Goal: Task Accomplishment & Management: Complete application form

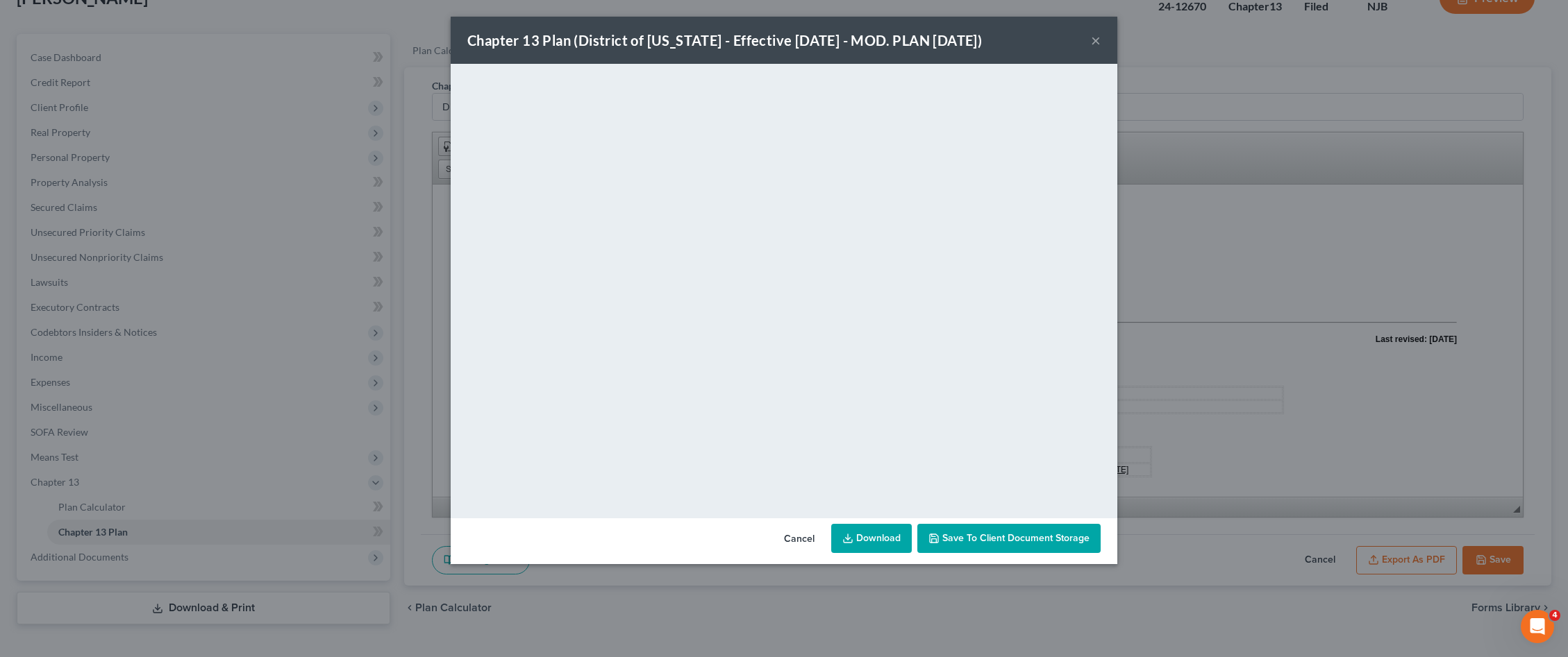
click at [1099, 40] on button "×" at bounding box center [1096, 40] width 9 height 17
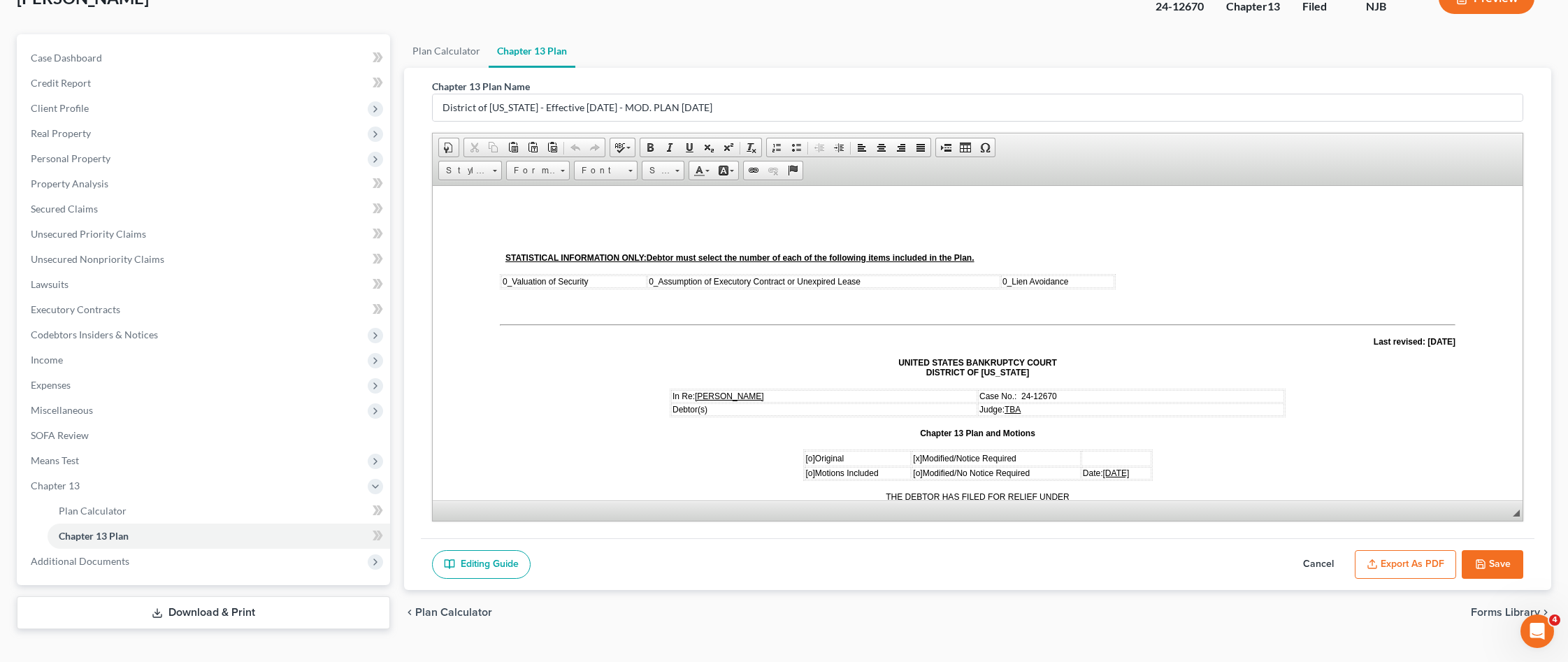
click at [1502, 568] on button "Save" at bounding box center [1492, 565] width 61 height 29
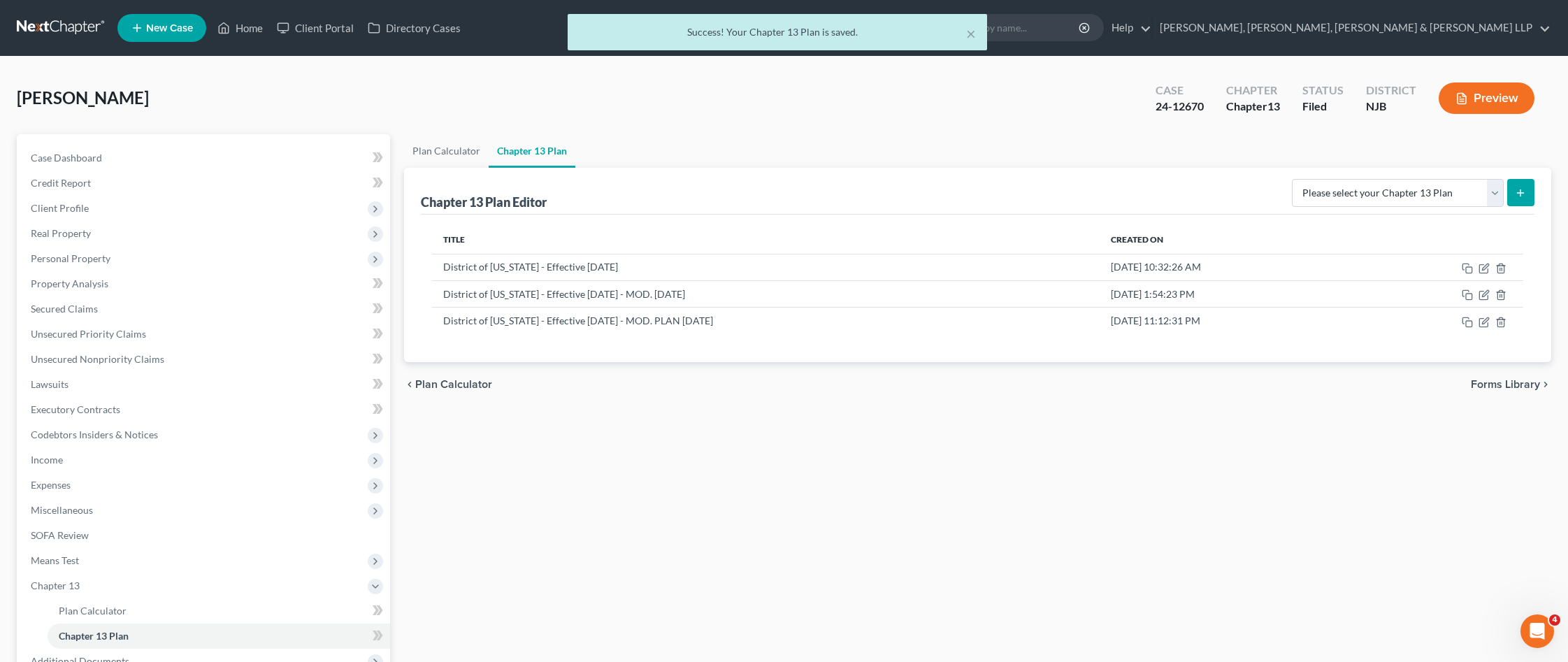
click at [245, 38] on div "× Success! Your Chapter 13 Plan is saved." at bounding box center [776, 36] width 1568 height 43
click at [245, 32] on div "× Success! Your Chapter 13 Plan is saved." at bounding box center [776, 36] width 1568 height 43
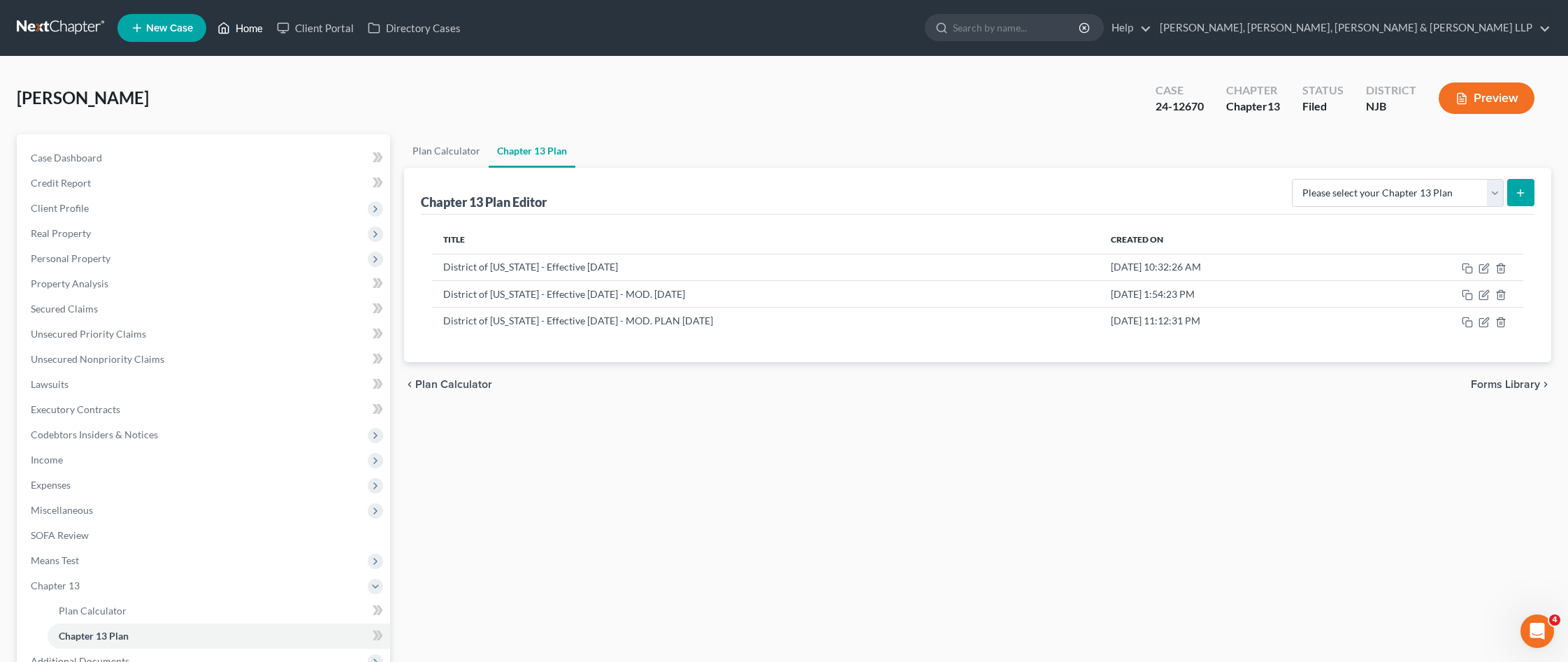
click at [254, 25] on link "Home" at bounding box center [240, 28] width 60 height 25
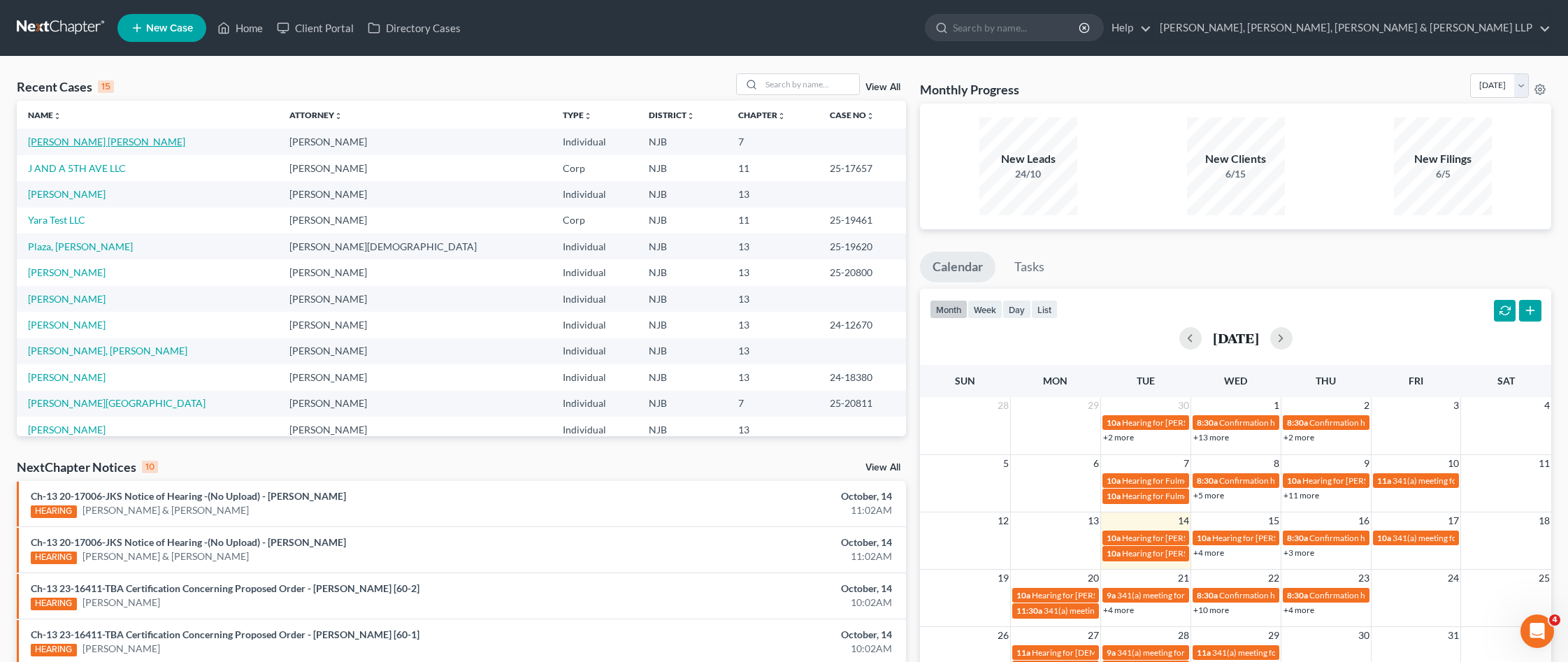
drag, startPoint x: 52, startPoint y: 145, endPoint x: 62, endPoint y: 152, distance: 12.2
click at [52, 145] on link "[PERSON_NAME] [PERSON_NAME]" at bounding box center [106, 141] width 157 height 12
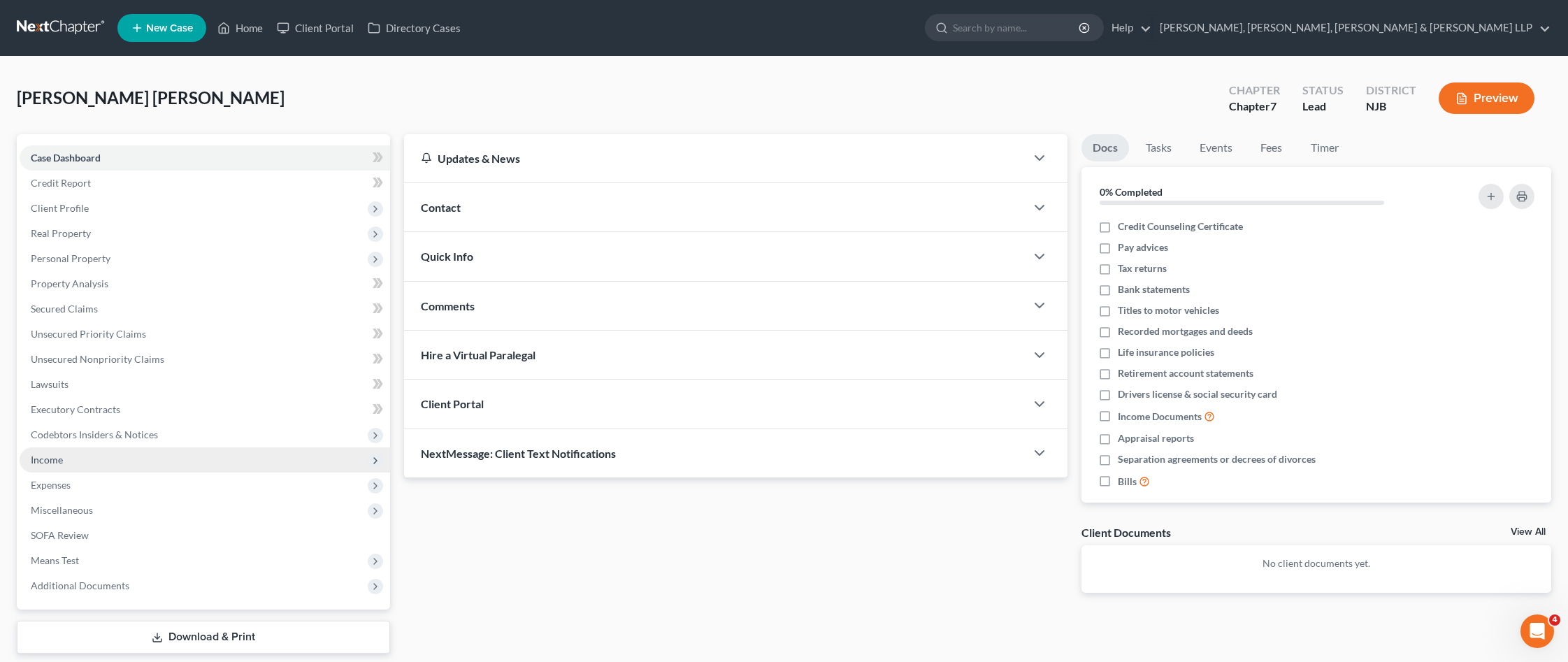
click at [123, 463] on span "Income" at bounding box center [205, 460] width 370 height 25
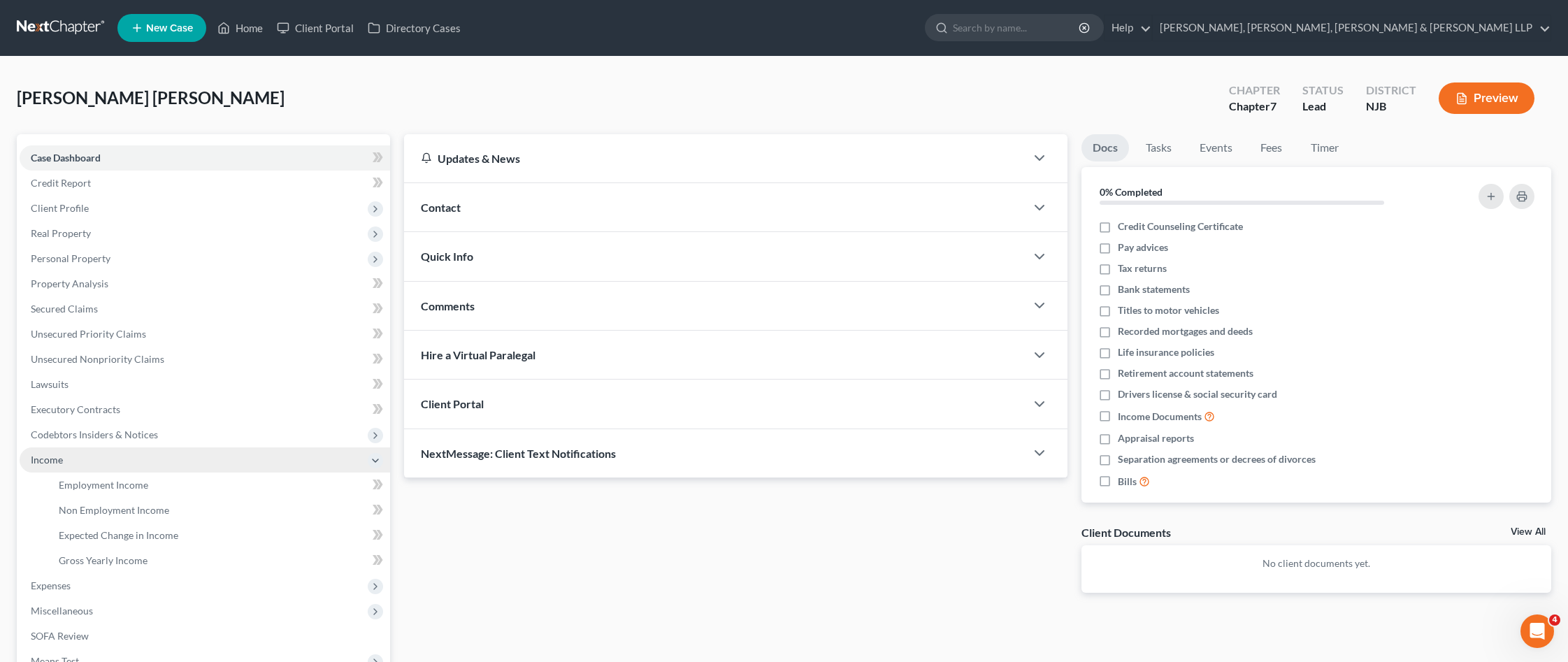
click at [338, 458] on span "Income" at bounding box center [205, 460] width 370 height 25
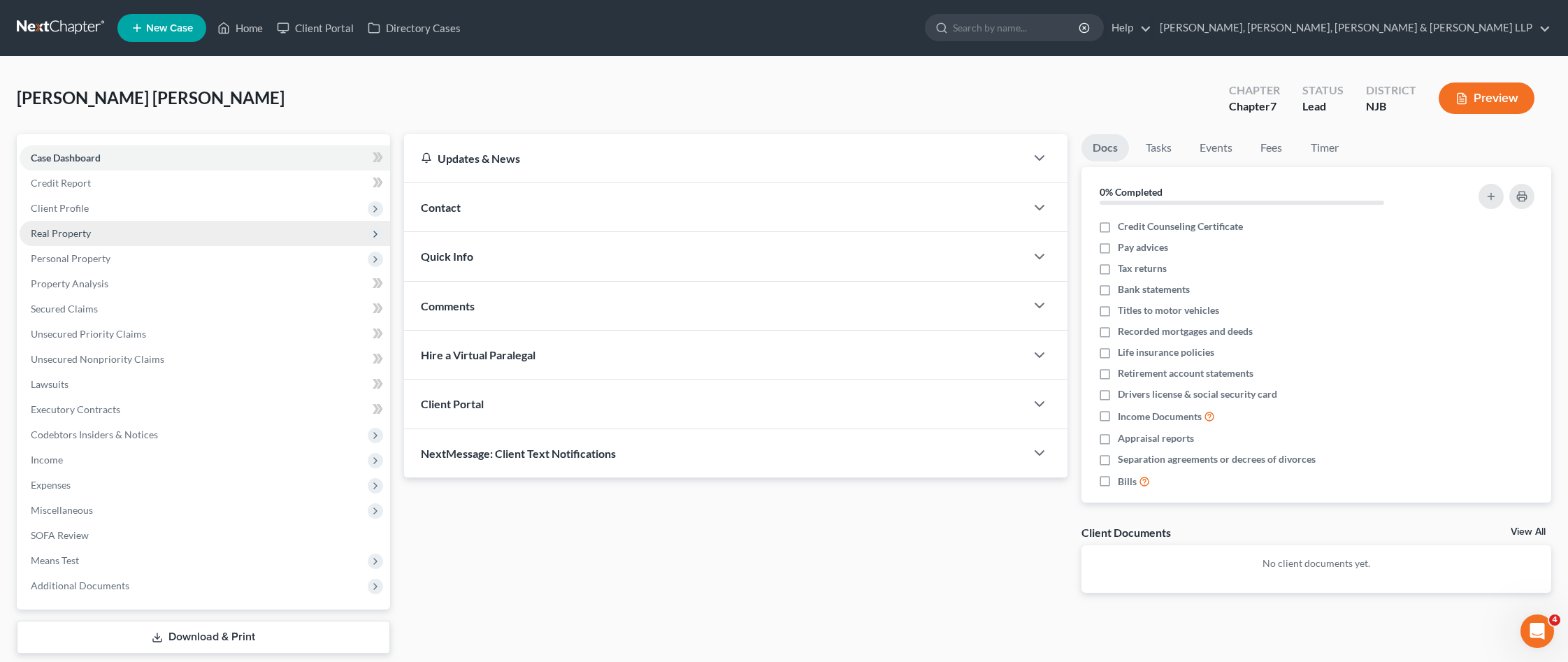
click at [104, 237] on span "Real Property" at bounding box center [205, 233] width 370 height 25
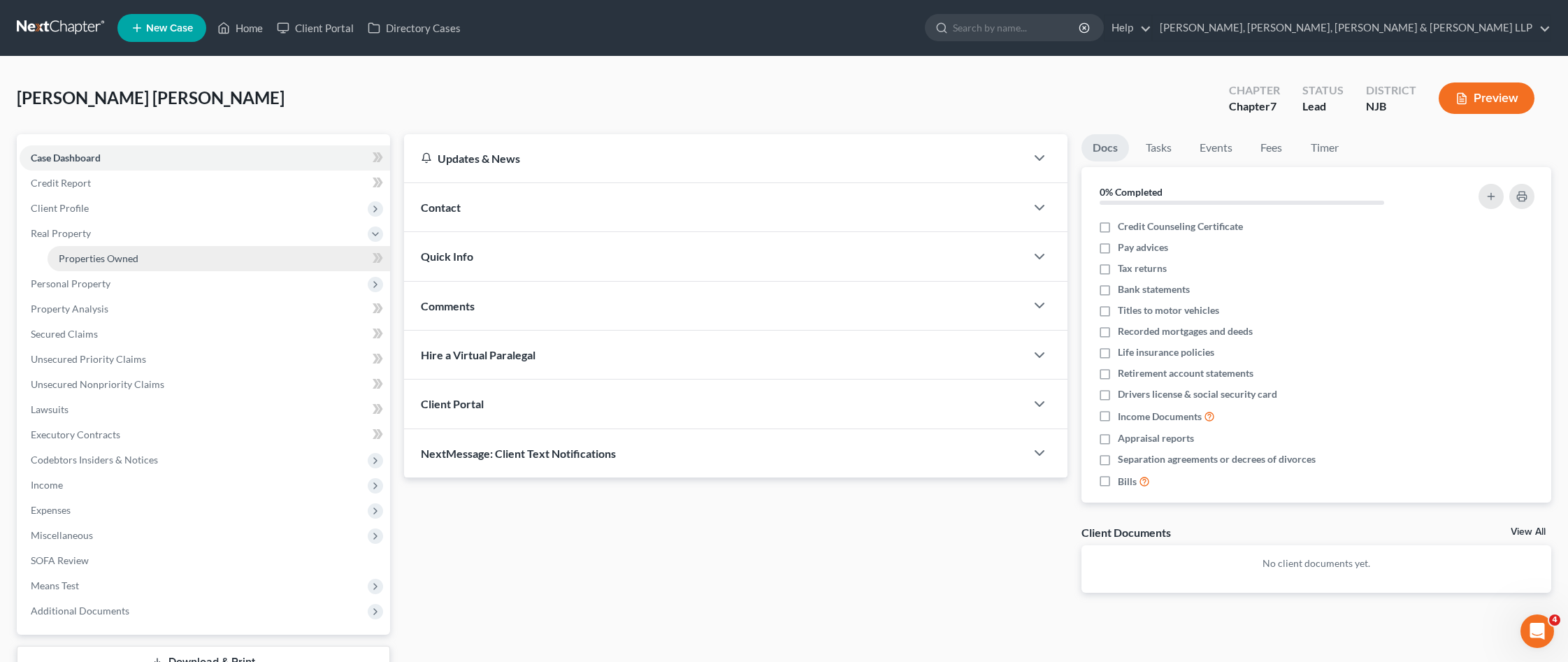
click at [131, 266] on link "Properties Owned" at bounding box center [219, 259] width 342 height 25
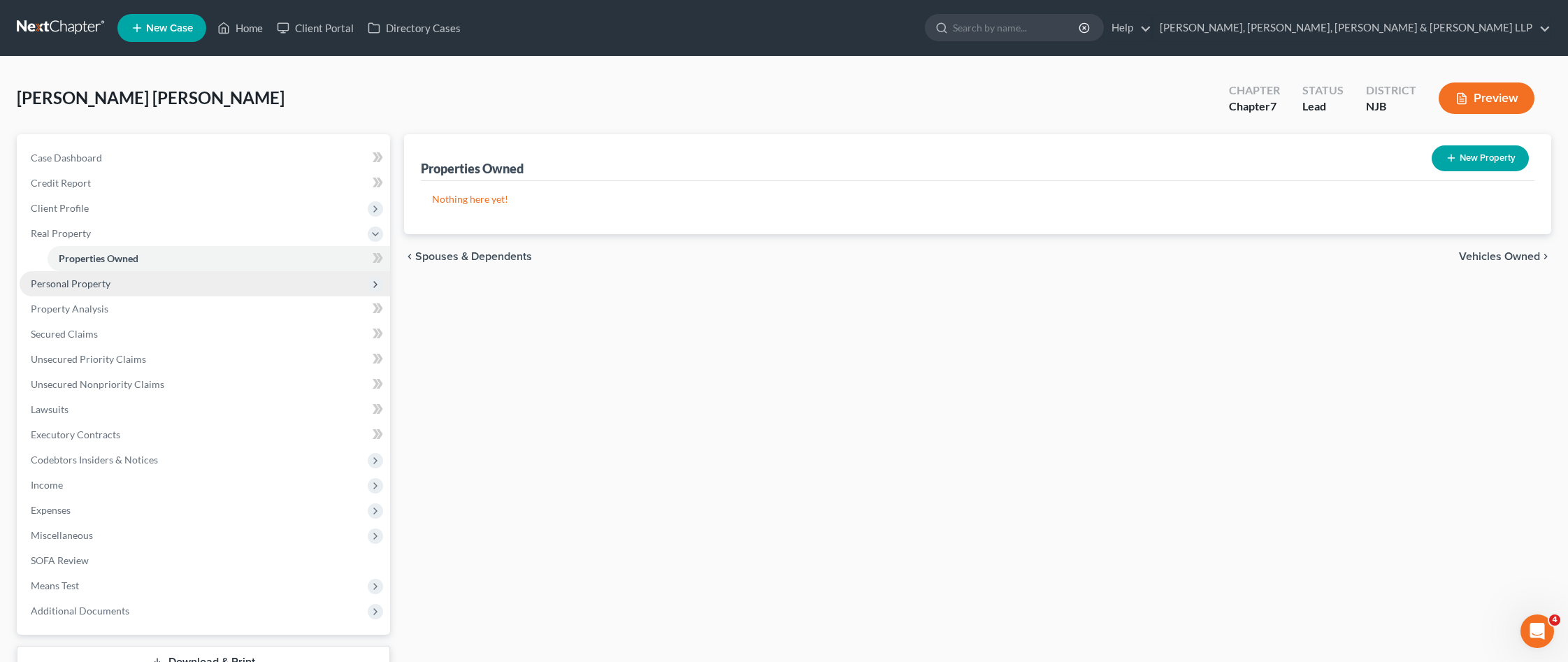
click at [131, 292] on span "Personal Property" at bounding box center [205, 284] width 370 height 25
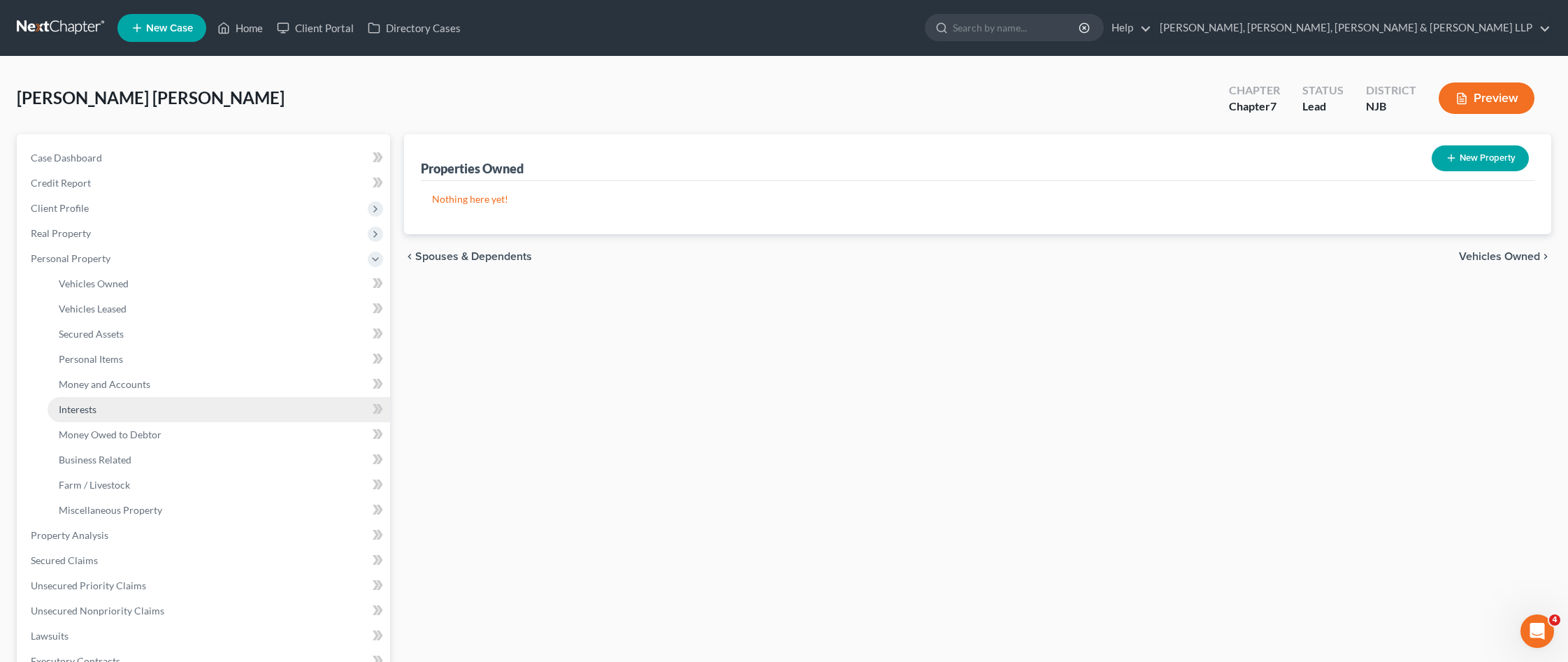
click at [123, 409] on link "Interests" at bounding box center [219, 410] width 342 height 25
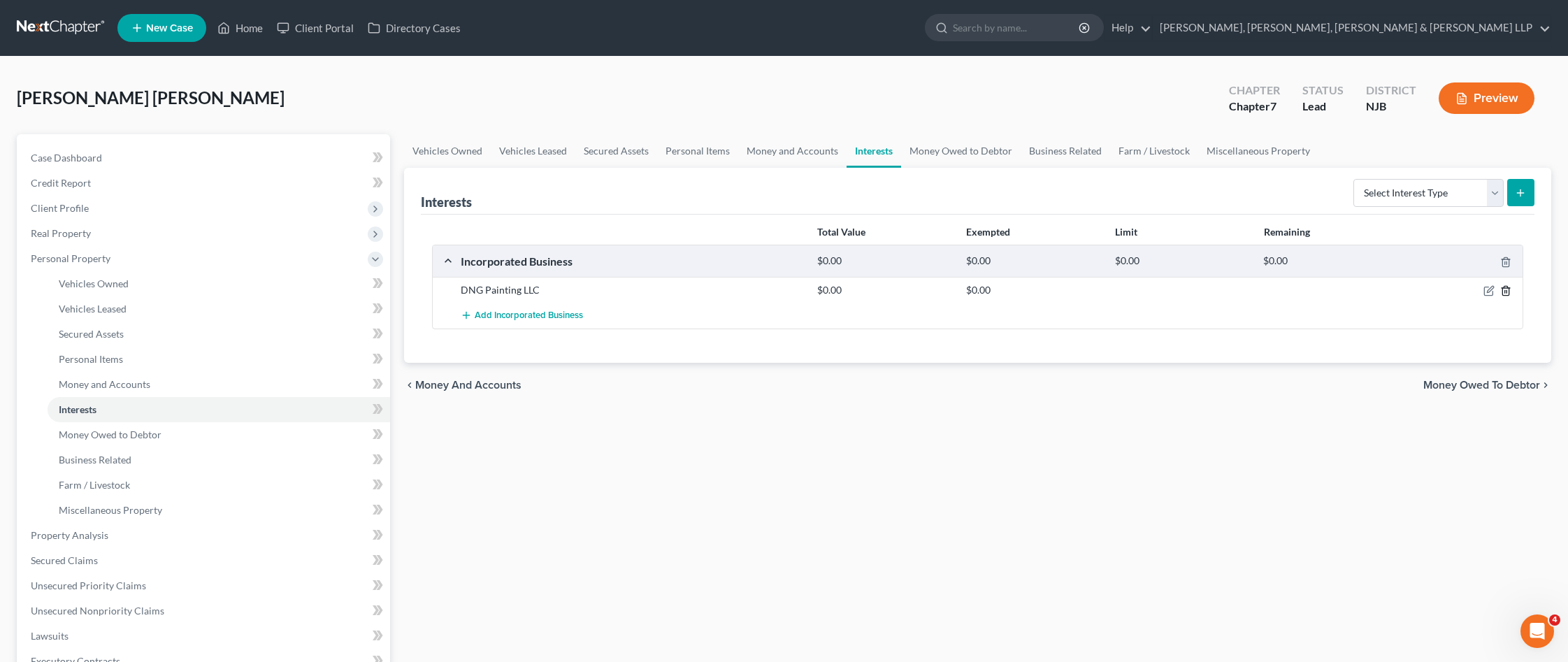
click at [1508, 292] on icon "button" at bounding box center [1505, 291] width 6 height 9
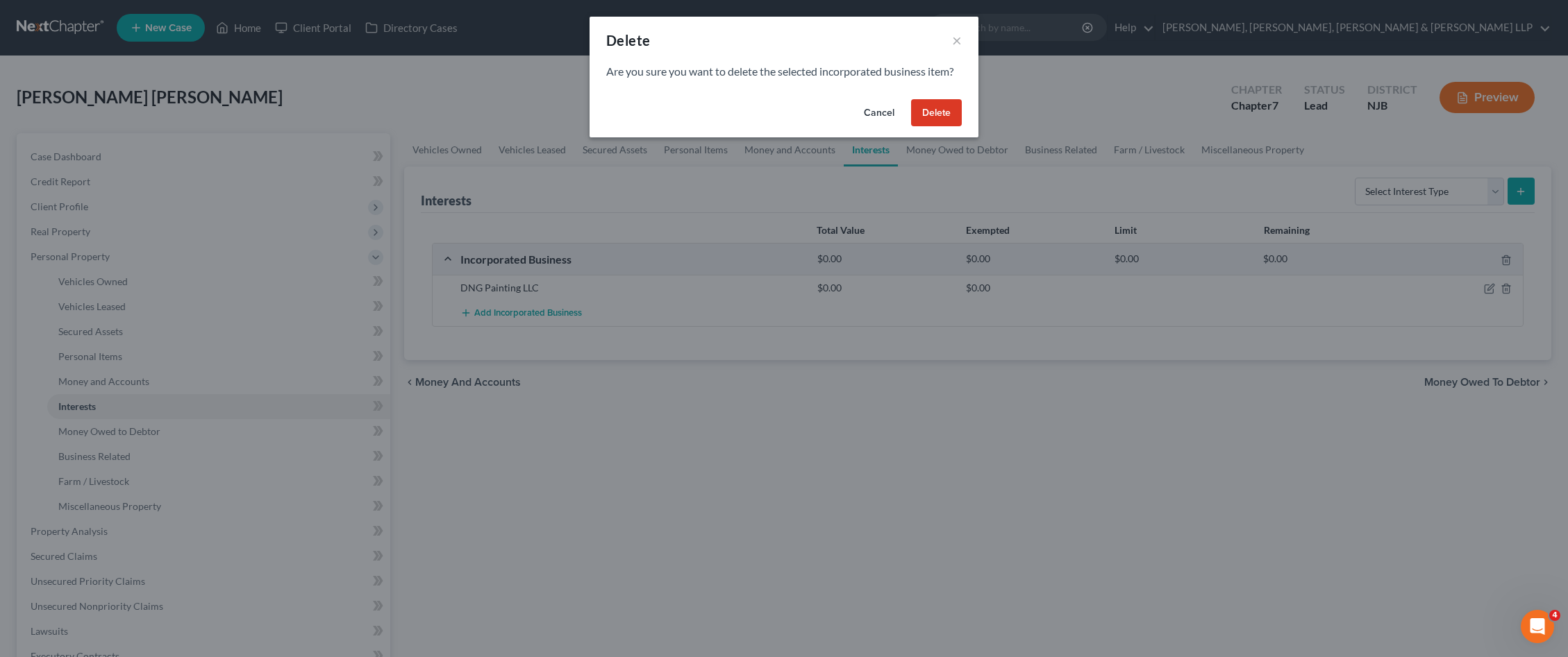
click at [942, 122] on button "Delete" at bounding box center [937, 113] width 51 height 28
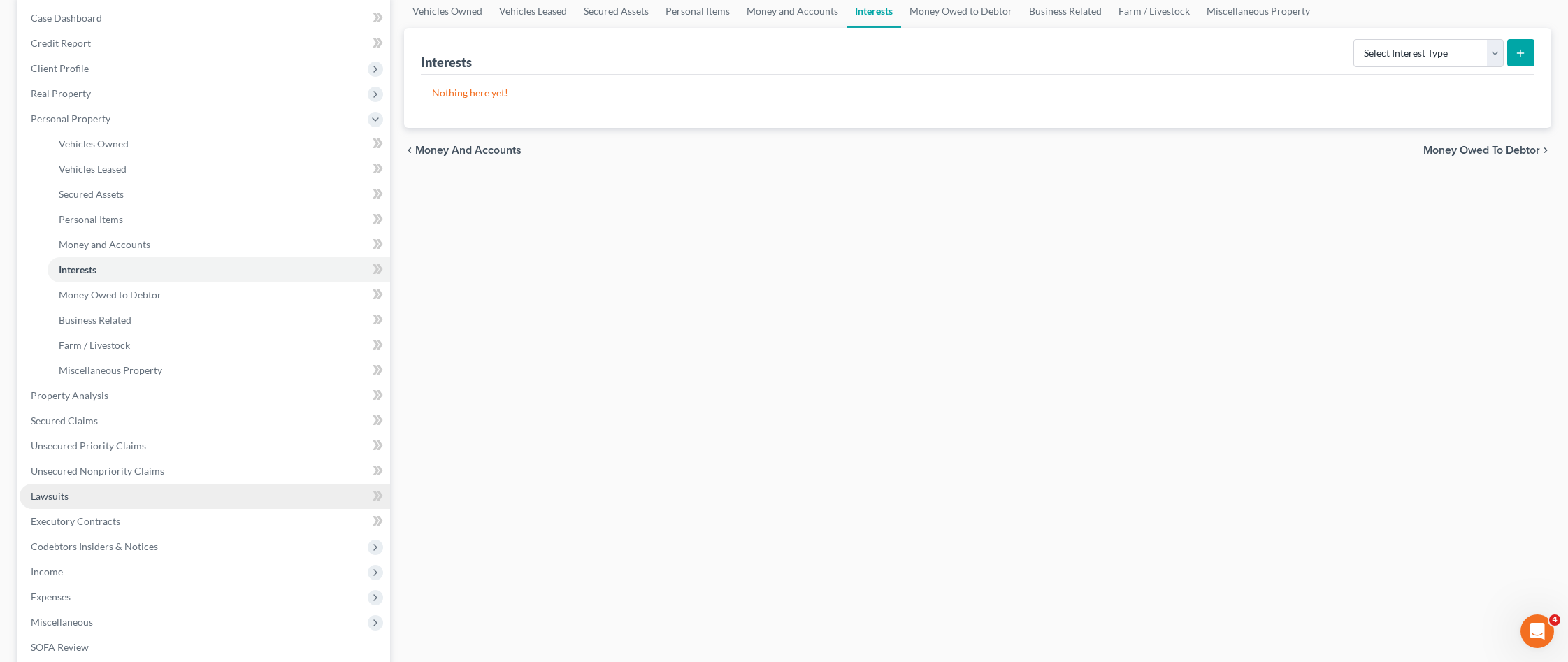
scroll to position [280, 0]
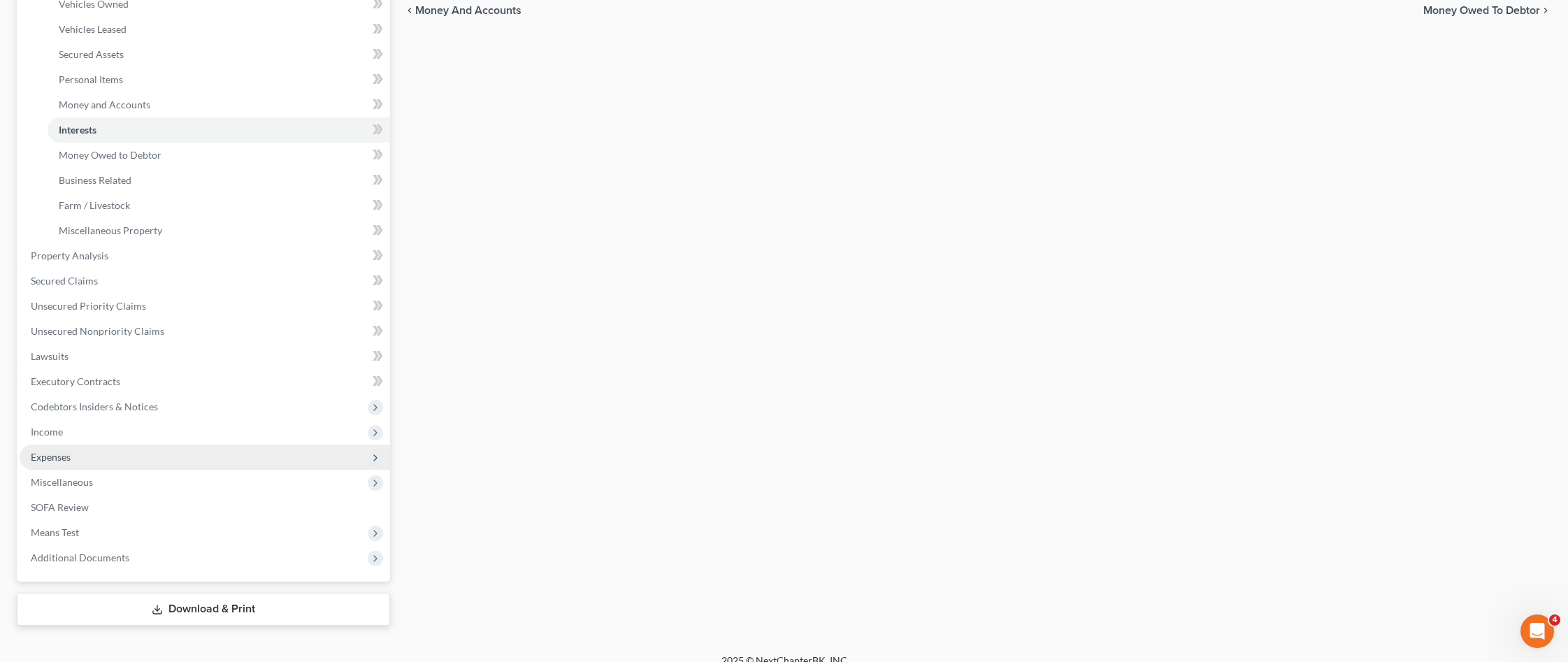
click at [119, 460] on span "Expenses" at bounding box center [205, 457] width 370 height 25
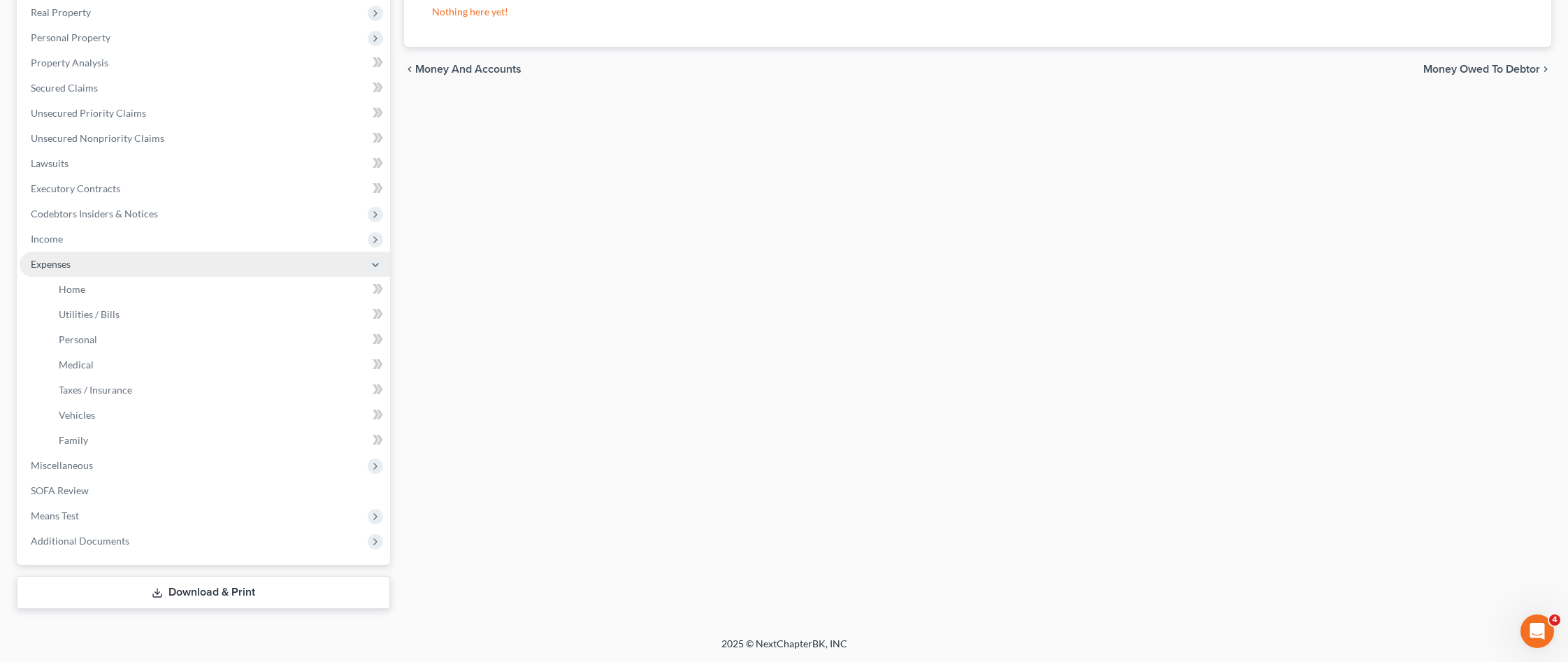
scroll to position [221, 0]
click at [108, 264] on span "Expenses" at bounding box center [205, 264] width 370 height 25
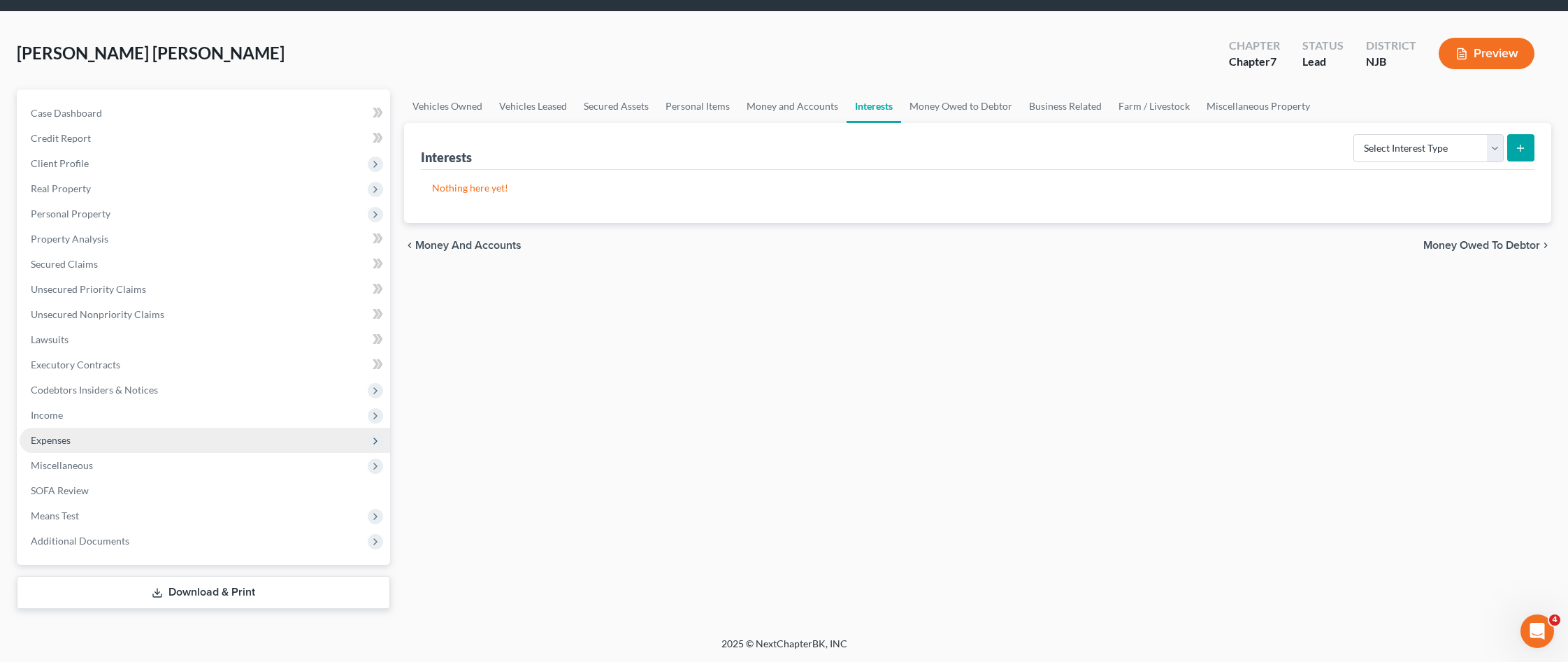
scroll to position [45, 0]
click at [135, 414] on span "Income" at bounding box center [205, 416] width 370 height 25
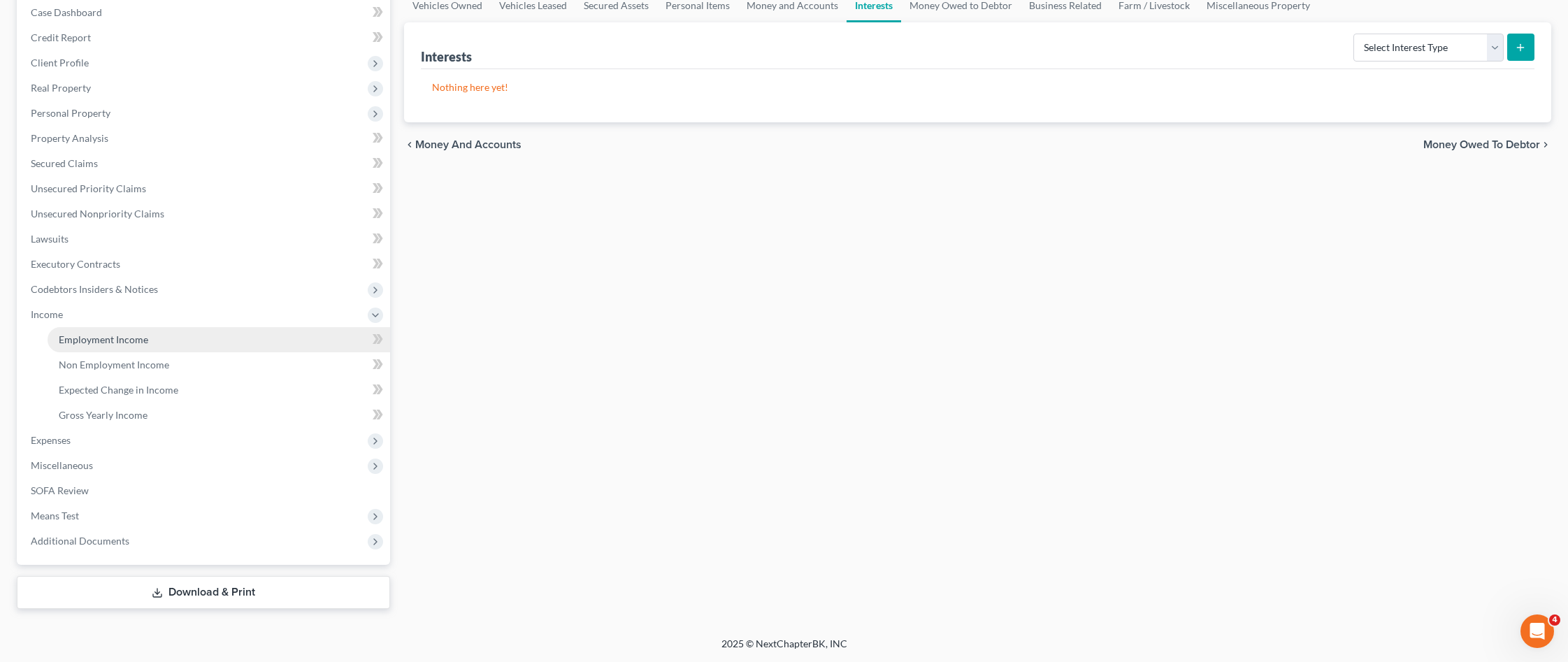
click at [138, 339] on span "Employment Income" at bounding box center [104, 339] width 89 height 12
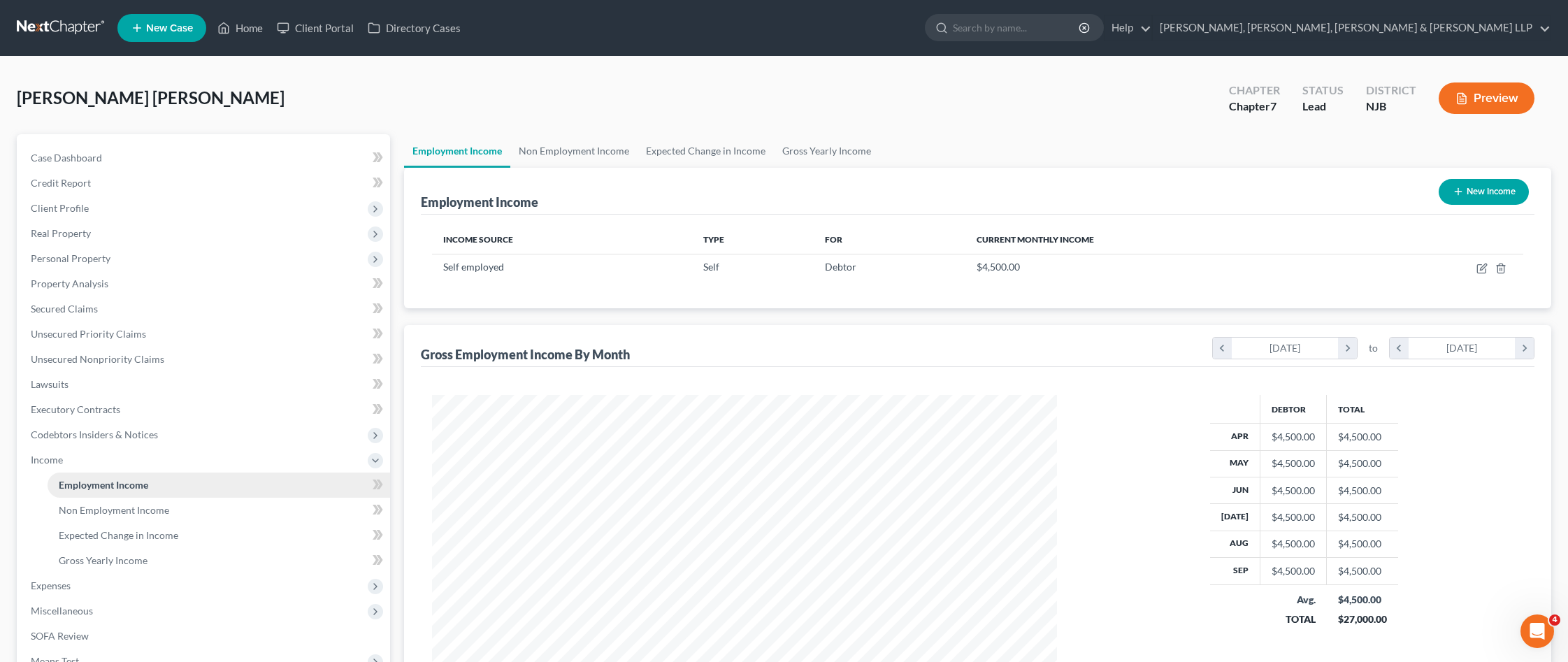
scroll to position [70, 0]
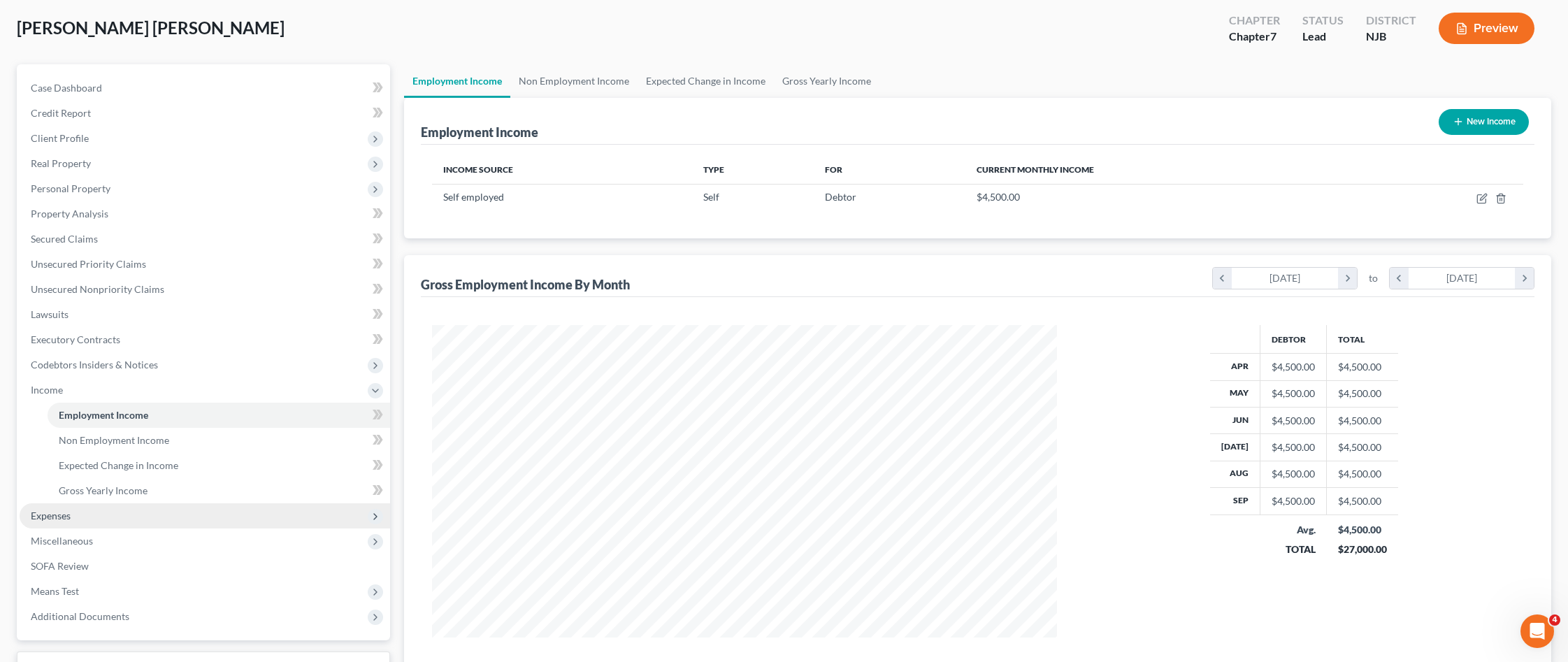
click at [80, 522] on span "Expenses" at bounding box center [205, 516] width 370 height 25
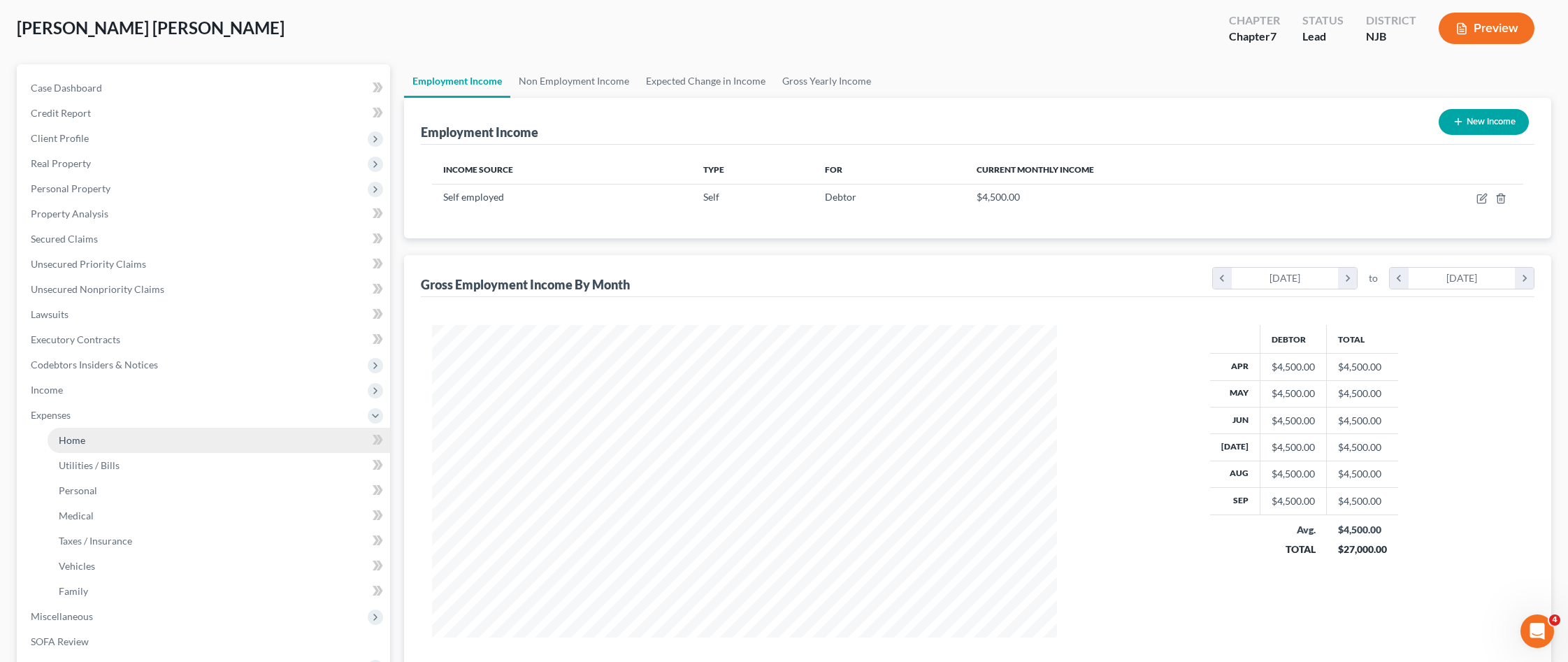
click at [106, 450] on link "Home" at bounding box center [219, 441] width 342 height 25
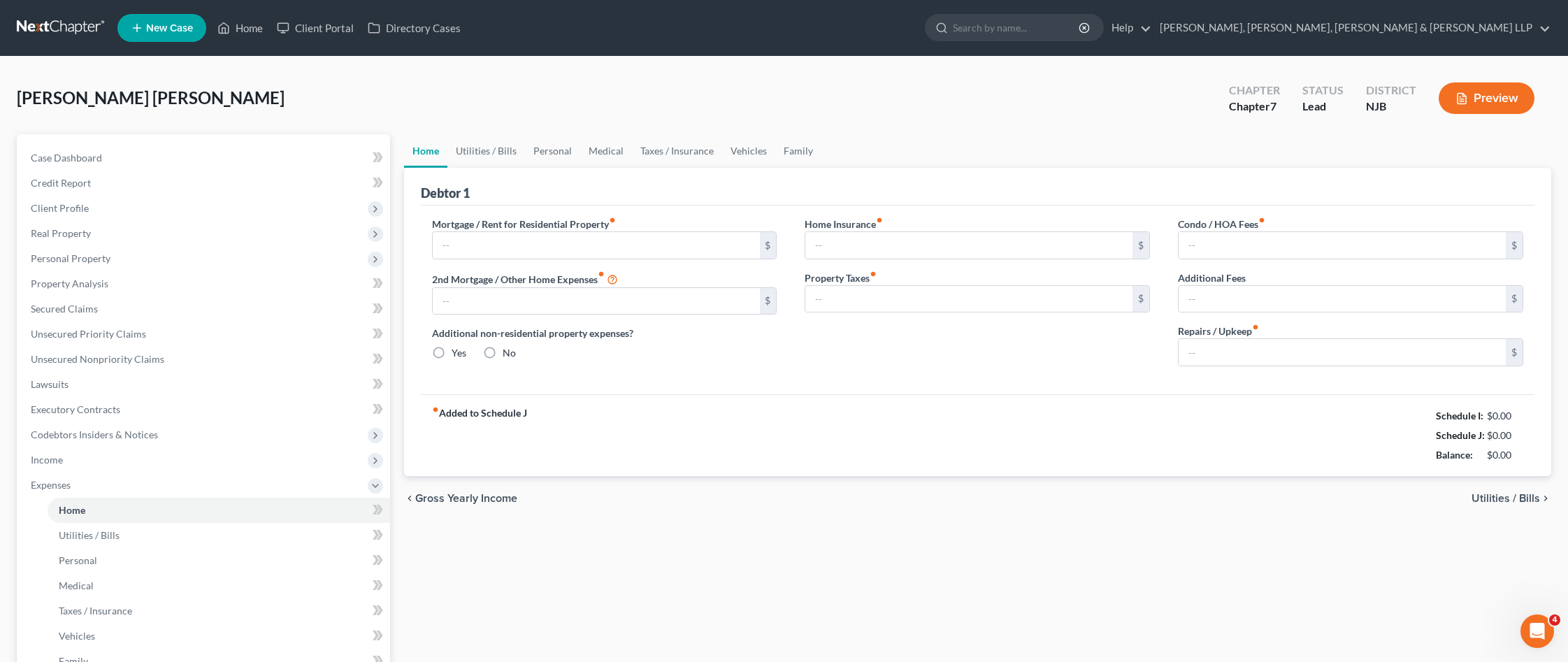
type input "0.00"
radio input "true"
type input "0.00"
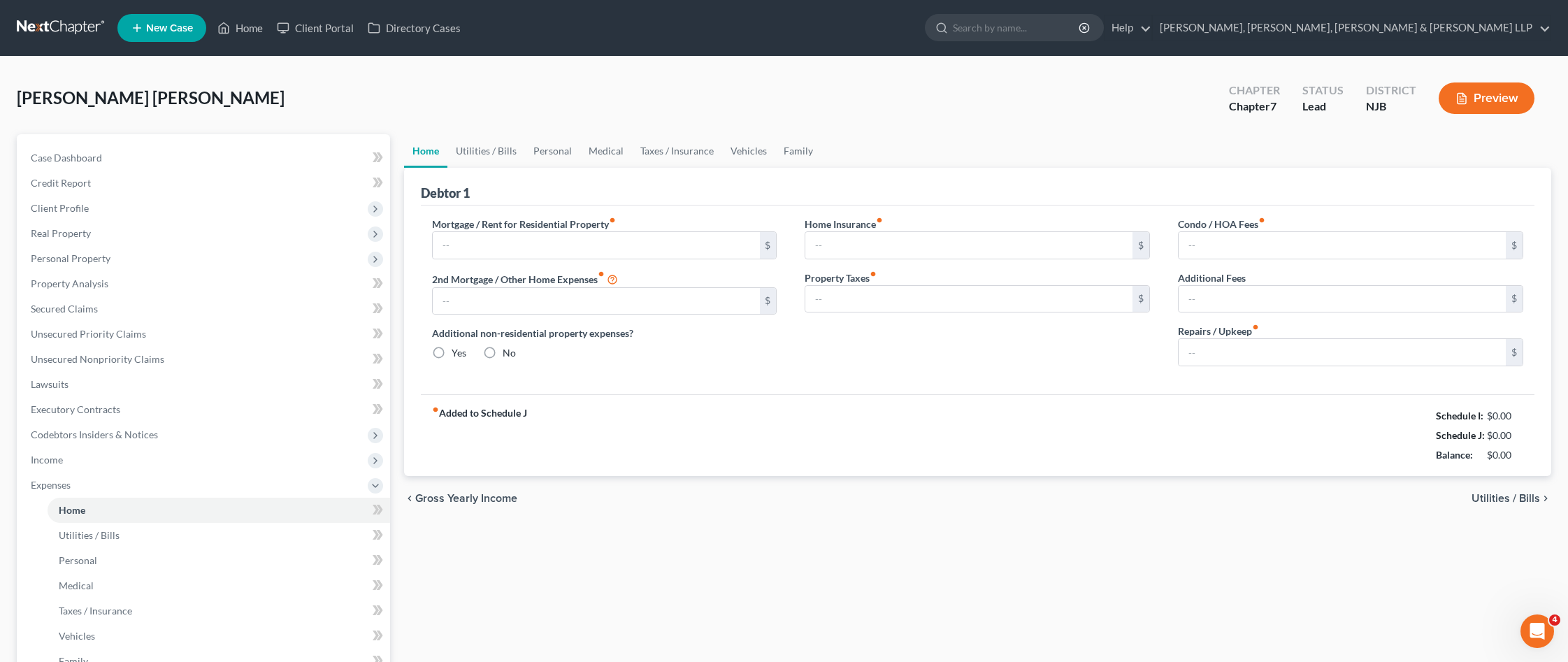
type input "0.00"
click at [654, 251] on input "text" at bounding box center [596, 245] width 327 height 26
type input "800"
click at [511, 160] on link "Utilities / Bills" at bounding box center [486, 151] width 77 height 33
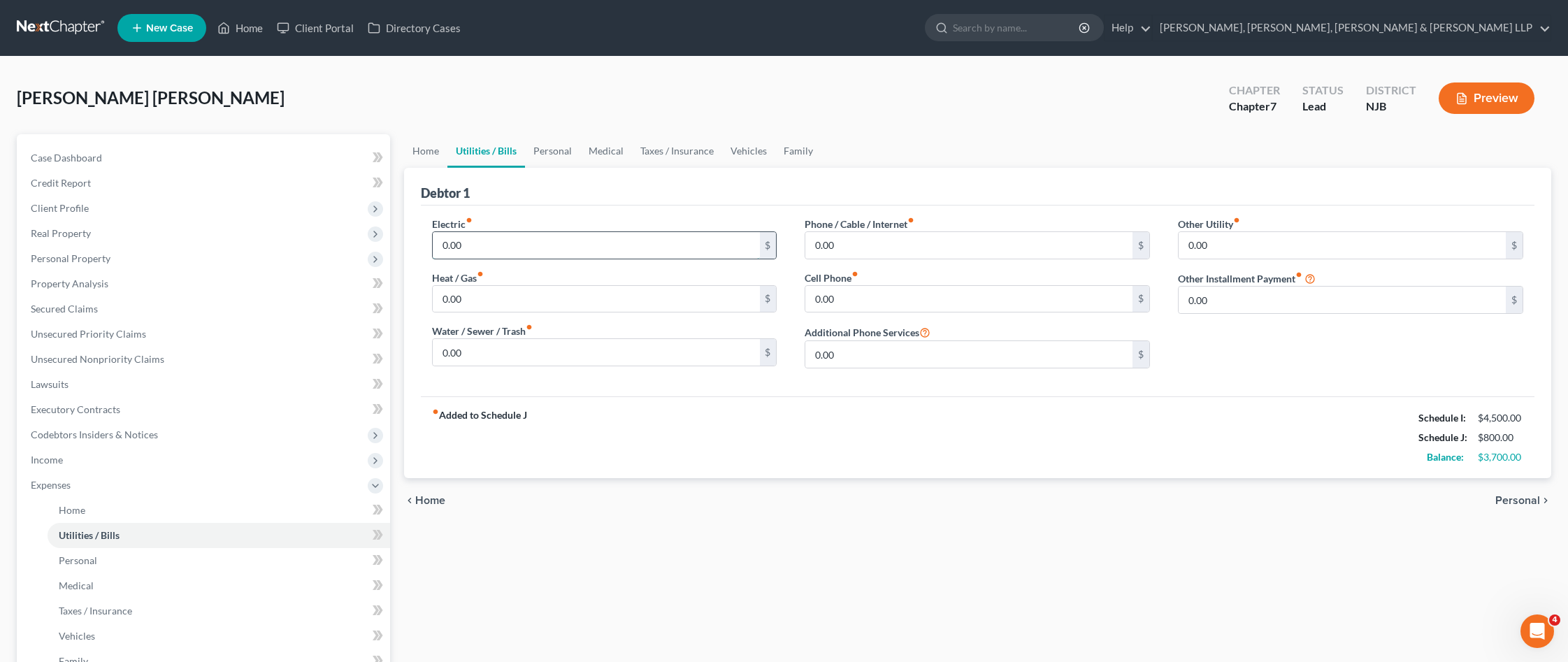
click at [461, 249] on input "0.00" at bounding box center [596, 245] width 327 height 26
type input "150"
type input "145"
type input "55"
click at [561, 153] on link "Personal" at bounding box center [552, 151] width 55 height 33
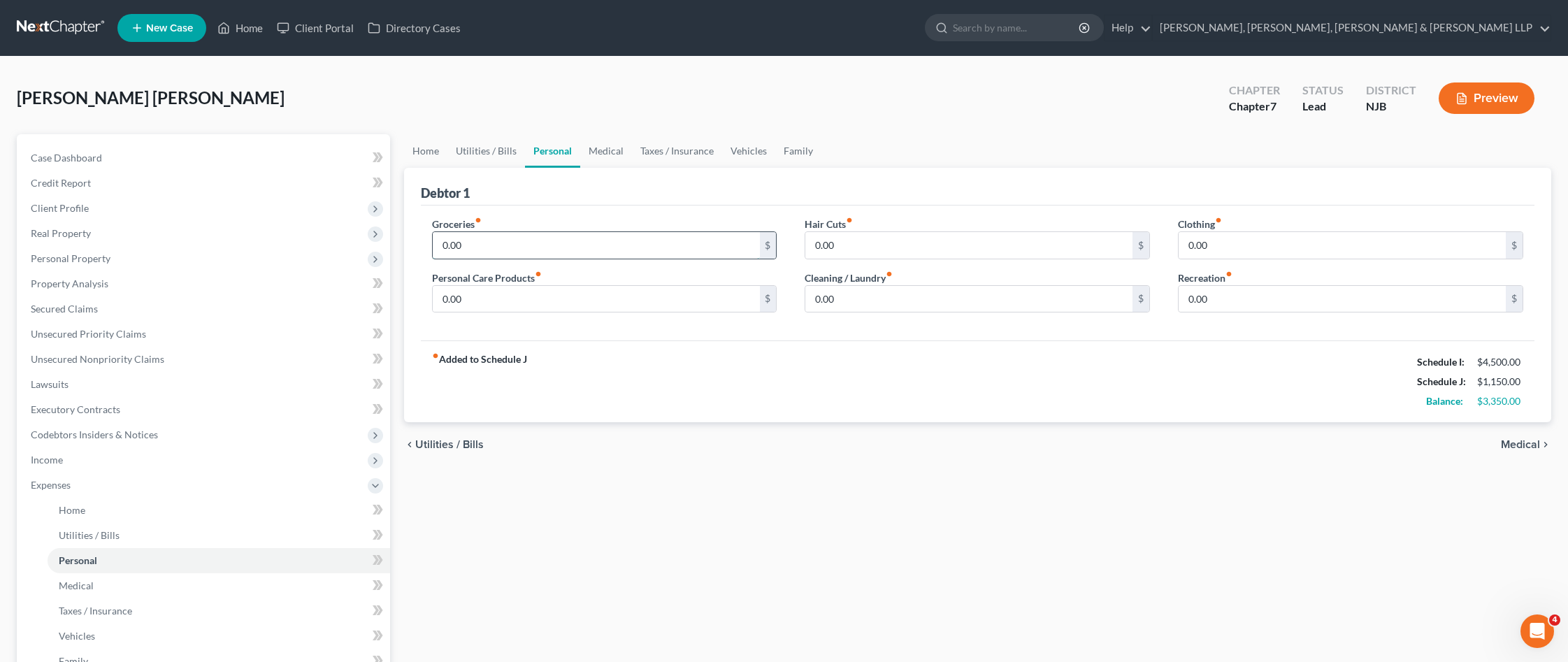
click at [527, 249] on input "0.00" at bounding box center [596, 245] width 327 height 26
type input "450"
type input "50"
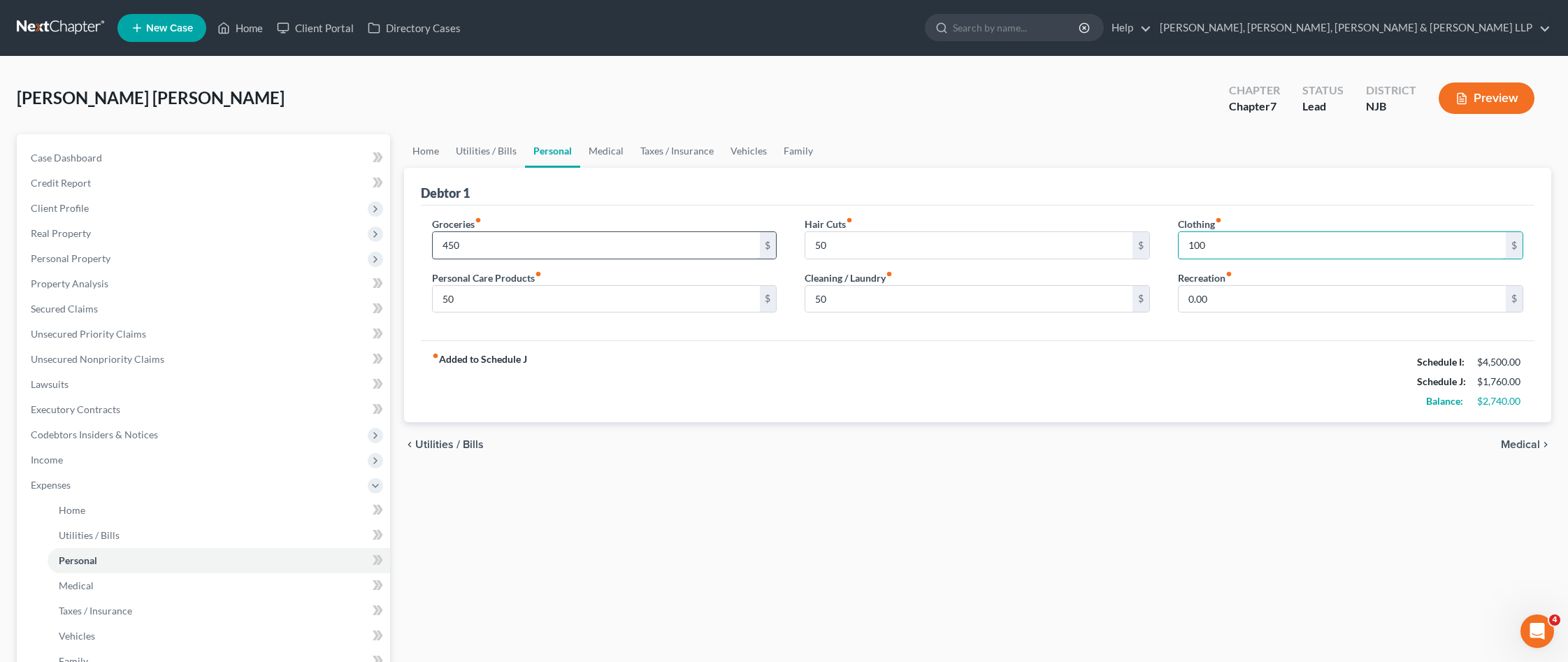
type input "100"
click at [600, 145] on link "Medical" at bounding box center [606, 151] width 52 height 33
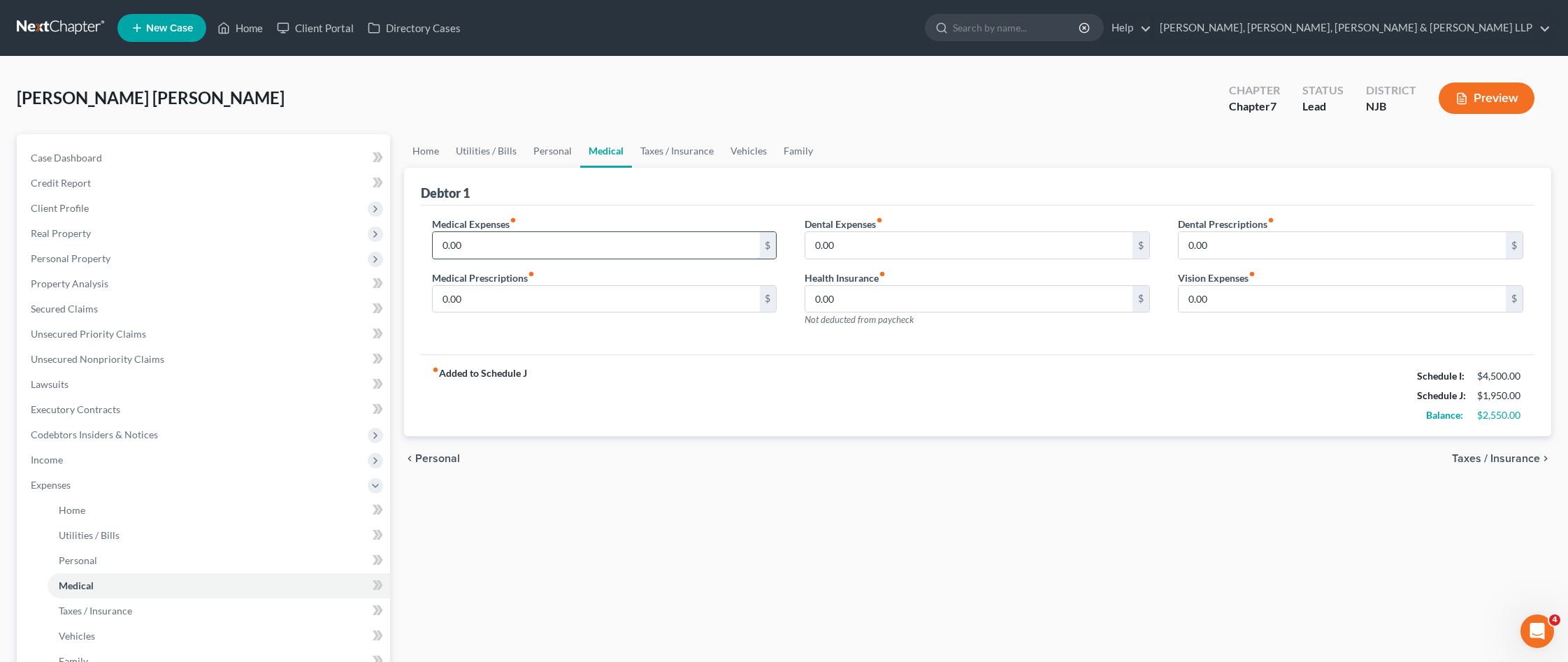
click at [608, 250] on input "0.00" at bounding box center [596, 245] width 327 height 26
type input "75"
click at [681, 148] on link "Taxes / Insurance" at bounding box center [676, 151] width 90 height 33
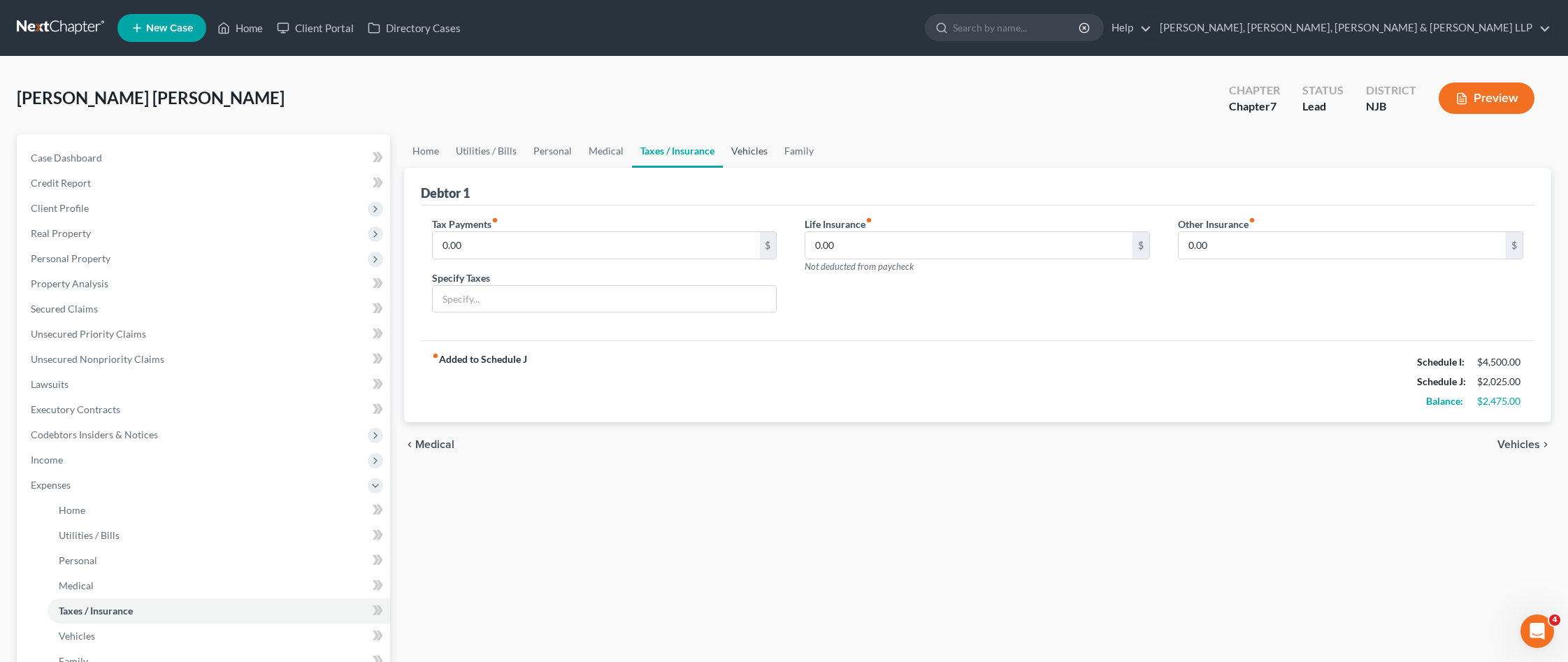
click at [725, 162] on link "Vehicles" at bounding box center [749, 151] width 53 height 33
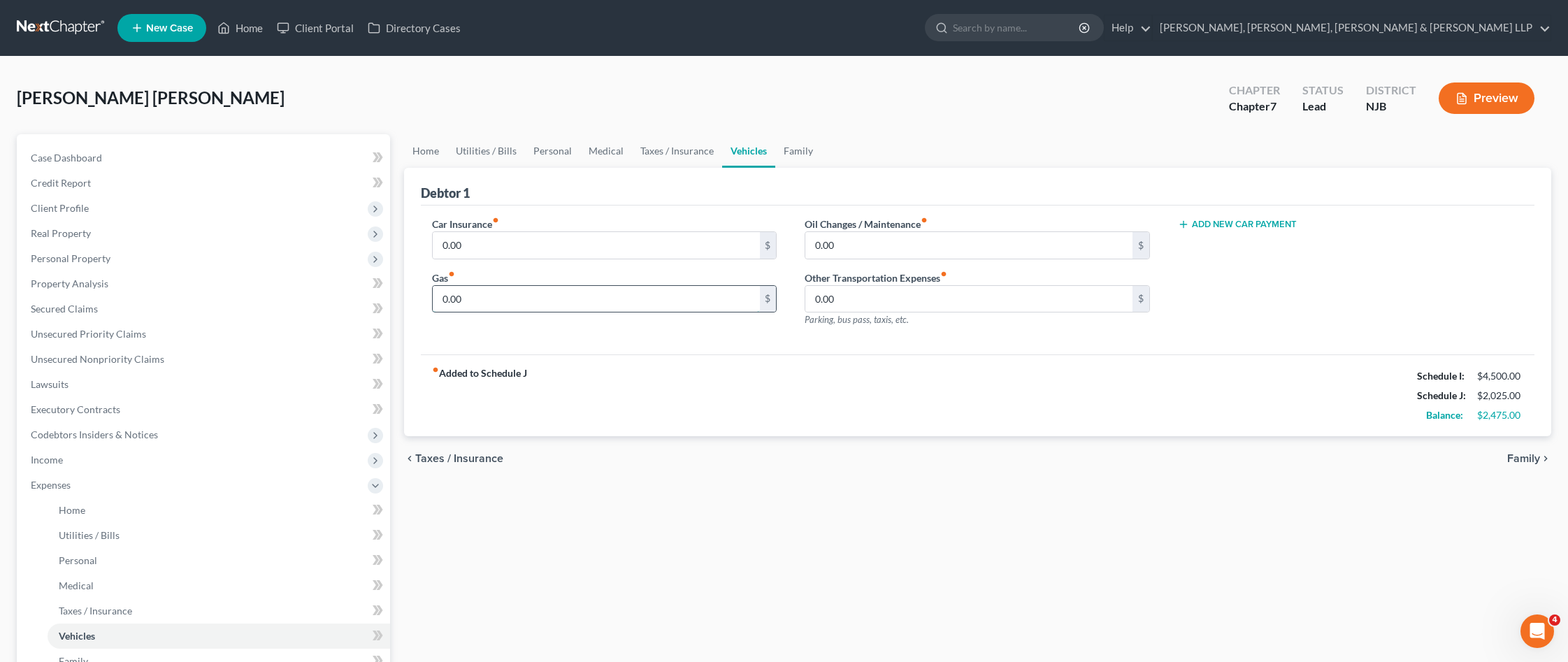
click at [612, 300] on input "0.00" at bounding box center [596, 299] width 327 height 26
click at [867, 297] on input "0.00" at bounding box center [968, 299] width 327 height 26
type input "275"
click at [804, 148] on link "Family" at bounding box center [798, 151] width 46 height 33
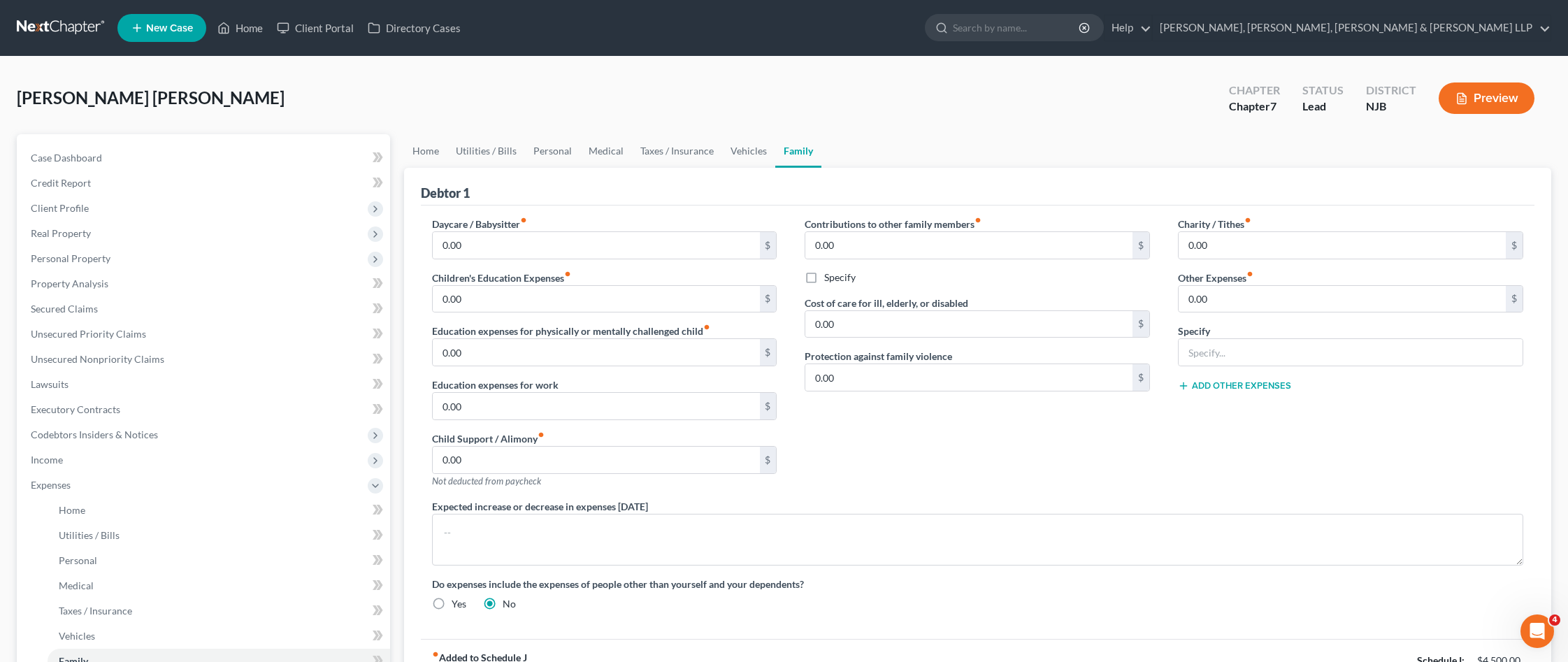
click at [1504, 110] on button "Preview" at bounding box center [1486, 98] width 96 height 31
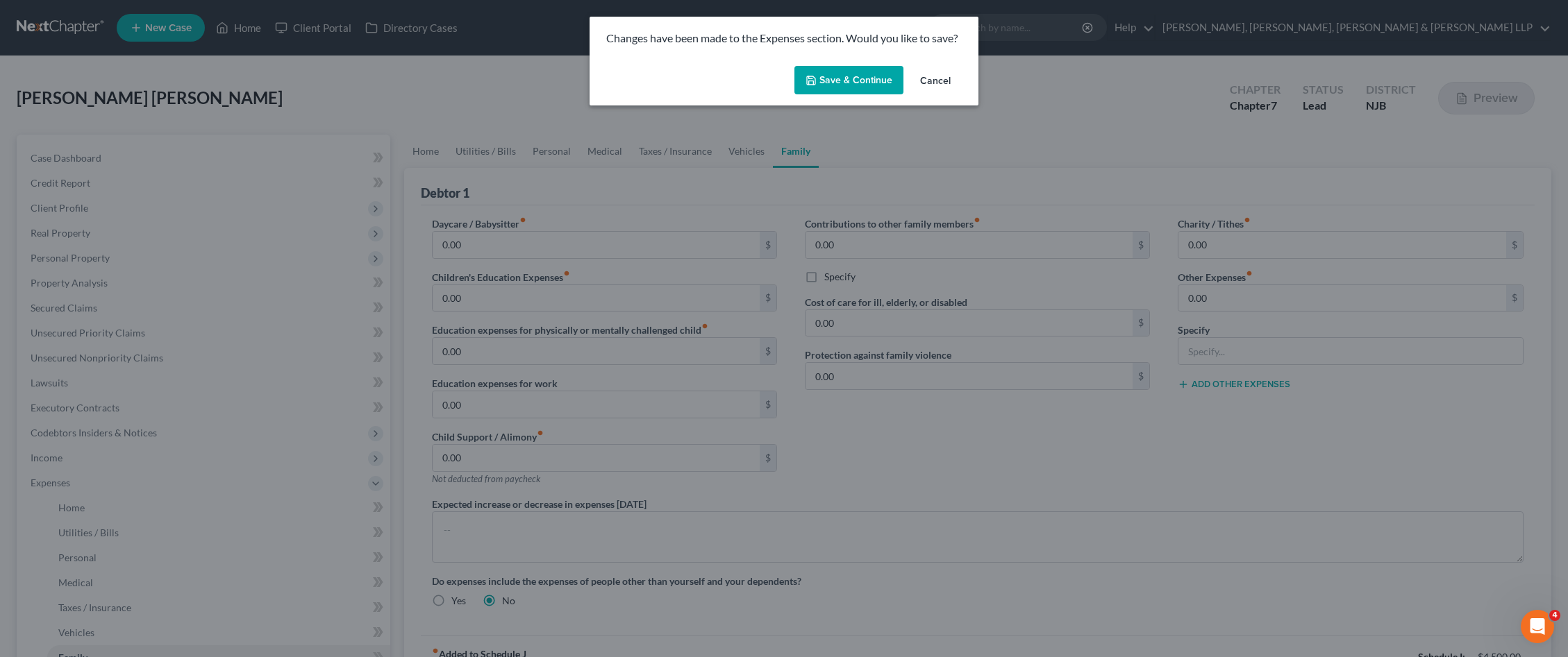
click at [865, 80] on button "Save & Continue" at bounding box center [849, 80] width 109 height 29
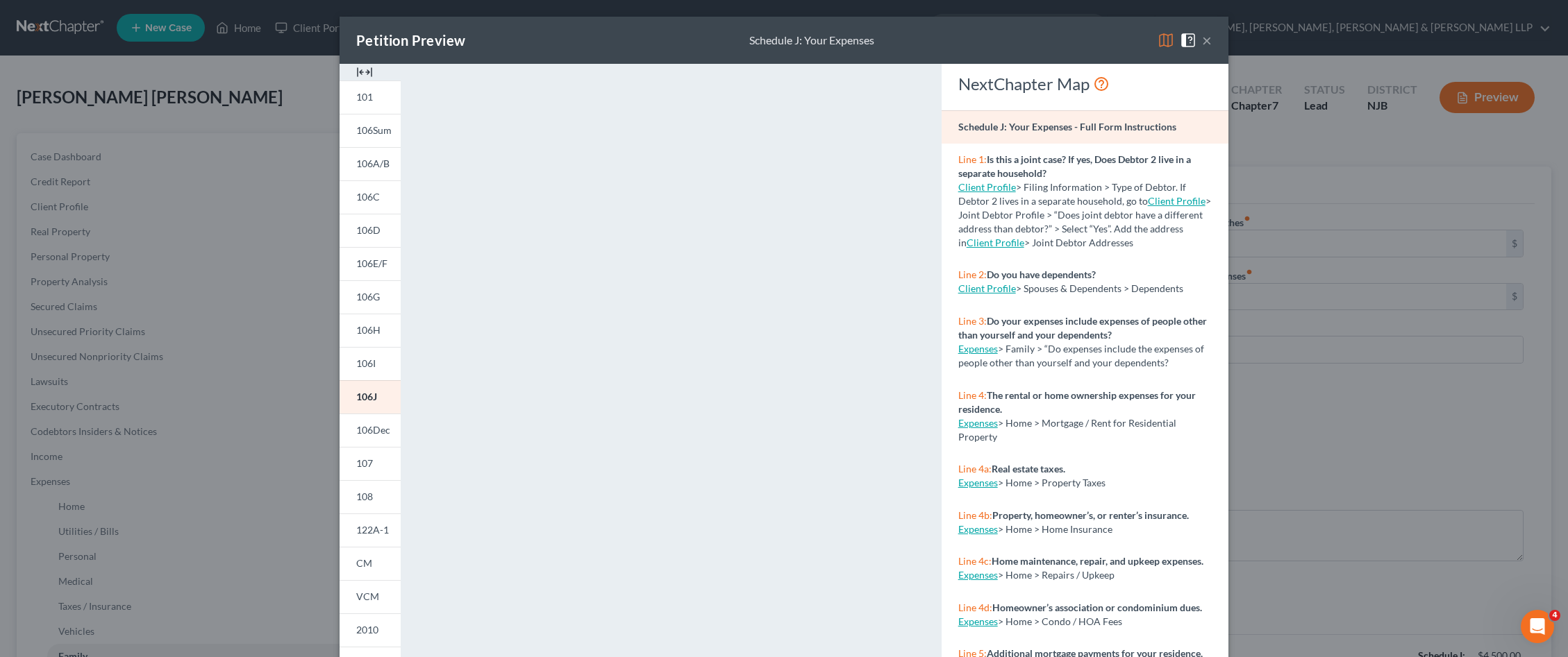
click at [1202, 42] on button "×" at bounding box center [1206, 40] width 9 height 17
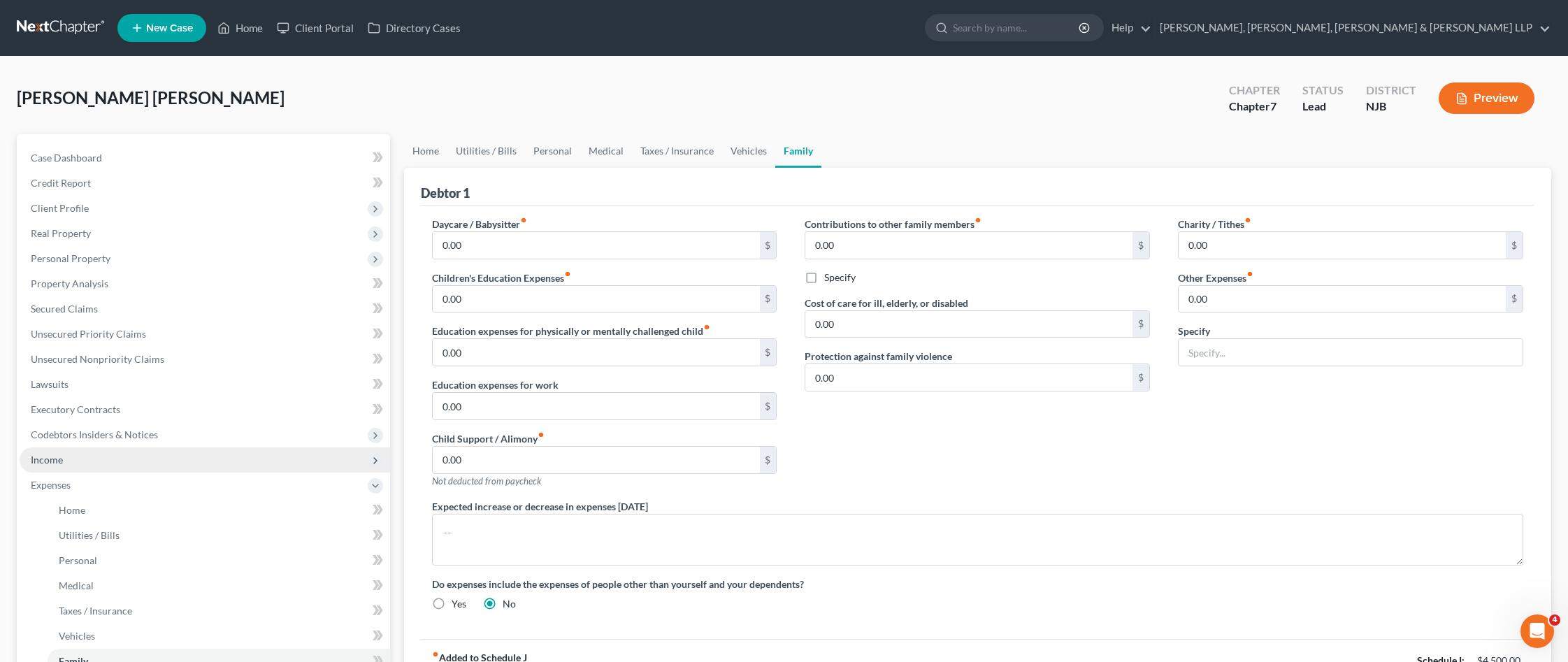
click at [122, 468] on span "Income" at bounding box center [205, 460] width 370 height 25
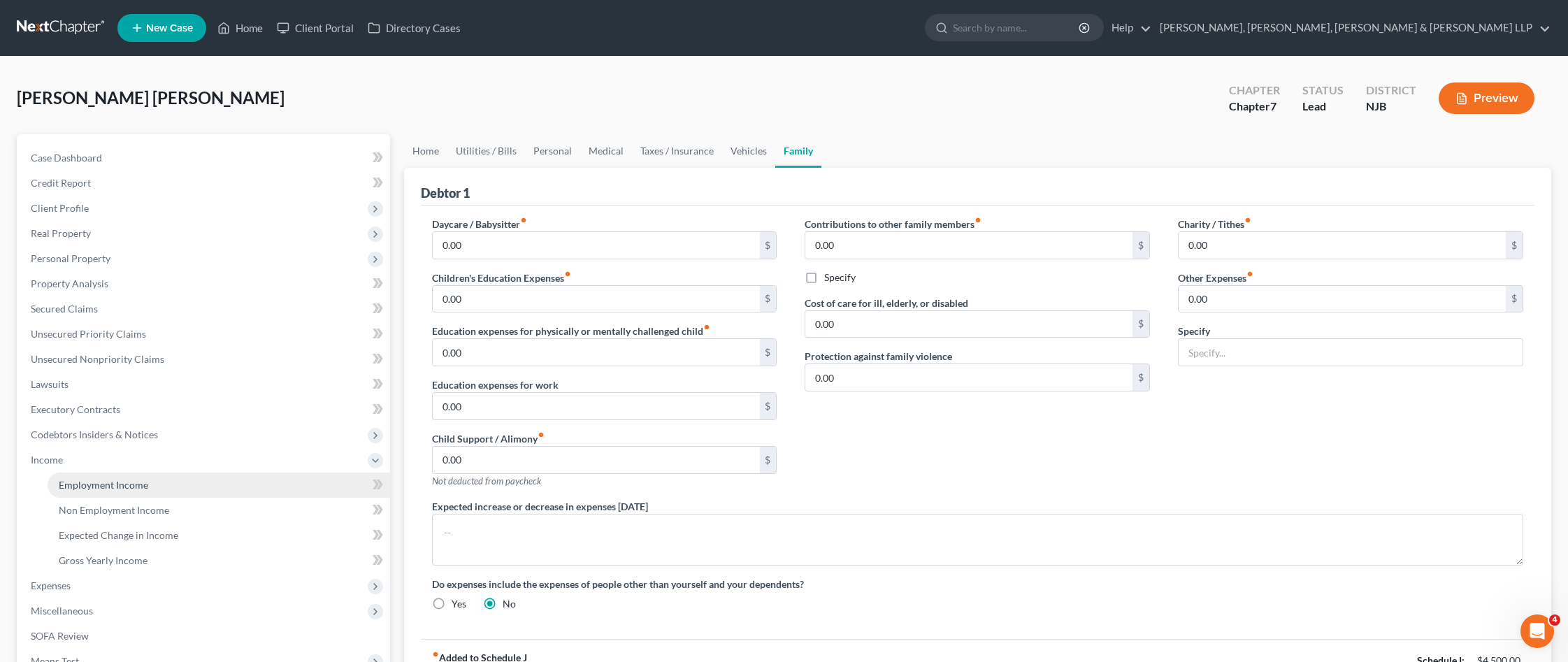
click at [124, 488] on span "Employment Income" at bounding box center [104, 484] width 89 height 12
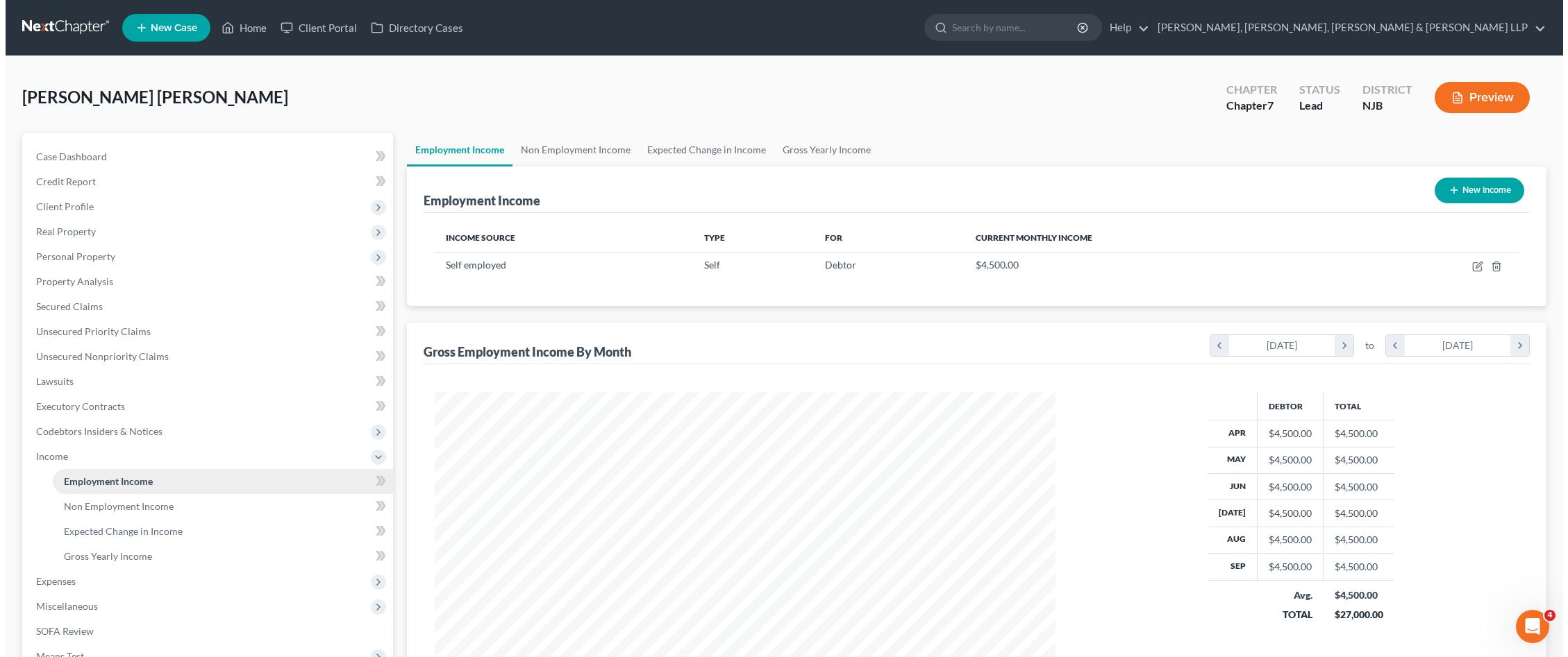
scroll to position [310, 649]
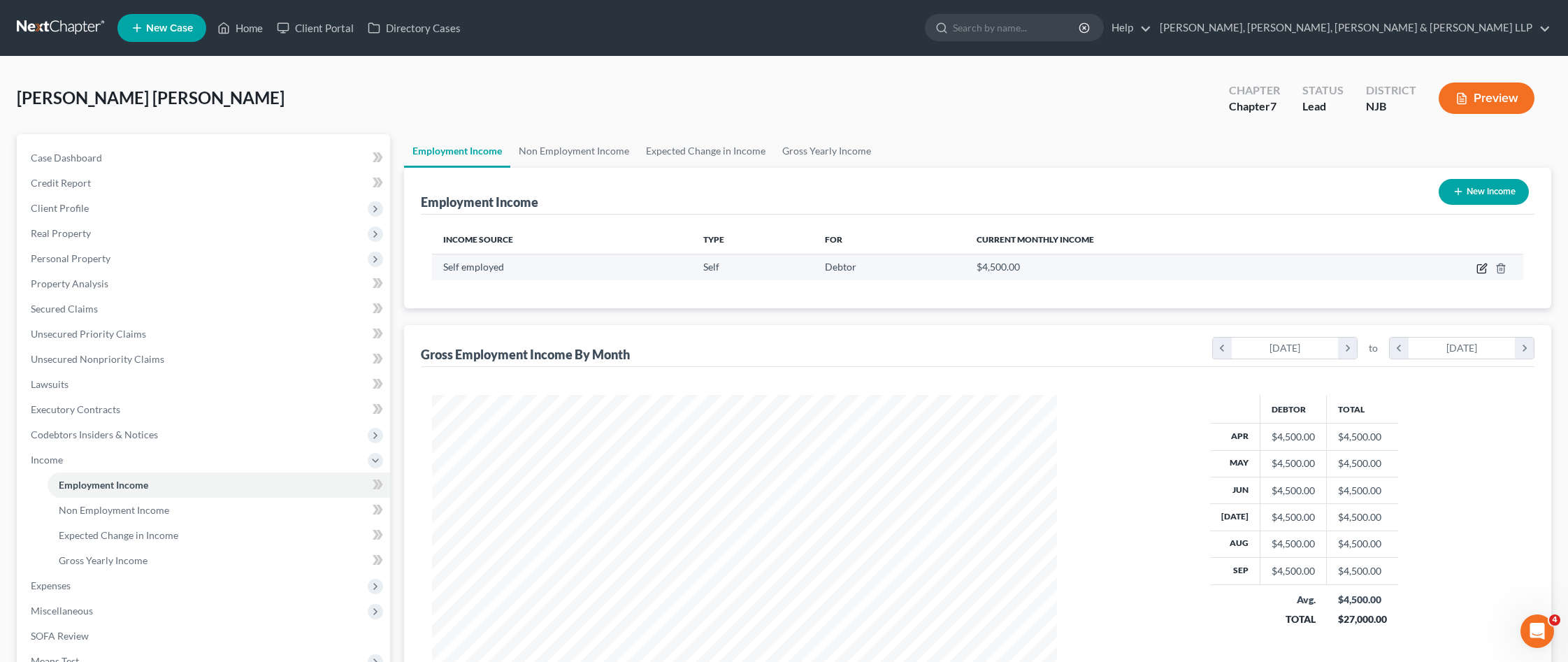
click at [1482, 268] on icon "button" at bounding box center [1482, 268] width 11 height 11
select select "1"
select select "0"
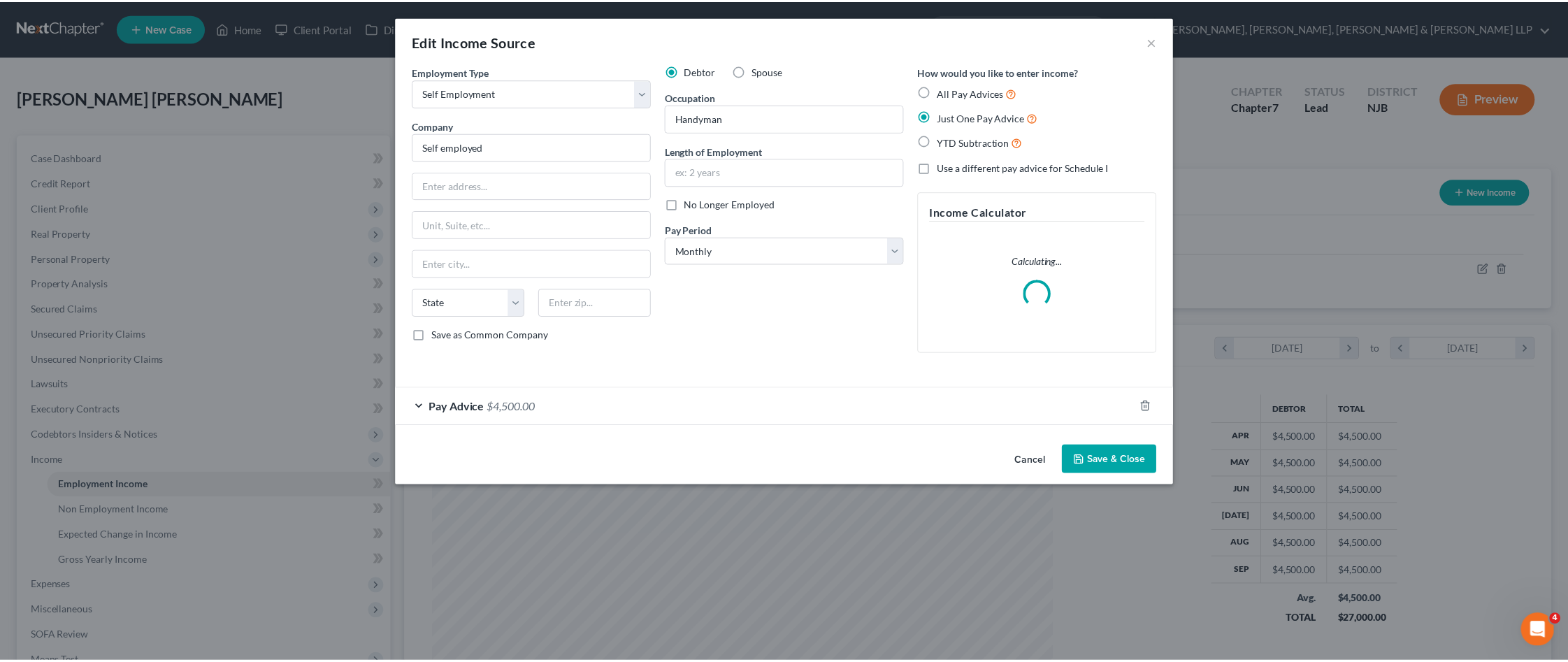
scroll to position [315, 657]
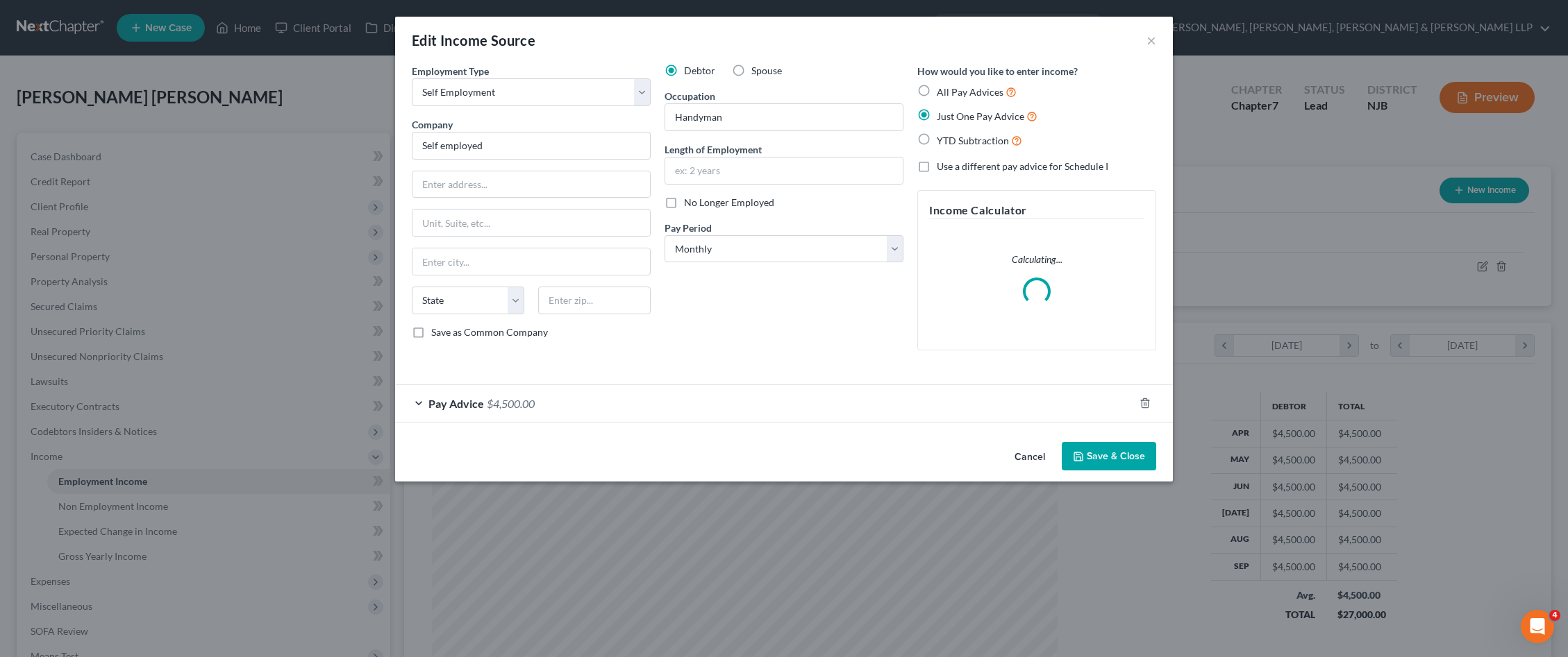
click at [593, 400] on div "Pay Advice $4,500.00" at bounding box center [764, 403] width 739 height 37
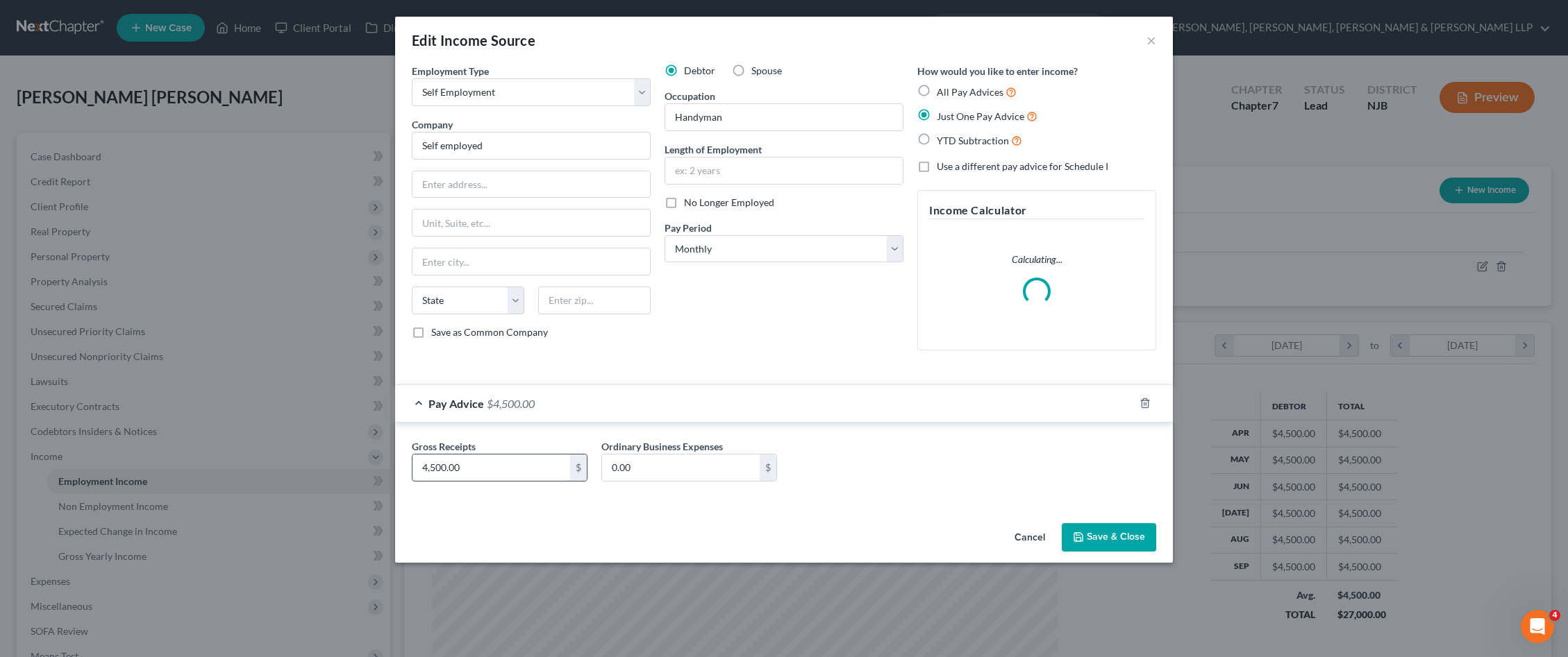
click at [542, 469] on input "4,500.00" at bounding box center [490, 467] width 157 height 26
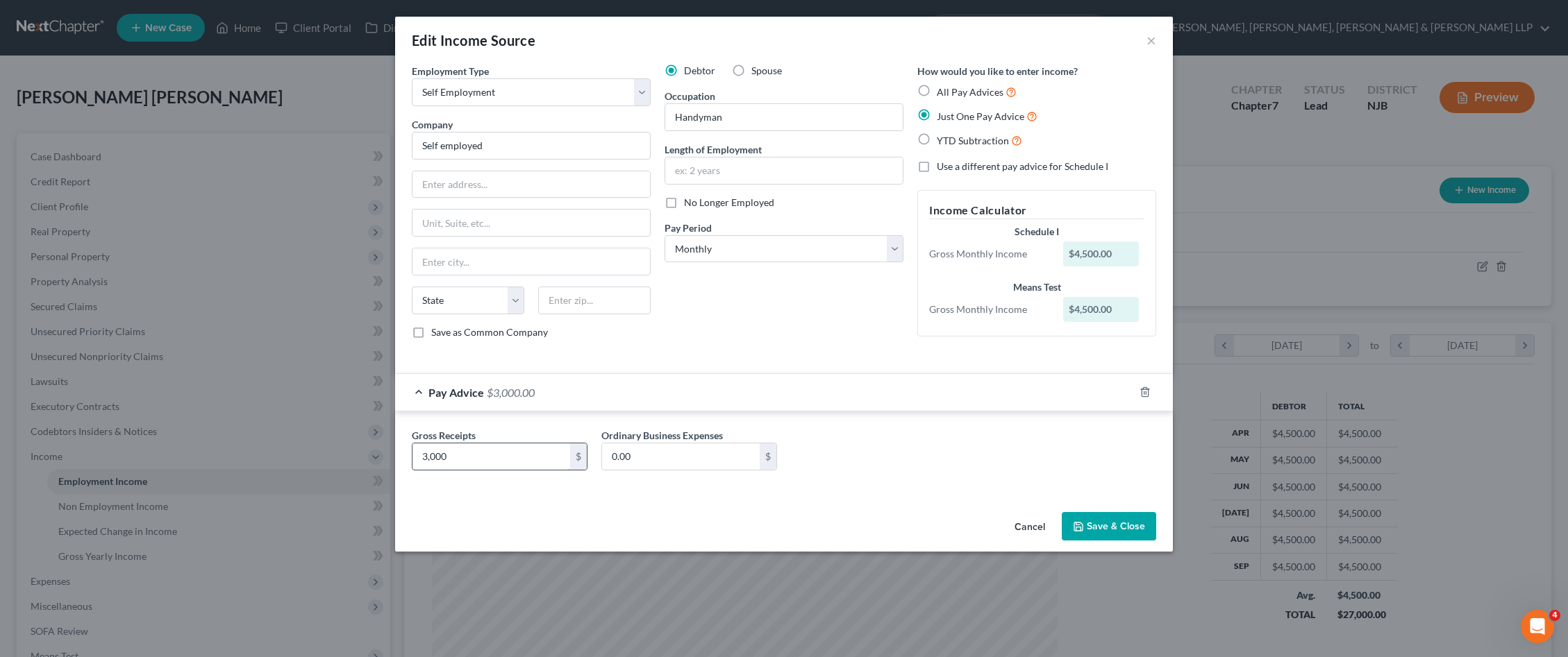
type input "3,000"
click at [1124, 525] on button "Save & Close" at bounding box center [1108, 527] width 94 height 29
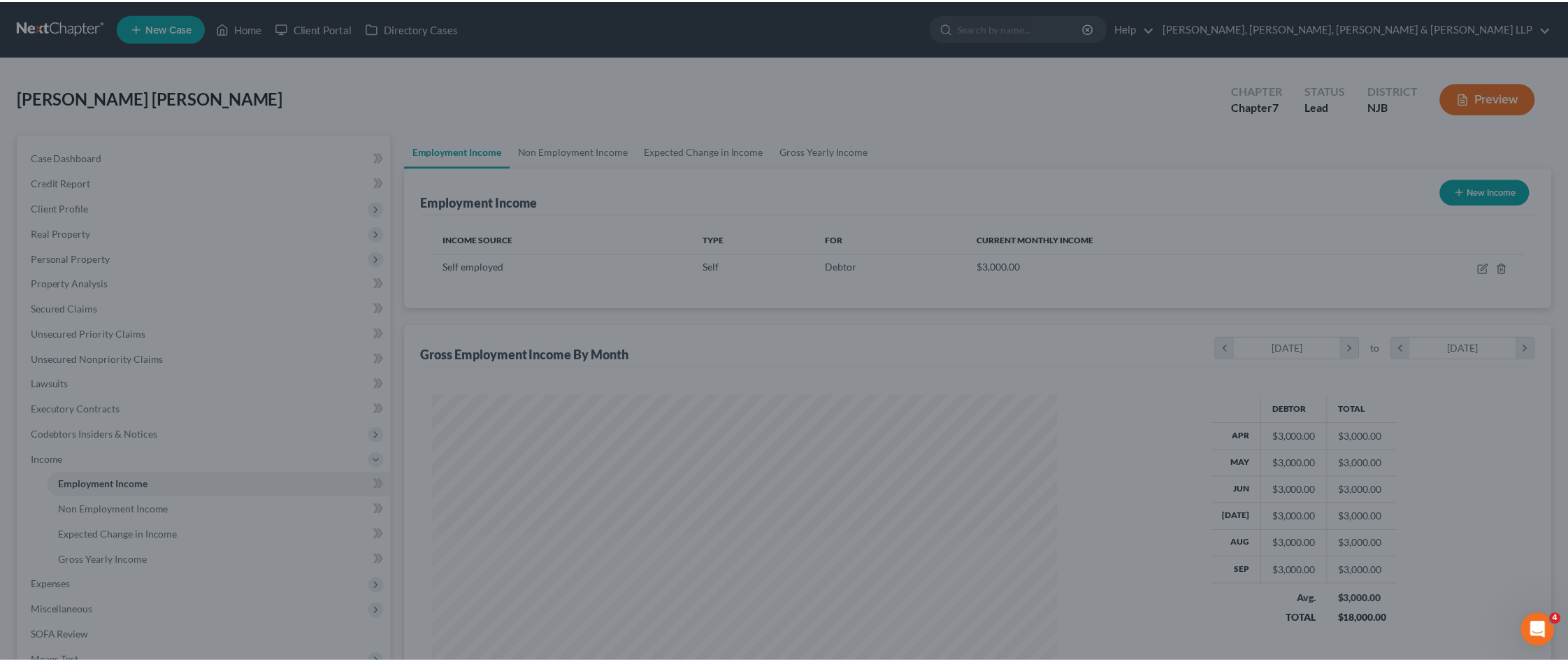
scroll to position [698935, 698343]
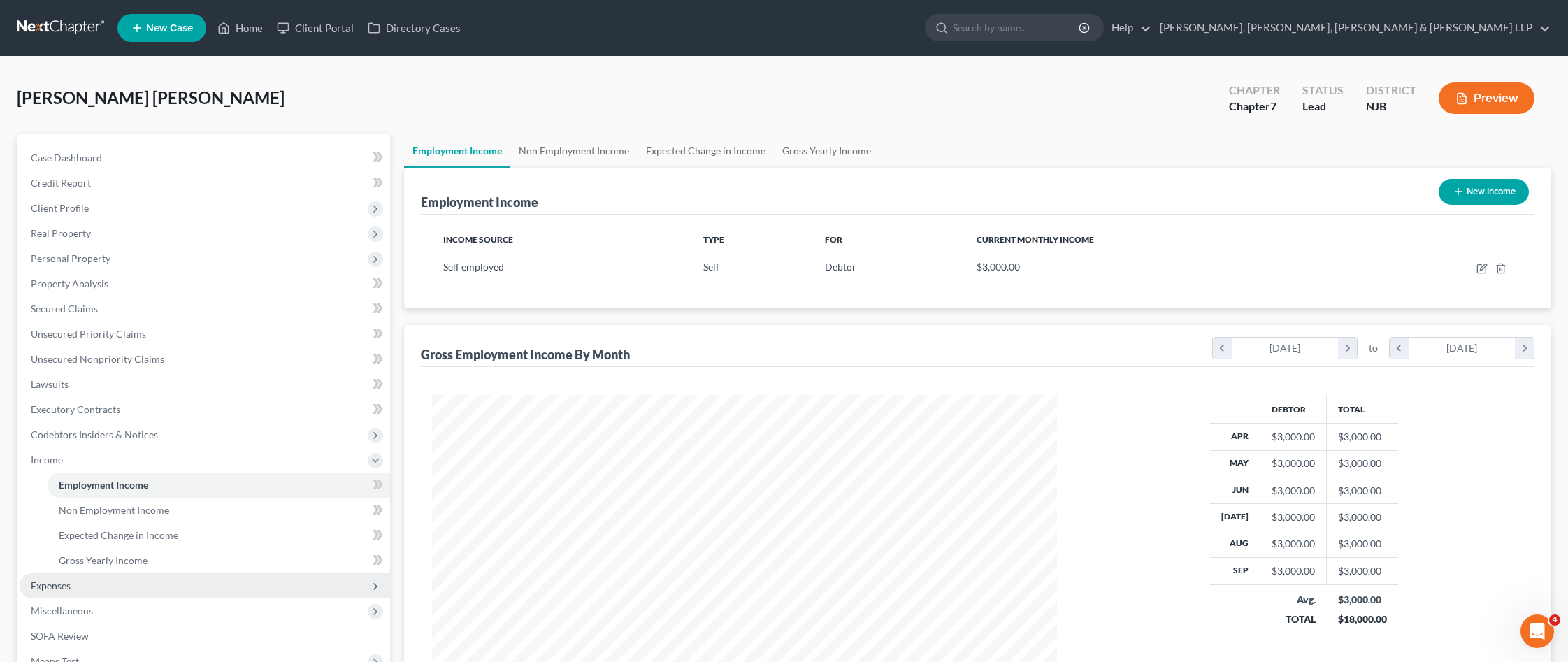
click at [169, 576] on span "Expenses" at bounding box center [205, 586] width 370 height 25
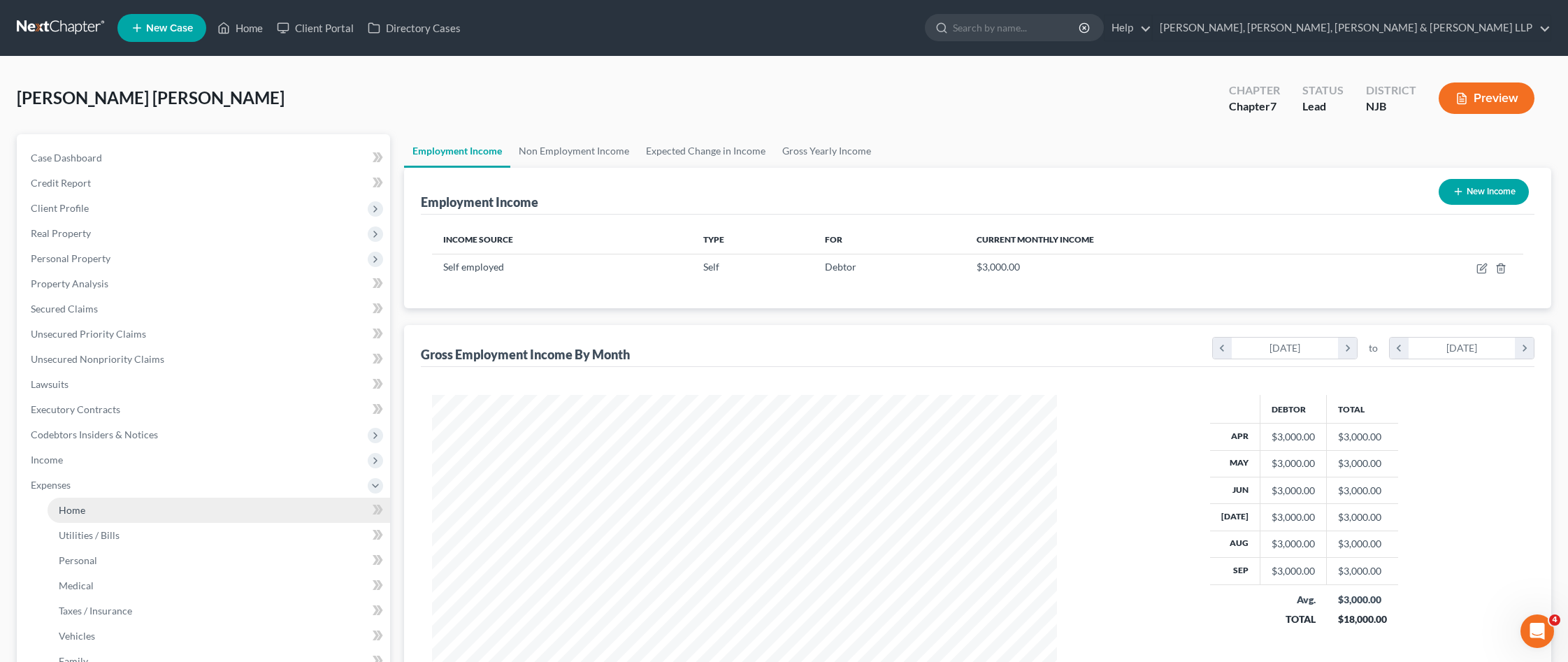
click at [146, 512] on link "Home" at bounding box center [219, 511] width 342 height 25
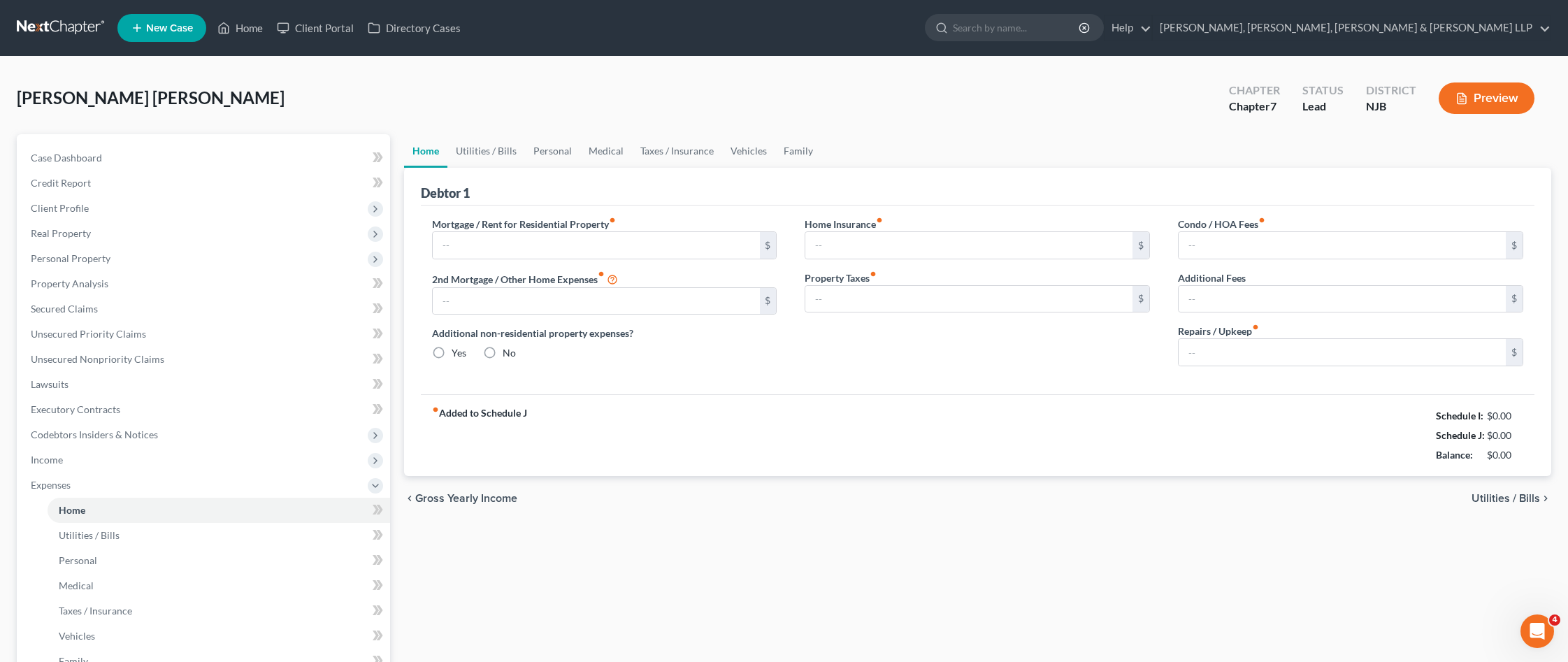
type input "800.00"
type input "0.00"
radio input "true"
type input "0.00"
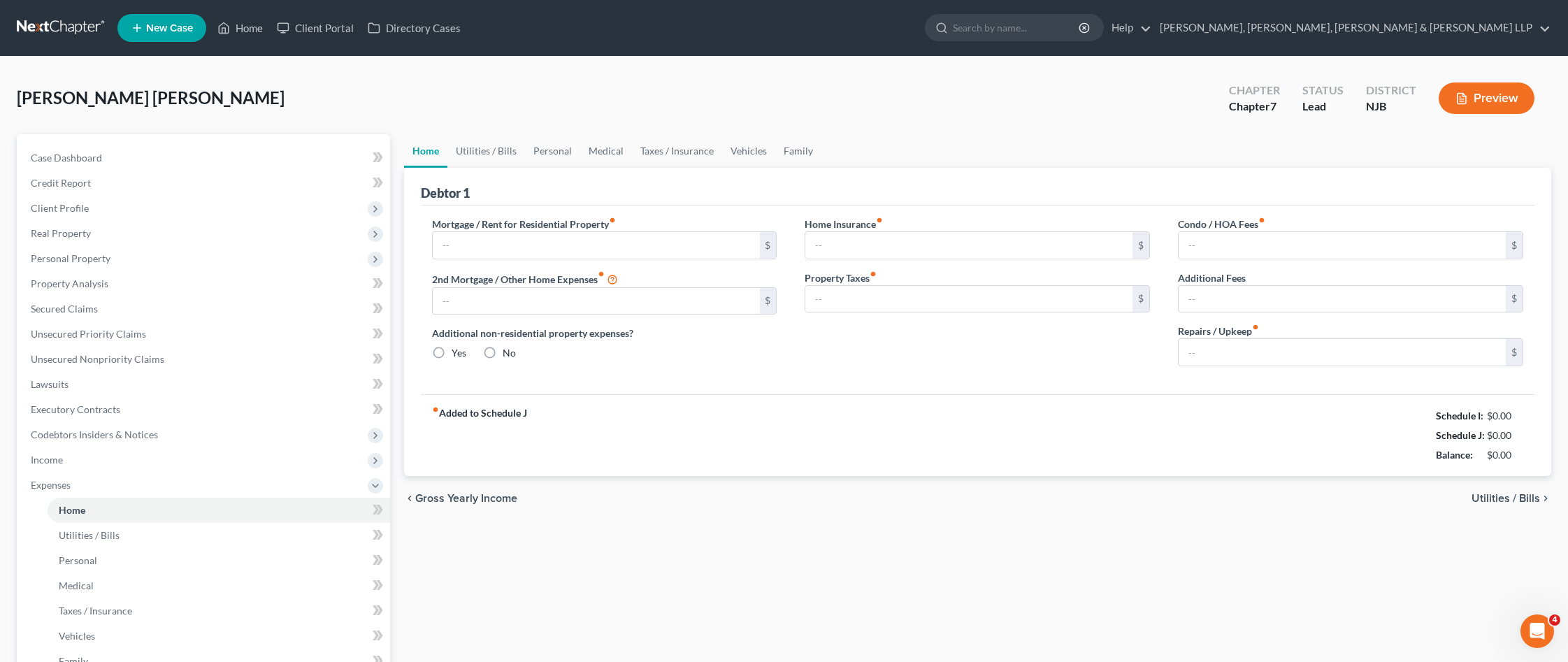
type input "0.00"
click at [139, 468] on span "Income" at bounding box center [205, 460] width 370 height 25
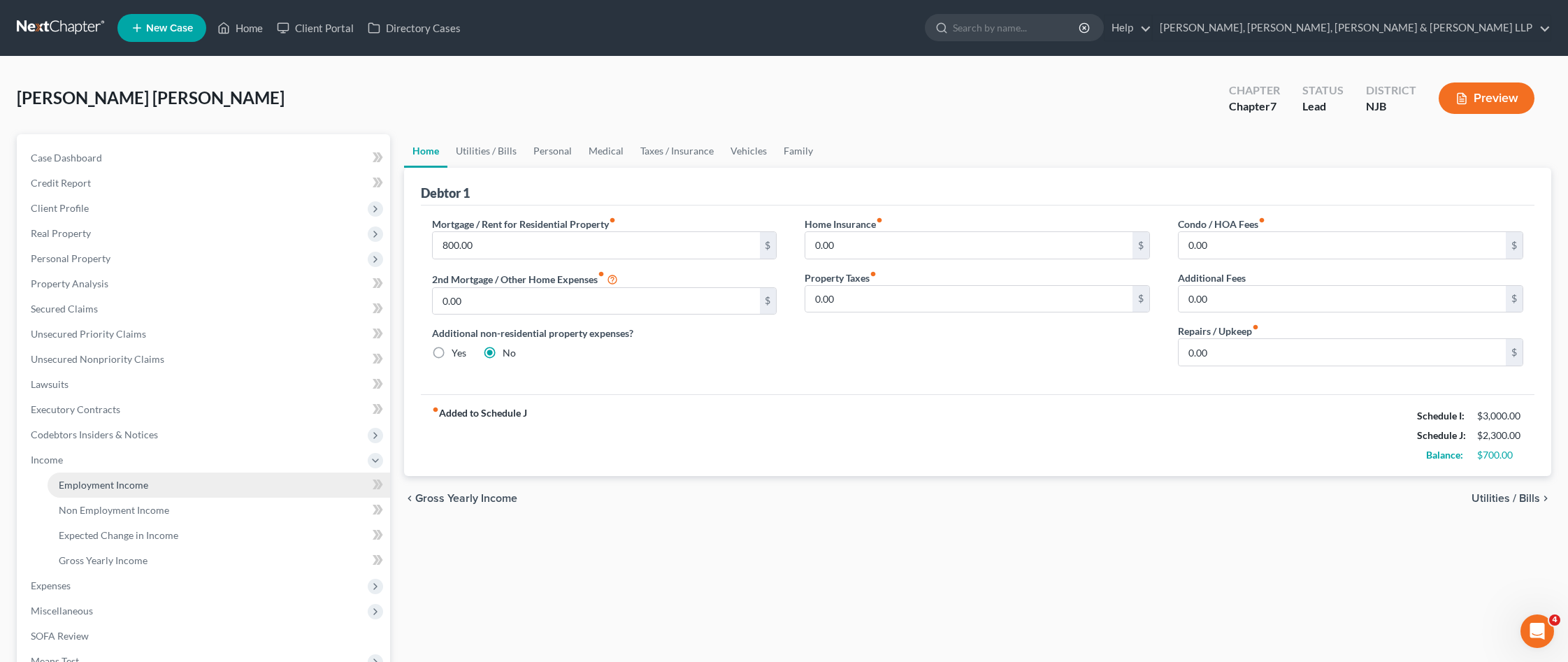
click at [128, 489] on span "Employment Income" at bounding box center [104, 484] width 89 height 12
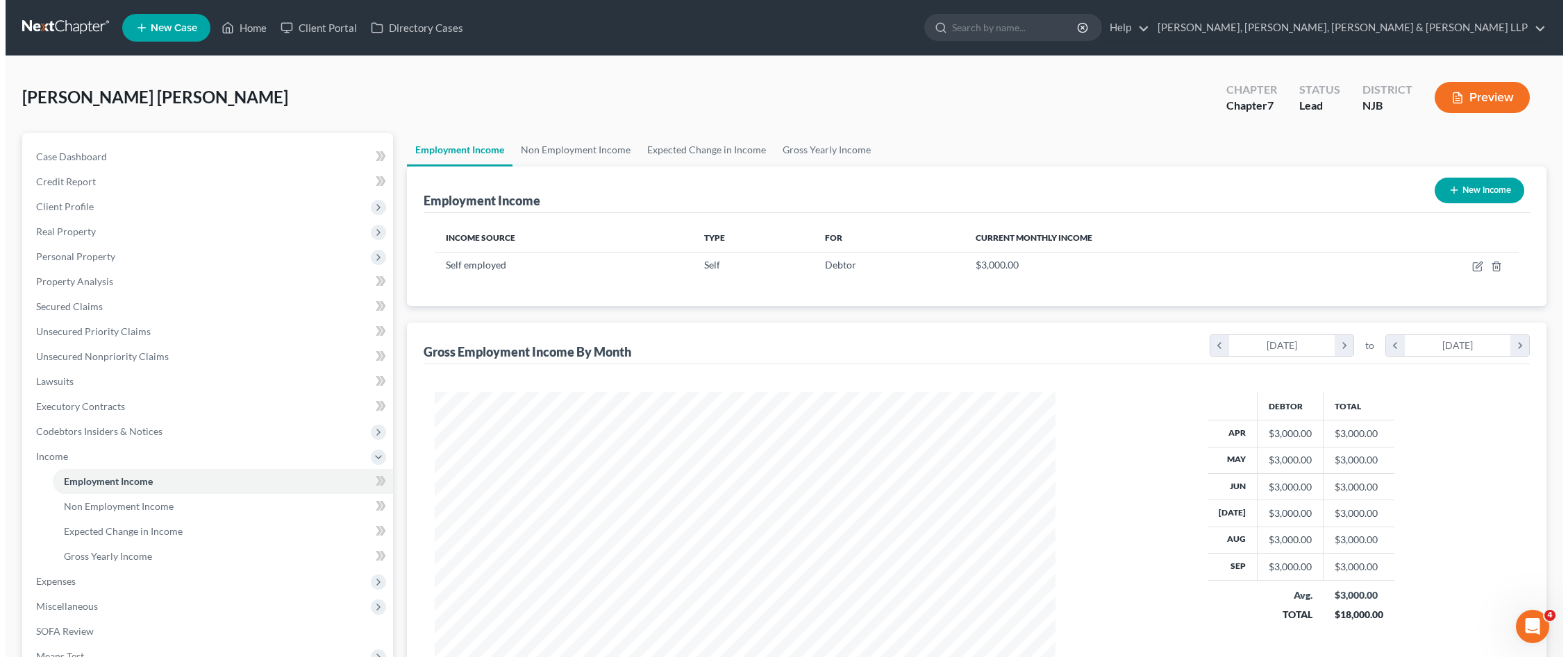
scroll to position [310, 649]
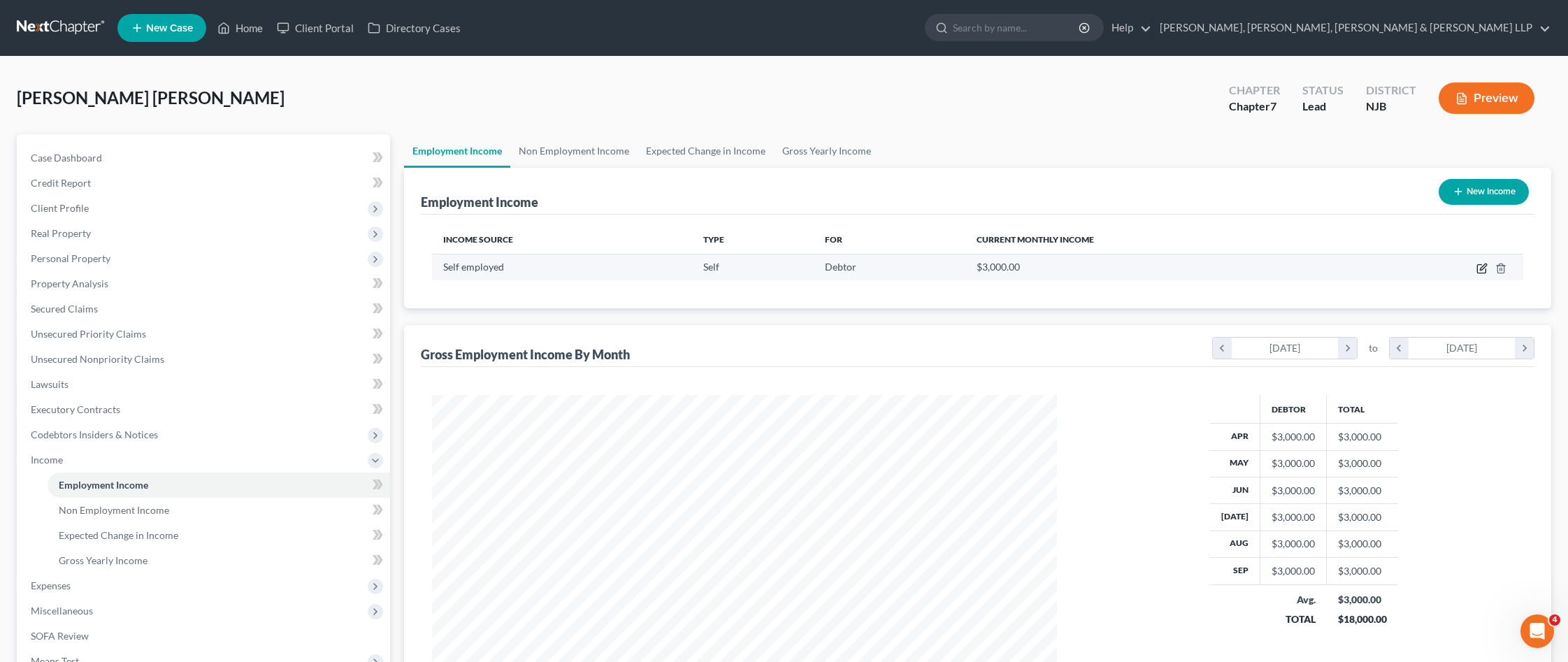
click at [1484, 272] on icon "button" at bounding box center [1482, 268] width 11 height 11
select select "1"
select select "0"
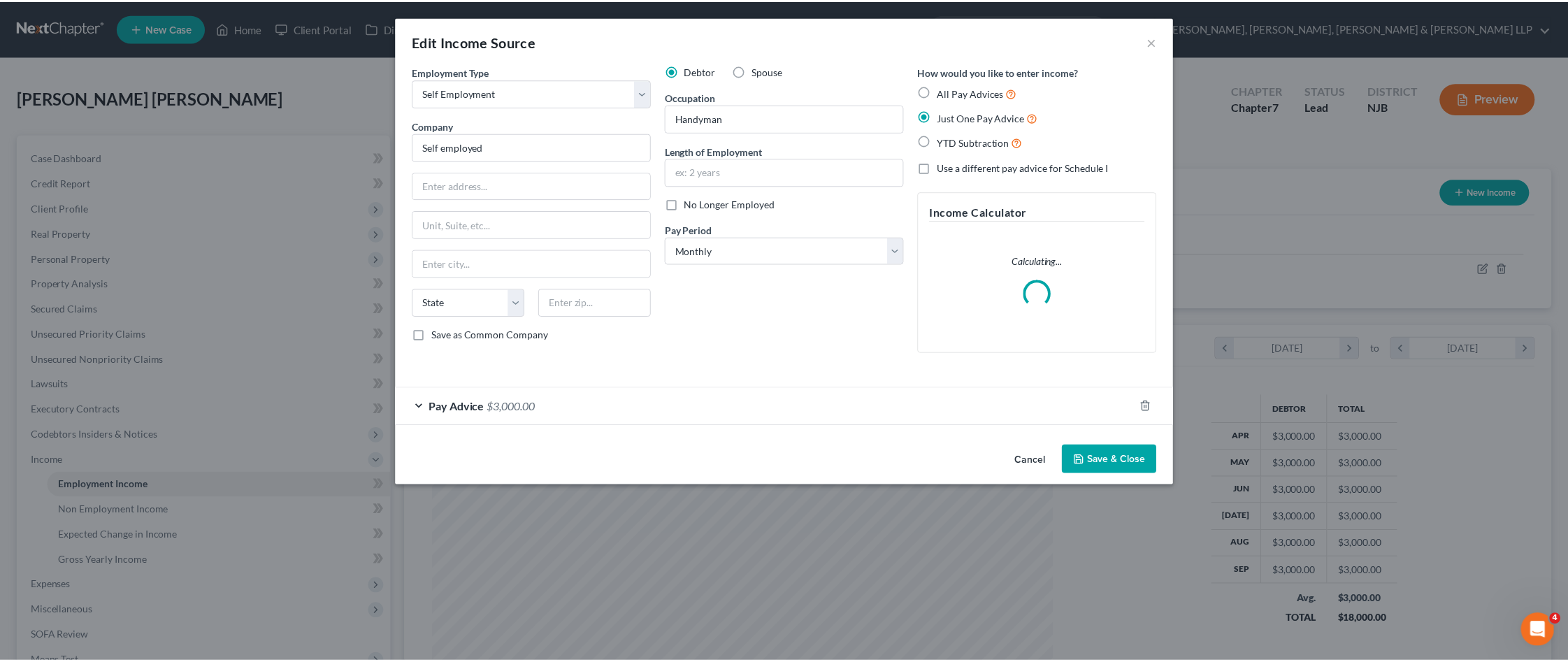
scroll to position [315, 657]
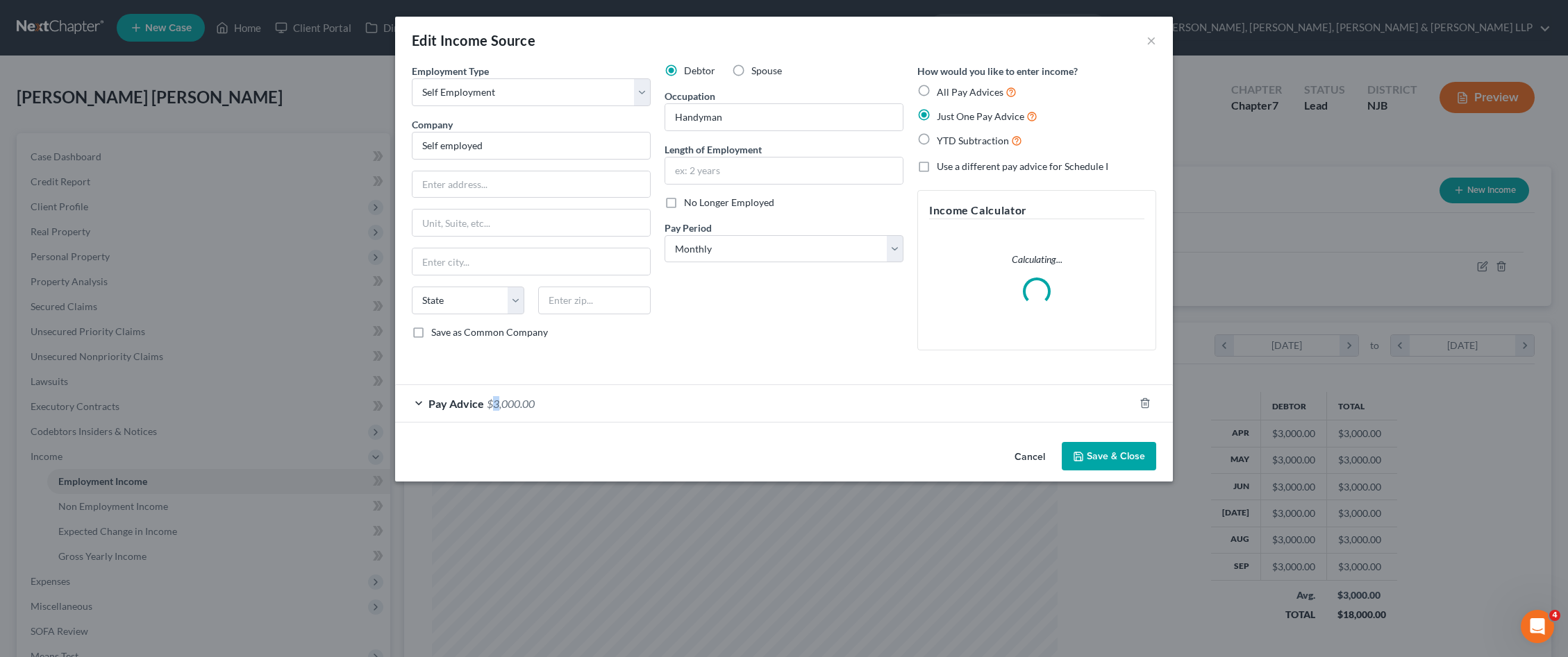
click at [497, 406] on span "$3,000.00" at bounding box center [510, 403] width 48 height 13
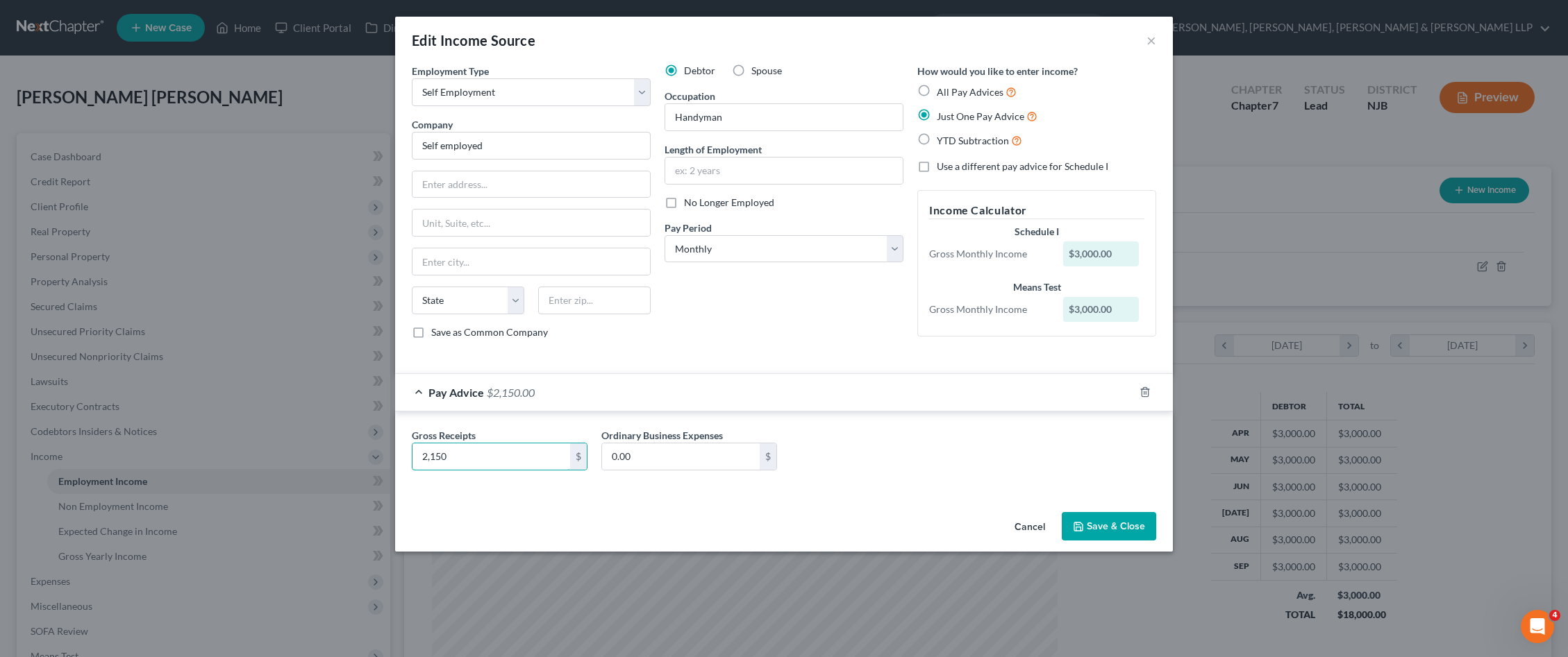
type input "2,150"
click at [1102, 523] on button "Save & Close" at bounding box center [1108, 527] width 94 height 29
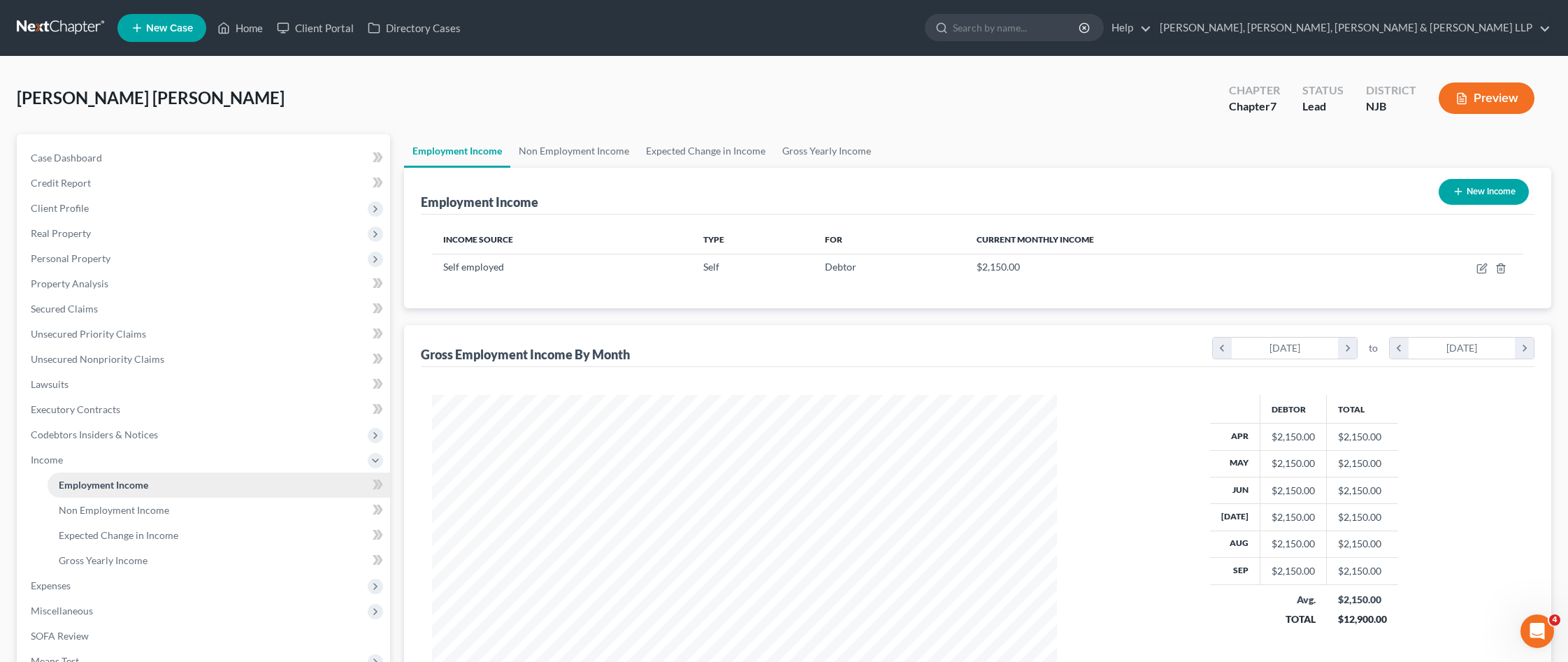
scroll to position [177, 0]
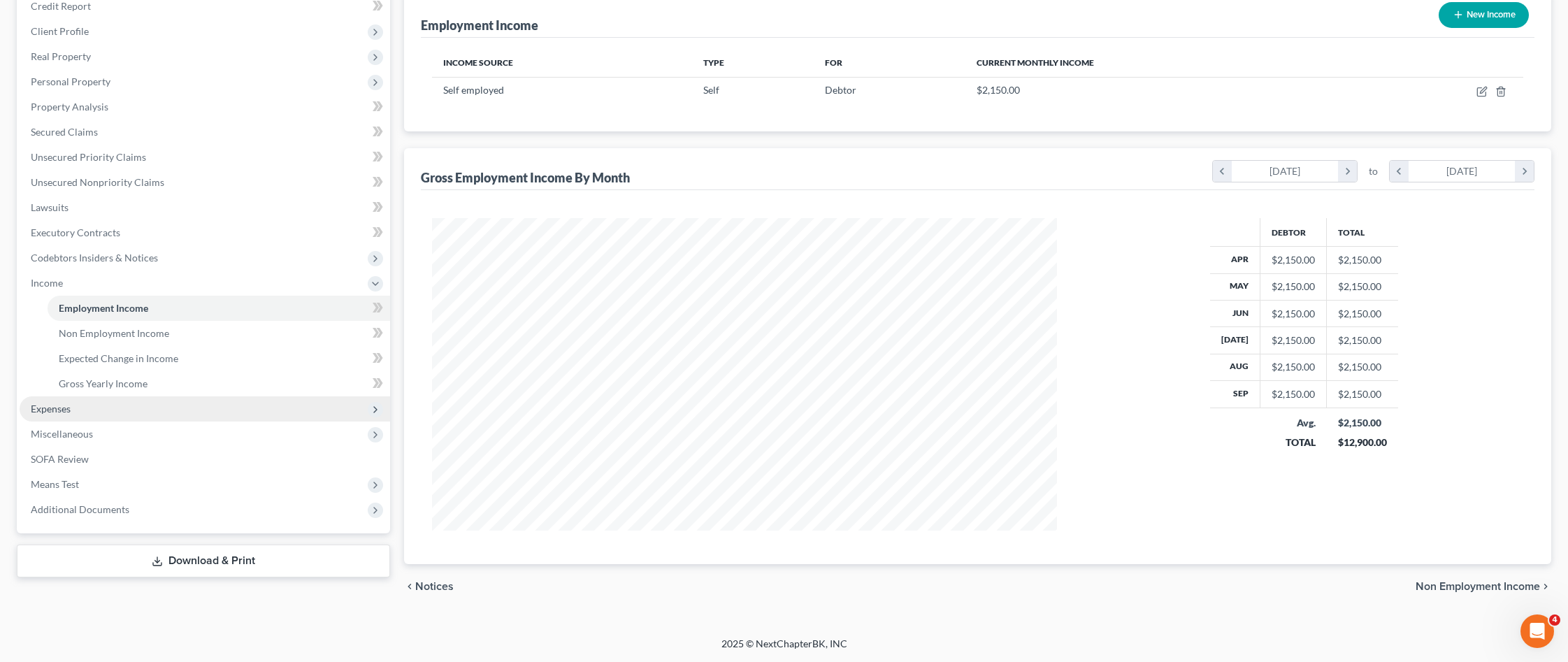
click at [151, 412] on span "Expenses" at bounding box center [205, 409] width 370 height 25
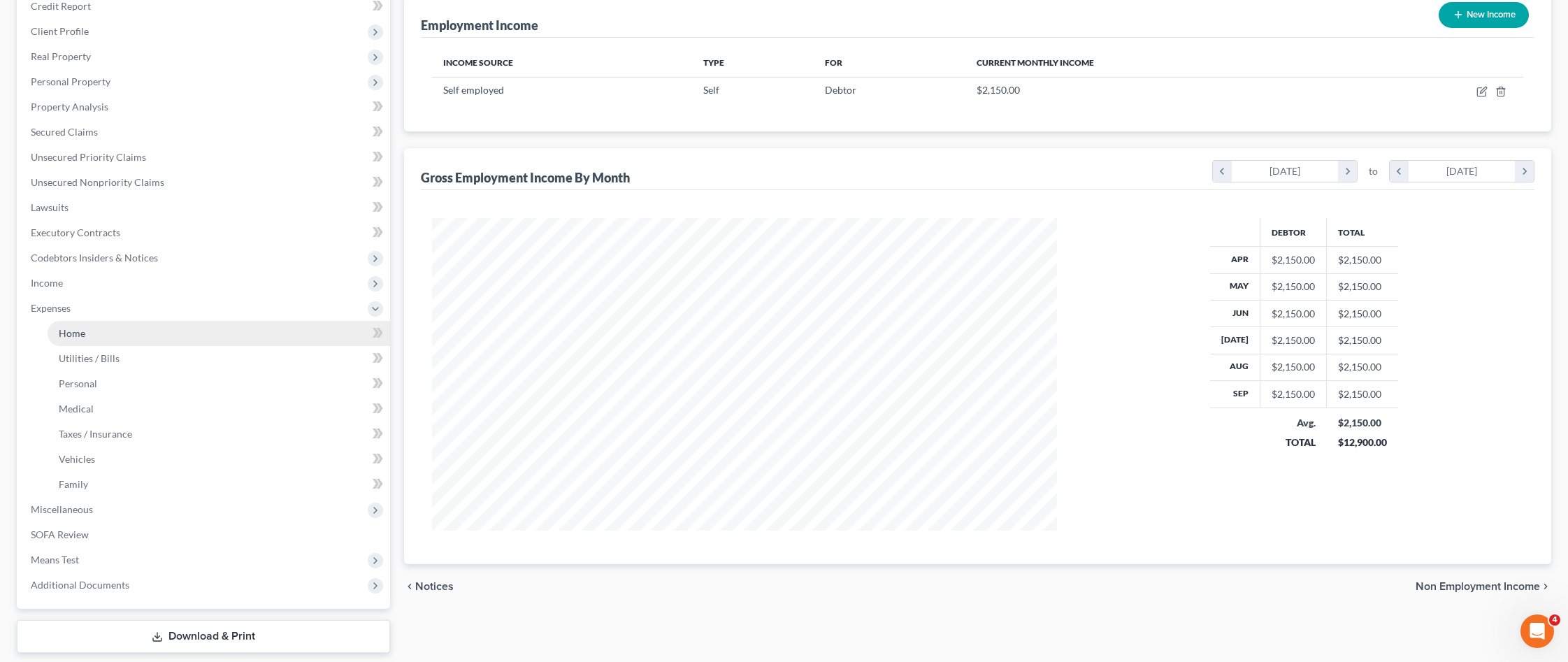
click at [163, 341] on link "Home" at bounding box center [219, 334] width 342 height 25
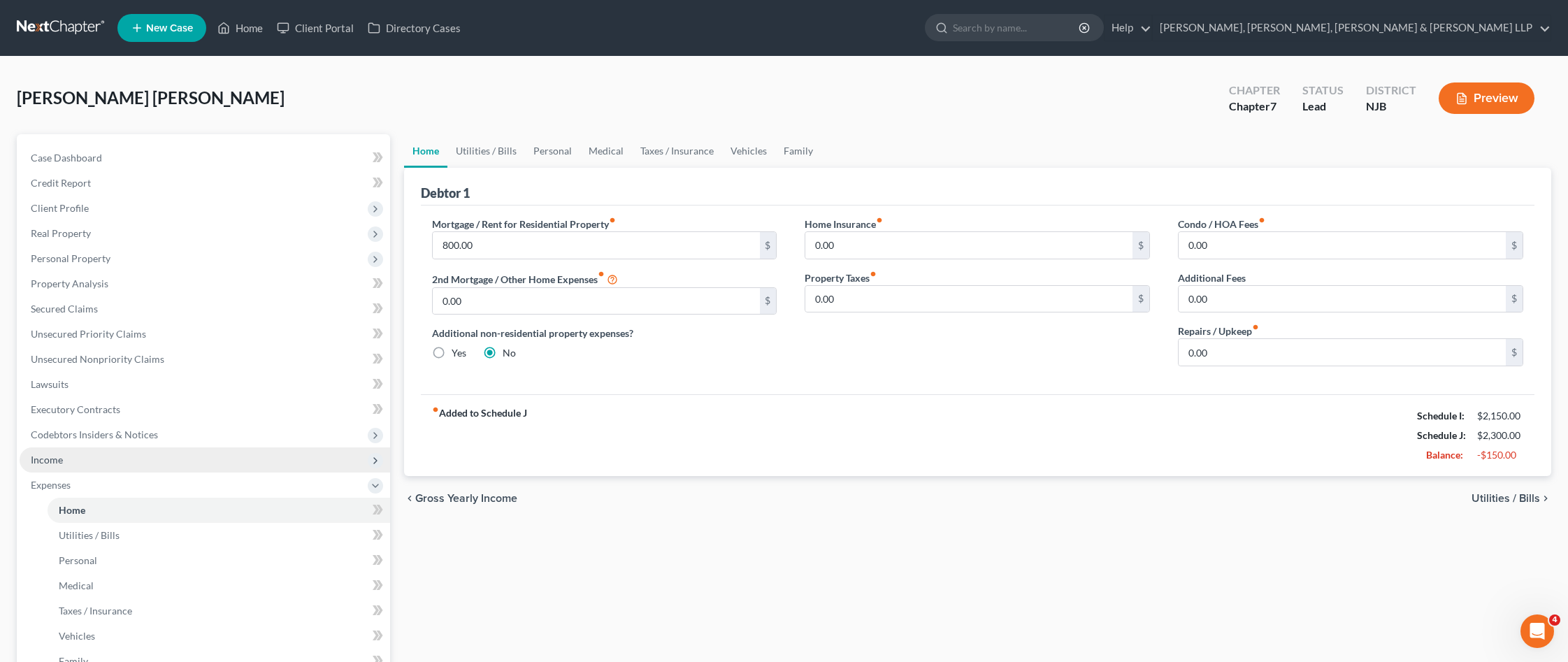
click at [60, 460] on span "Income" at bounding box center [47, 460] width 32 height 12
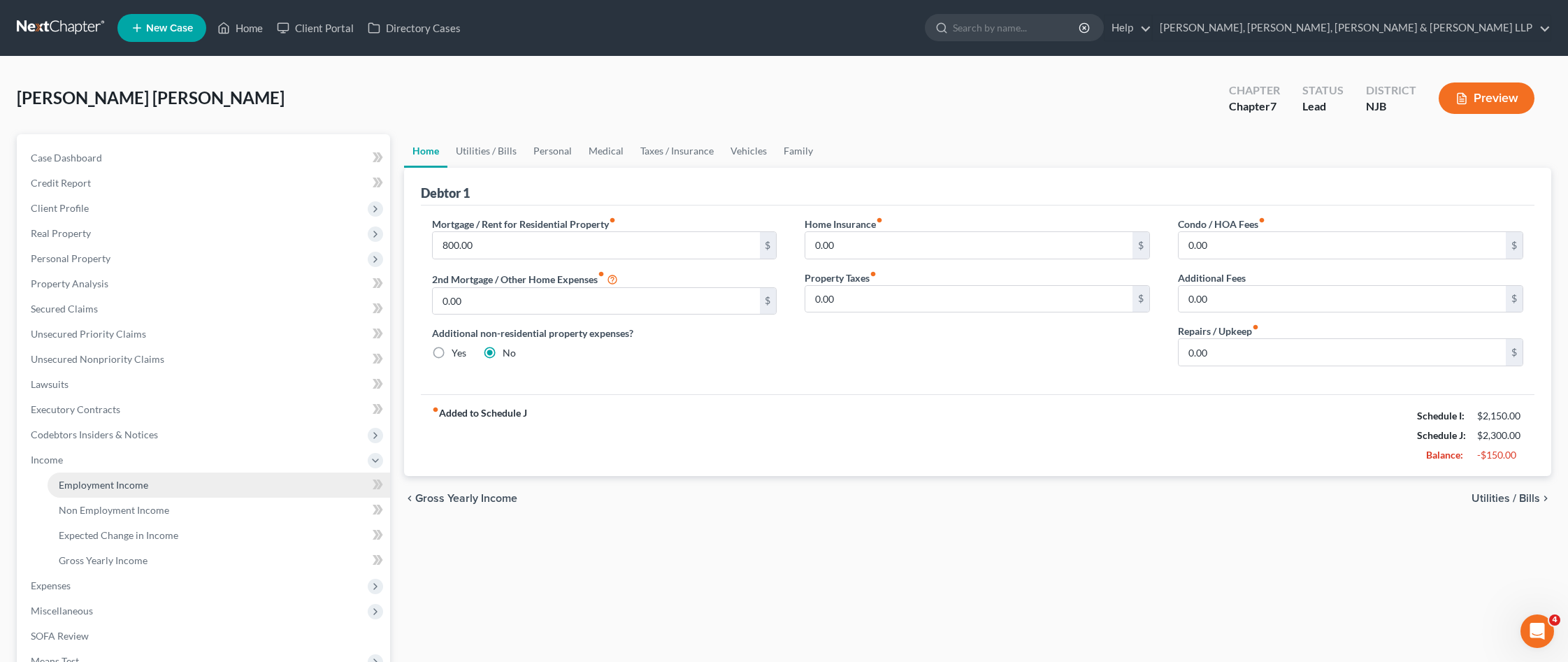
click at [65, 480] on span "Employment Income" at bounding box center [104, 484] width 89 height 12
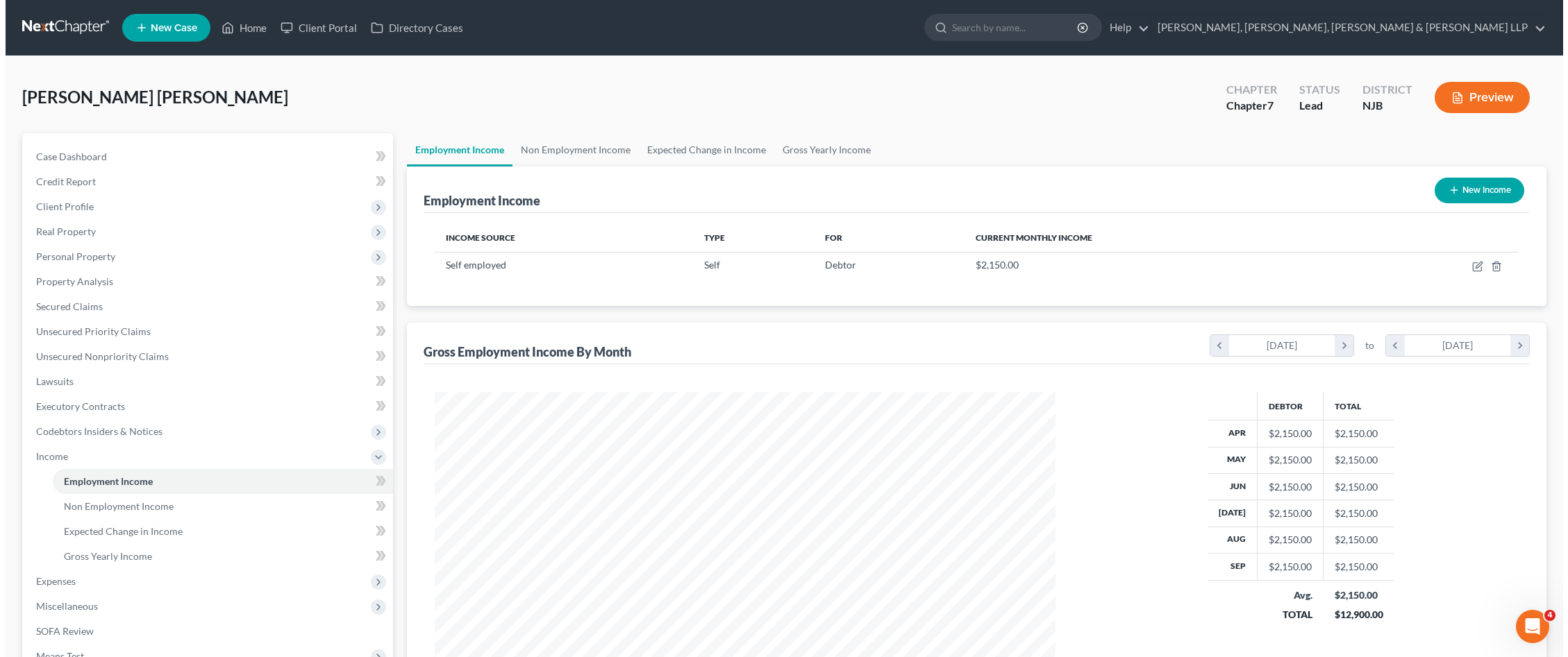
scroll to position [310, 649]
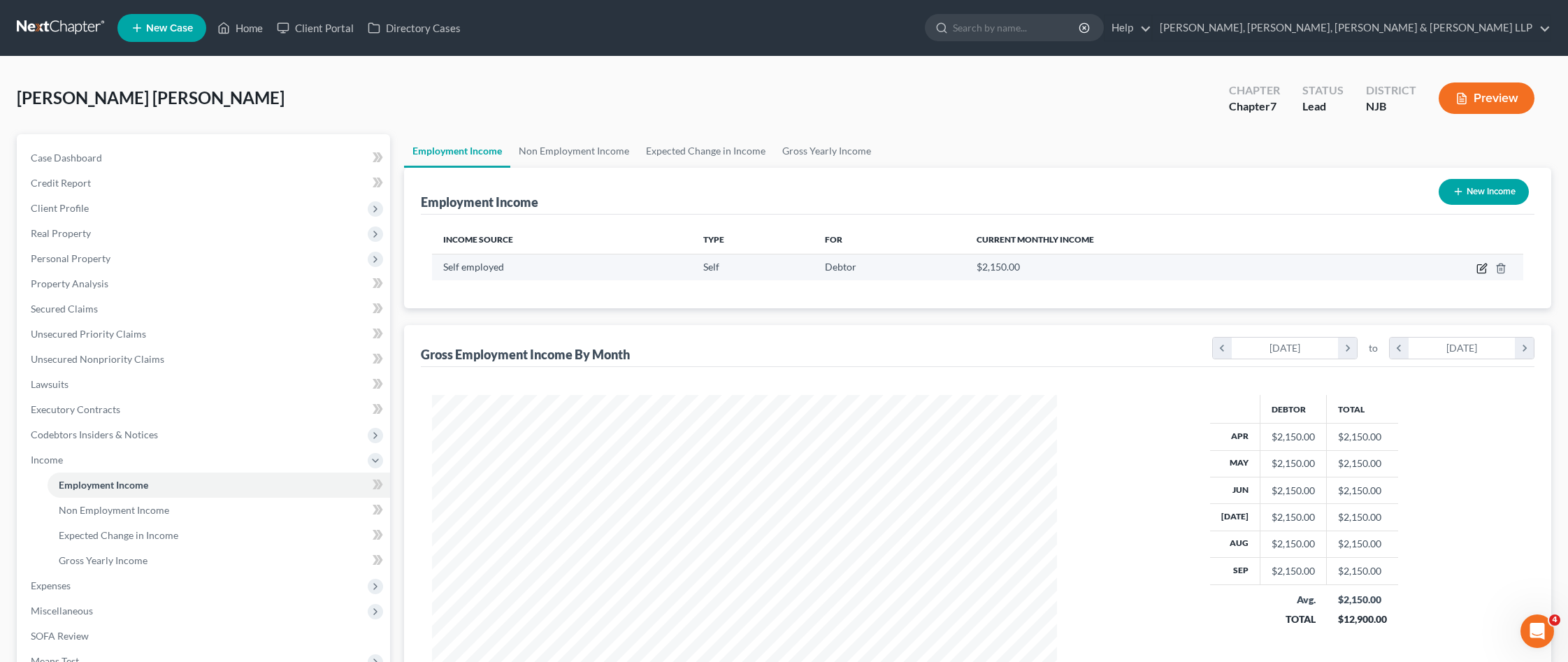
click at [1477, 268] on icon "button" at bounding box center [1482, 268] width 11 height 11
select select "1"
select select "0"
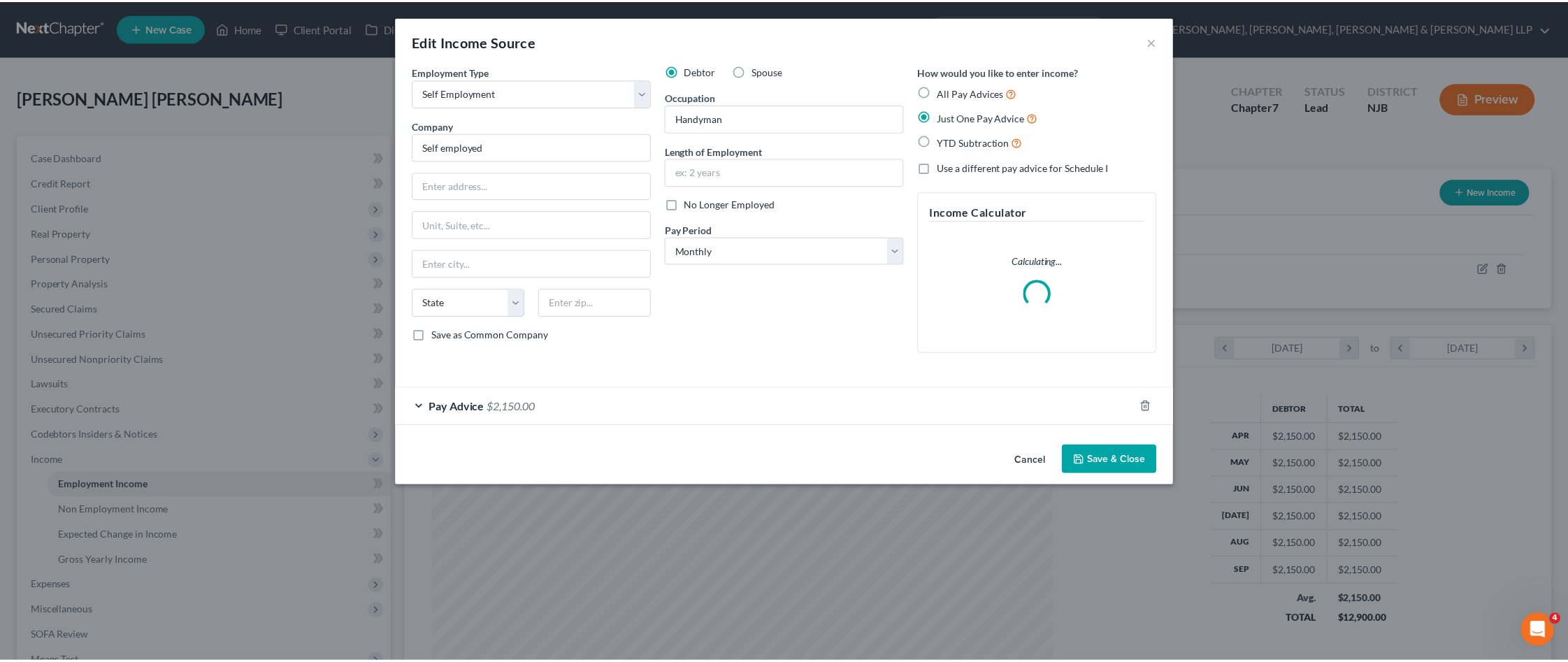
scroll to position [315, 657]
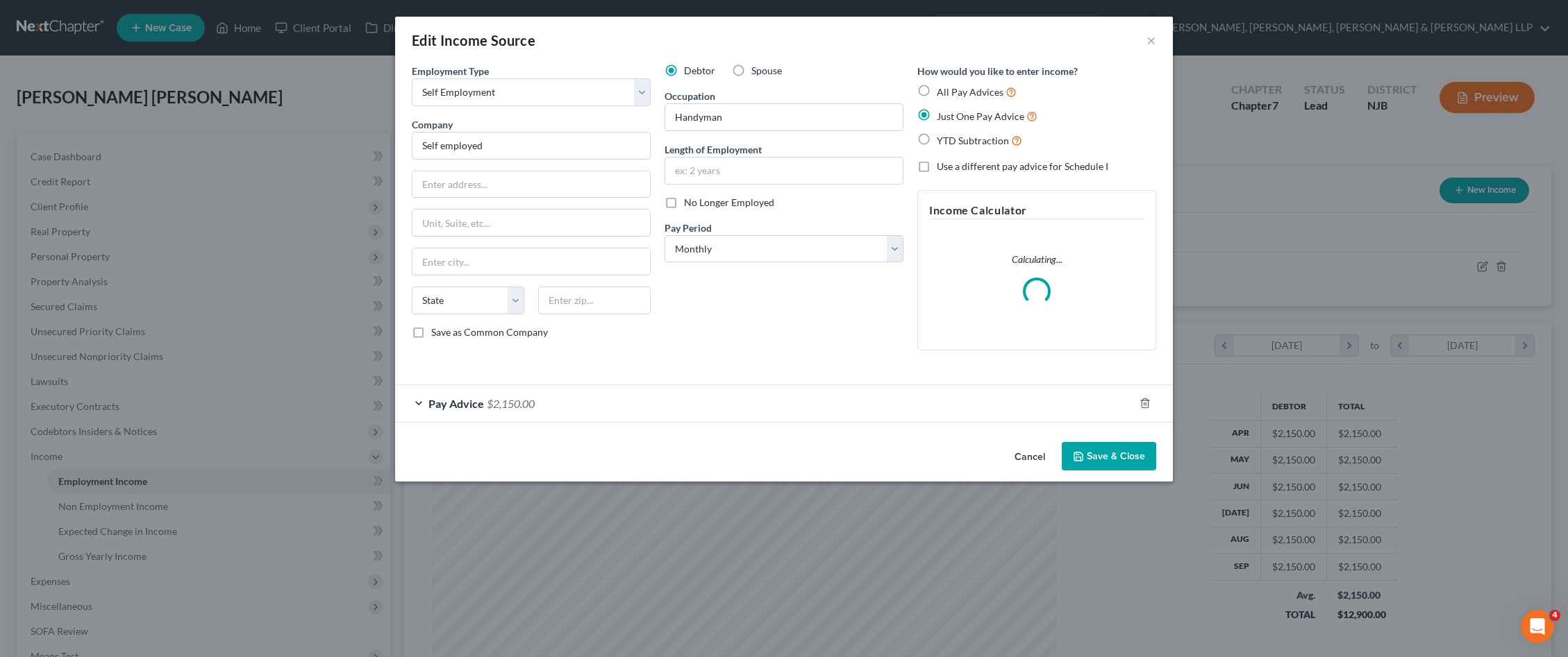
click at [577, 406] on div "Pay Advice $2,150.00" at bounding box center [764, 403] width 739 height 37
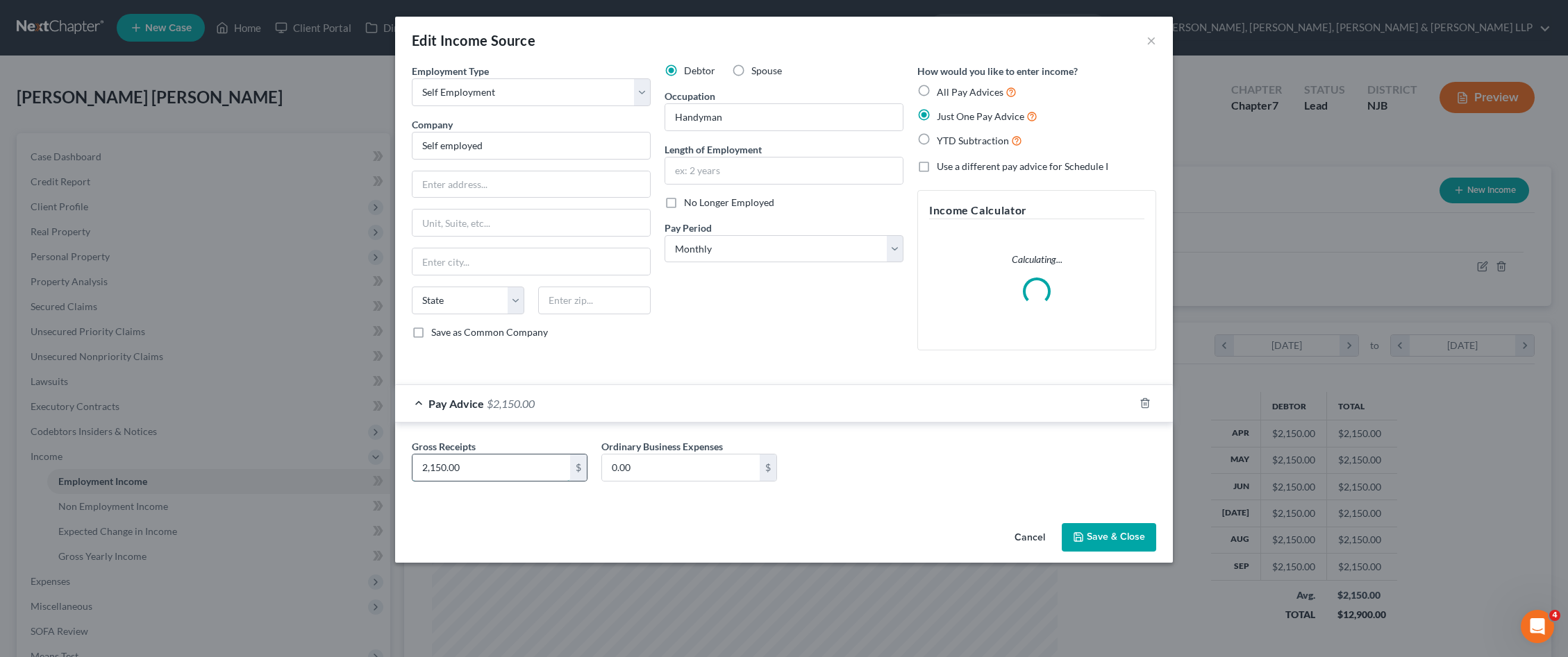
click at [509, 465] on input "2,150.00" at bounding box center [490, 467] width 157 height 26
type input "2,400"
click at [1107, 538] on button "Save & Close" at bounding box center [1108, 538] width 94 height 29
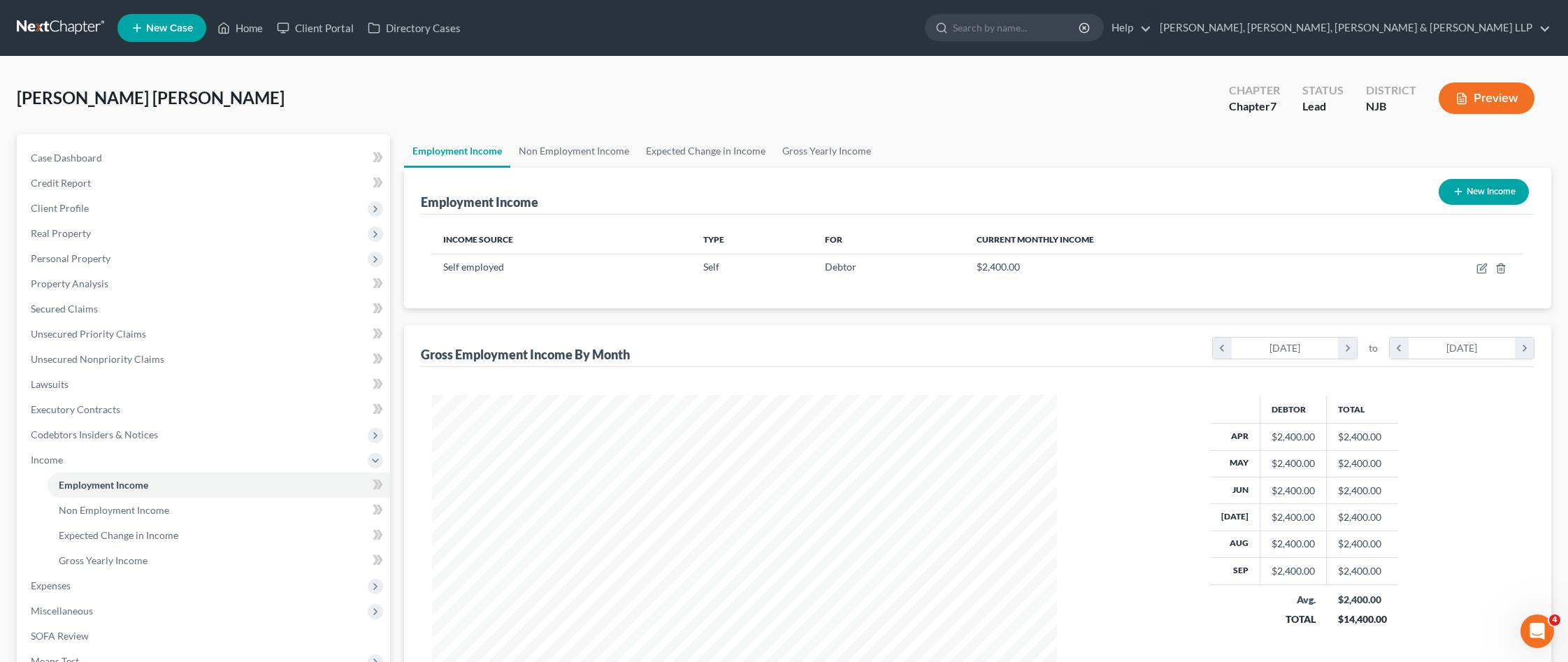
scroll to position [177, 0]
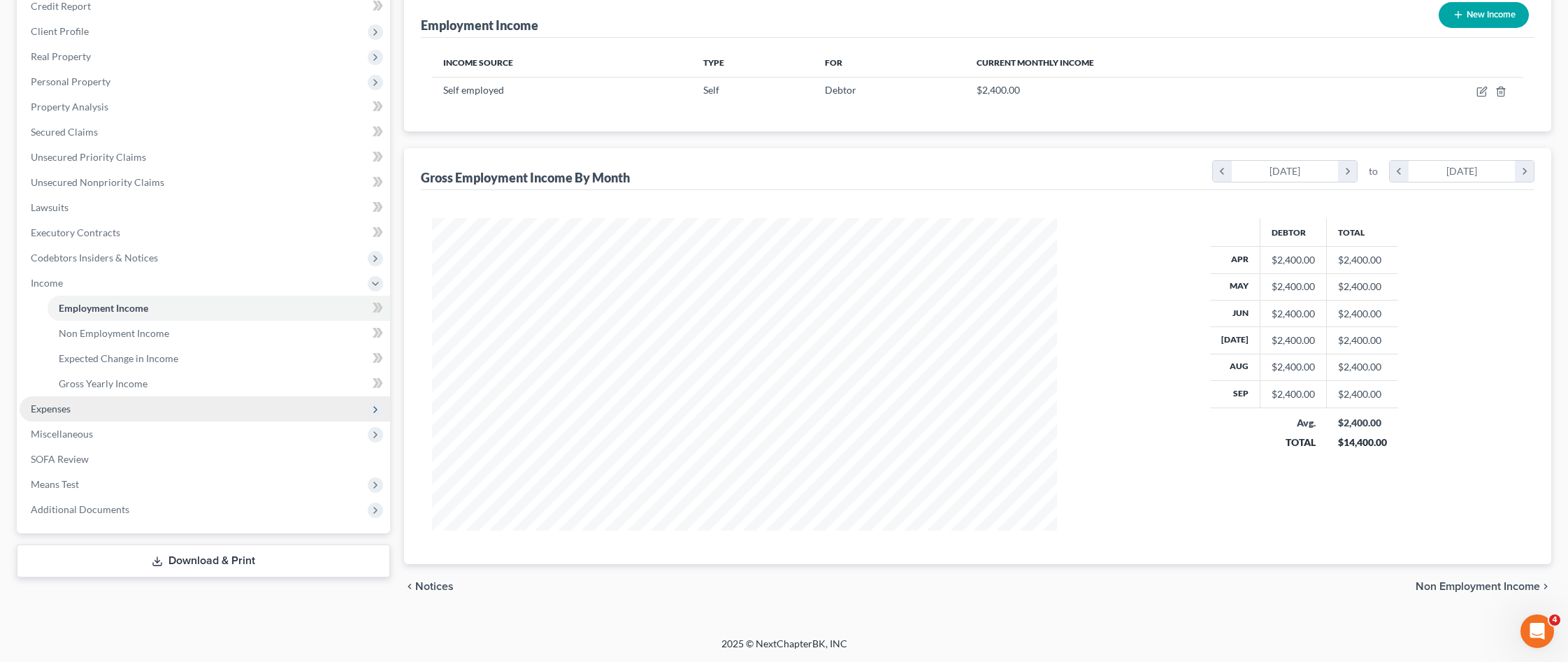
drag, startPoint x: 78, startPoint y: 399, endPoint x: 77, endPoint y: 408, distance: 9.1
click at [78, 399] on span "Expenses" at bounding box center [205, 409] width 370 height 25
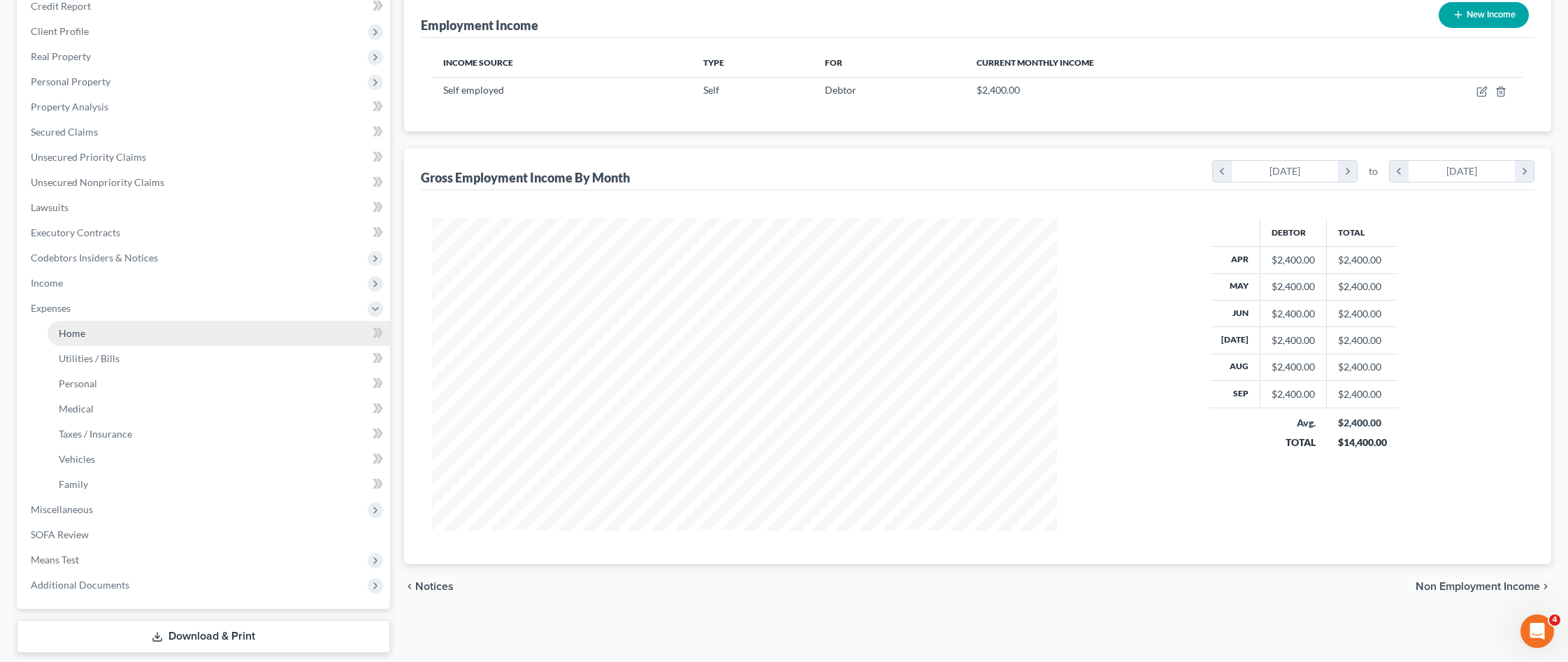
click at [120, 329] on link "Home" at bounding box center [219, 334] width 342 height 25
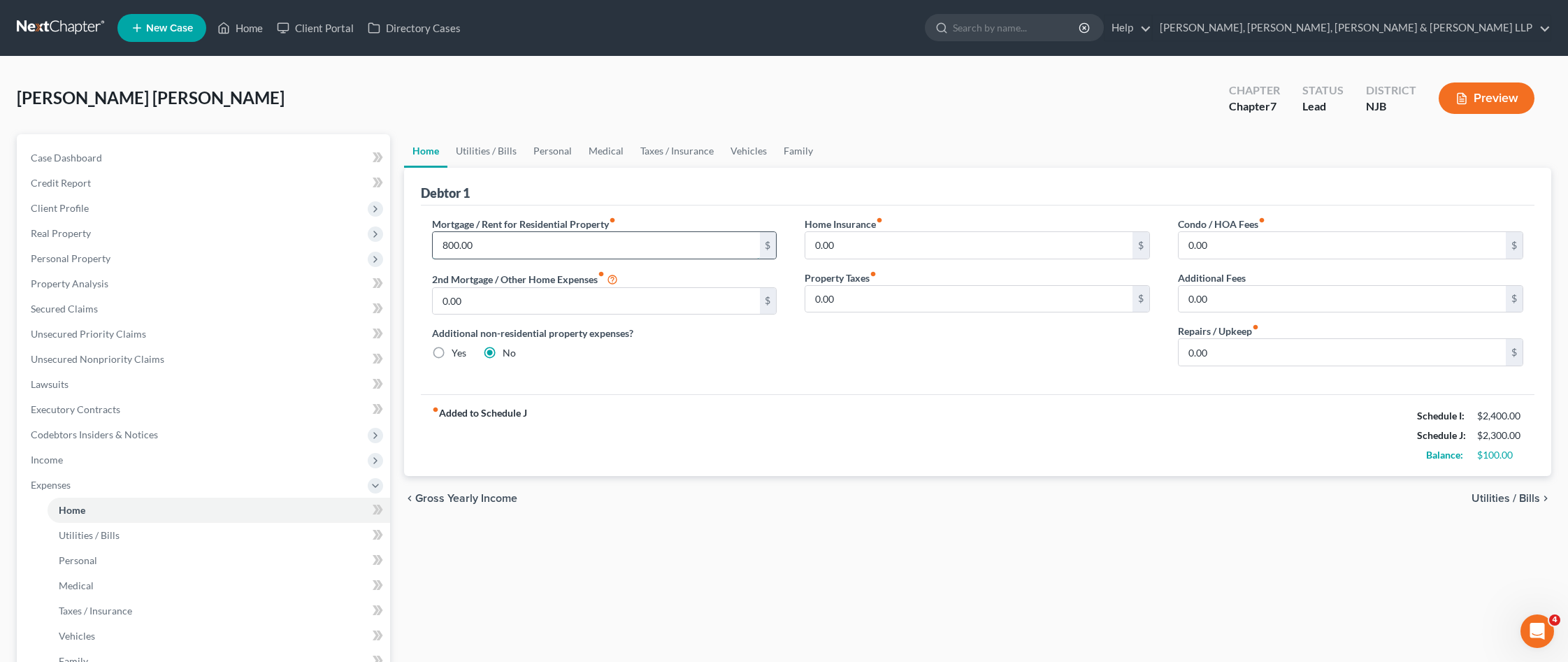
click at [492, 249] on input "800.00" at bounding box center [596, 245] width 327 height 26
type input "825"
click at [506, 157] on link "Utilities / Bills" at bounding box center [486, 151] width 77 height 33
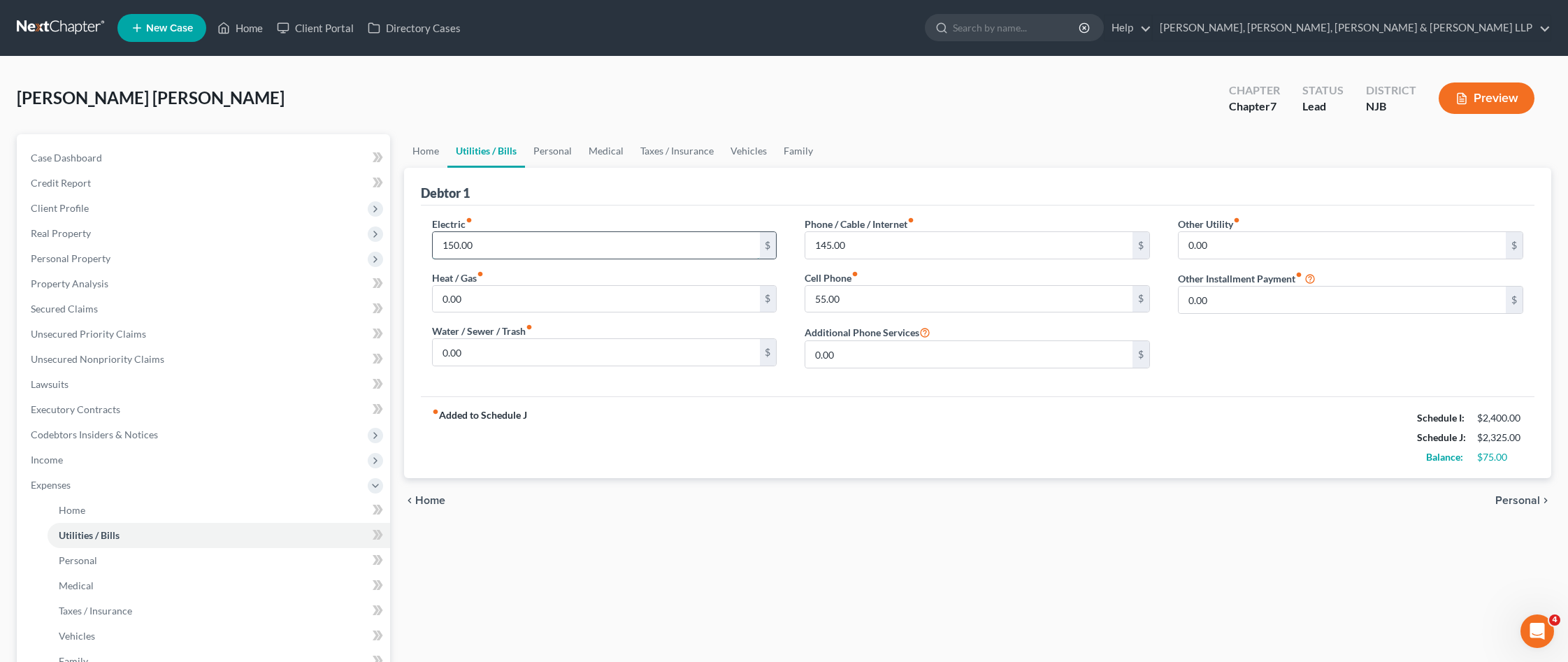
click at [495, 245] on input "150.00" at bounding box center [596, 245] width 327 height 26
click at [1490, 109] on button "Preview" at bounding box center [1486, 98] width 96 height 31
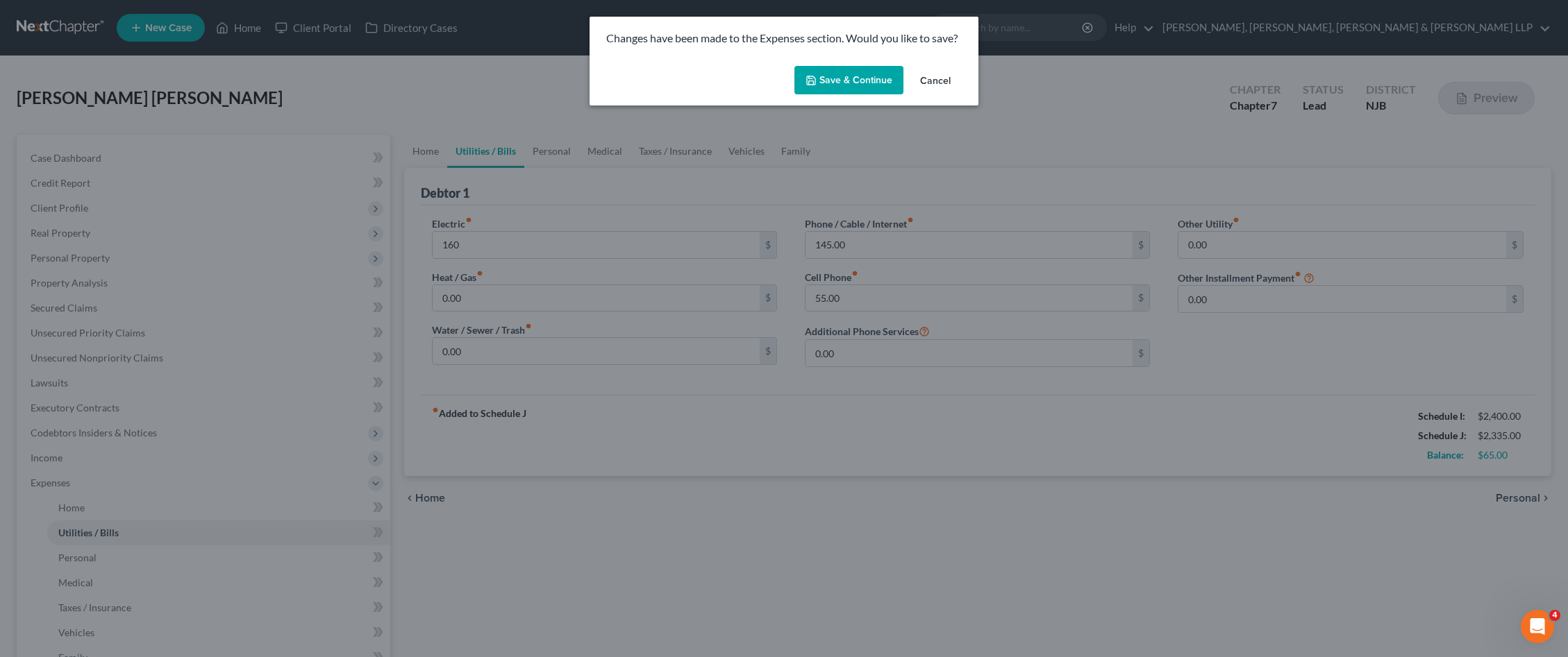
click at [846, 85] on button "Save & Continue" at bounding box center [849, 80] width 109 height 29
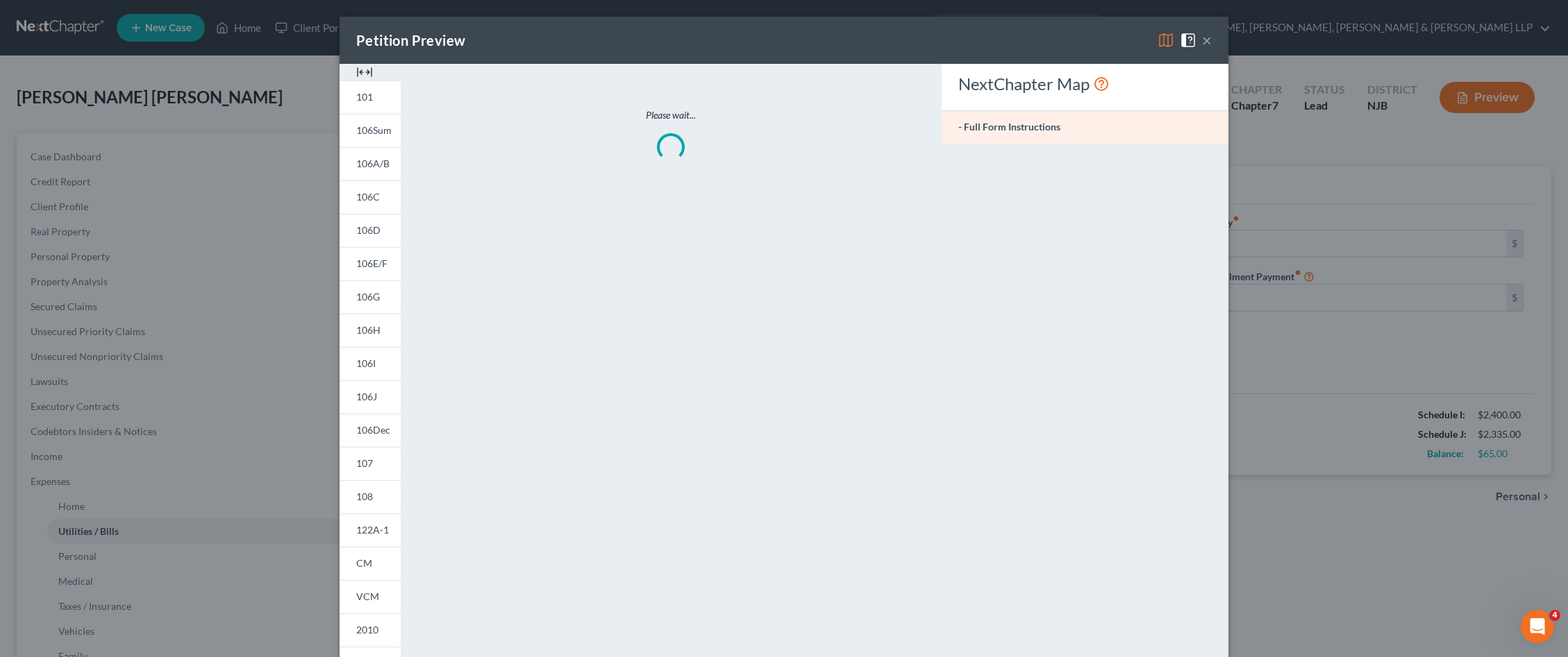
type input "160.00"
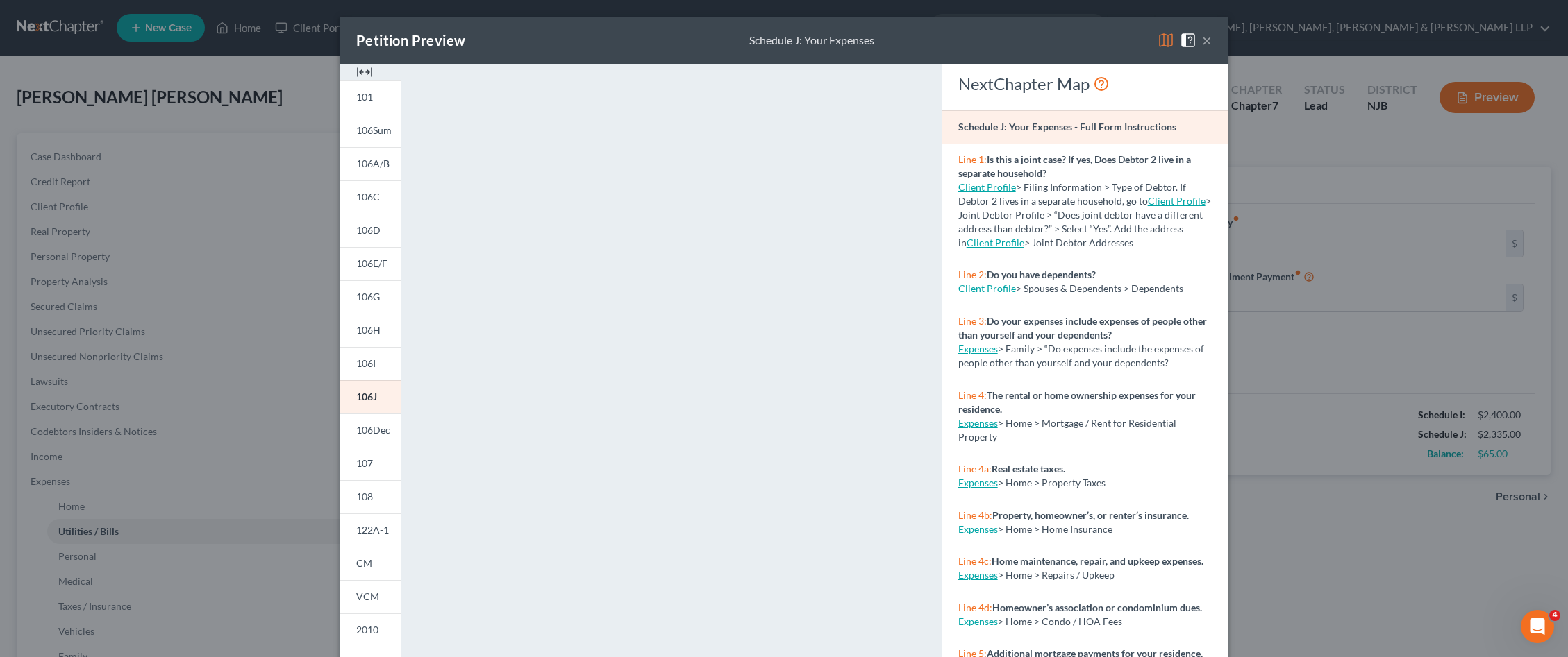
click at [1203, 40] on button "×" at bounding box center [1206, 40] width 9 height 17
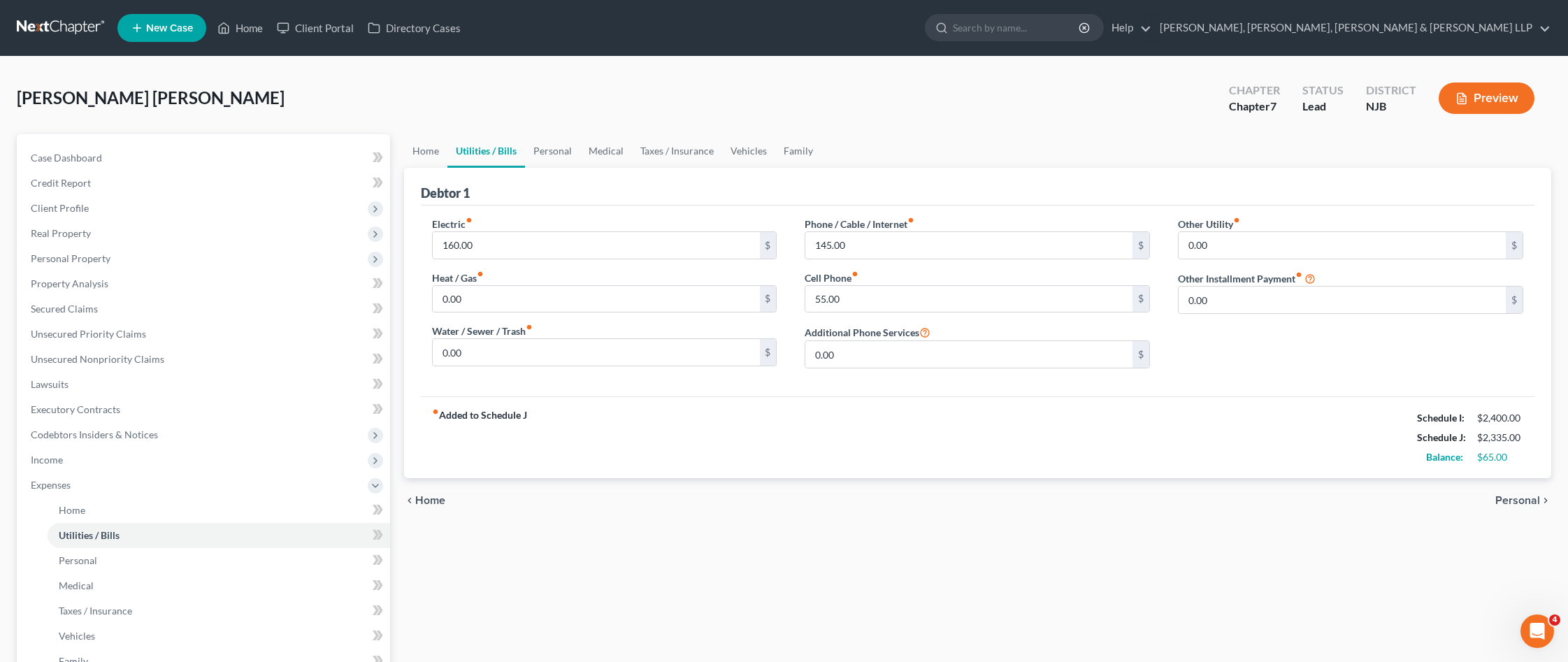
click at [843, 632] on div "Home Utilities / Bills Personal Medical Taxes / Insurance Vehicles Family Debto…" at bounding box center [978, 482] width 1161 height 695
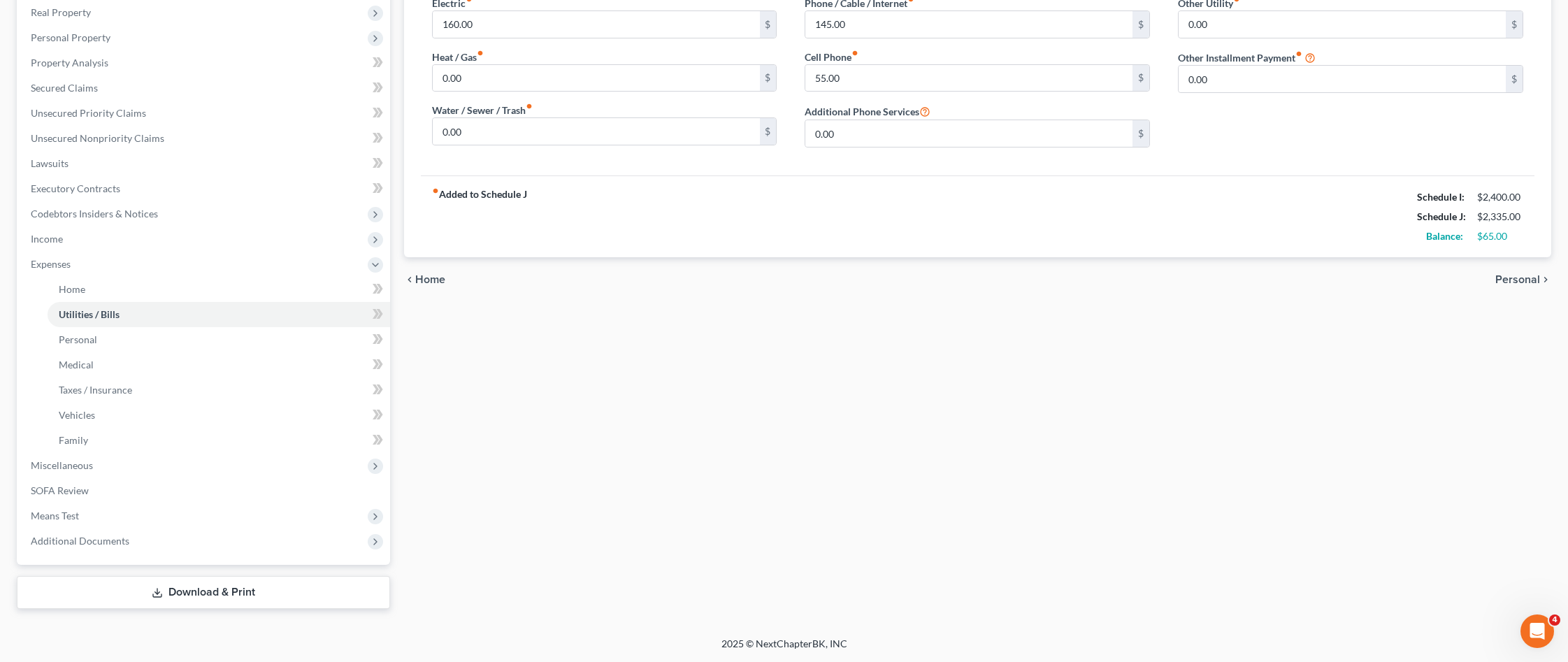
click at [214, 596] on link "Download & Print" at bounding box center [203, 592] width 373 height 33
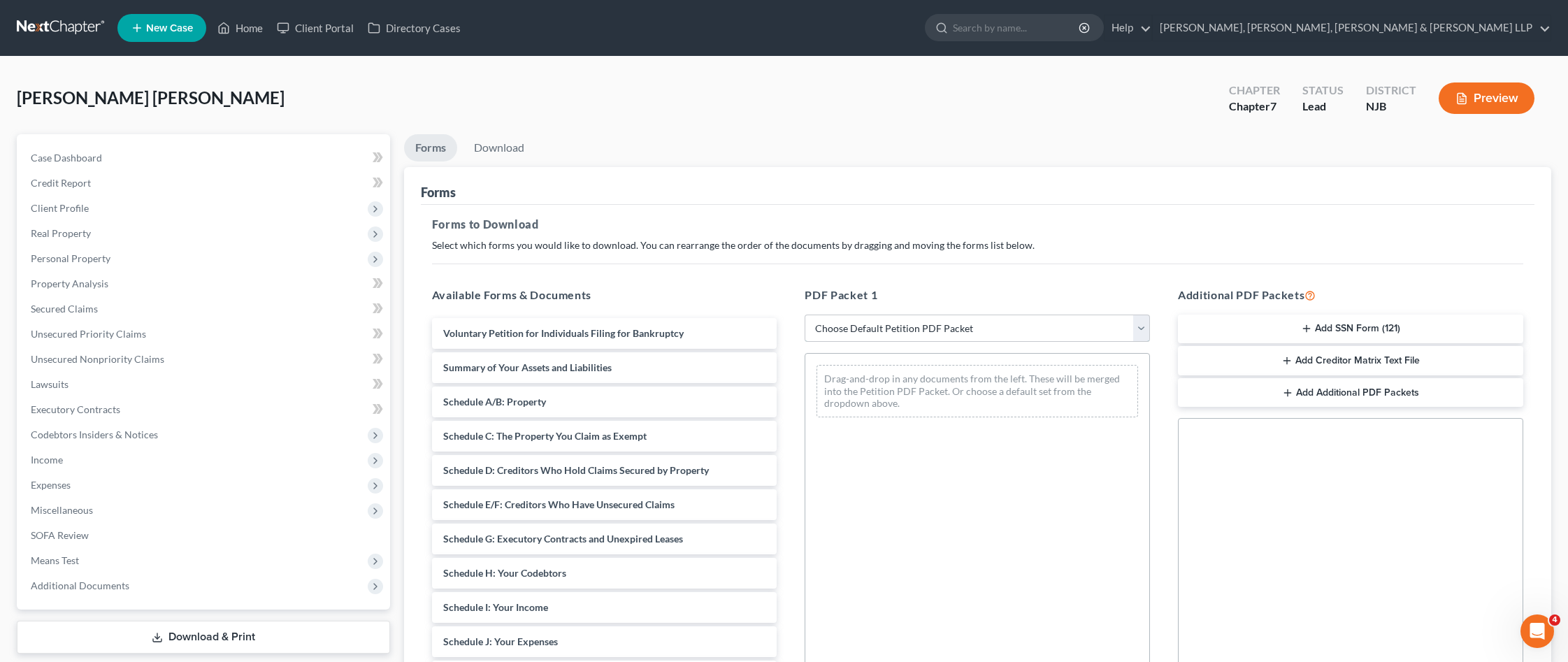
click at [1073, 318] on select "Choose Default Petition PDF Packet Complete Bankruptcy Petition (all forms and …" at bounding box center [977, 328] width 346 height 28
select select "0"
click at [804, 315] on select "Choose Default Petition PDF Packet Complete Bankruptcy Petition (all forms and …" at bounding box center [977, 328] width 346 height 28
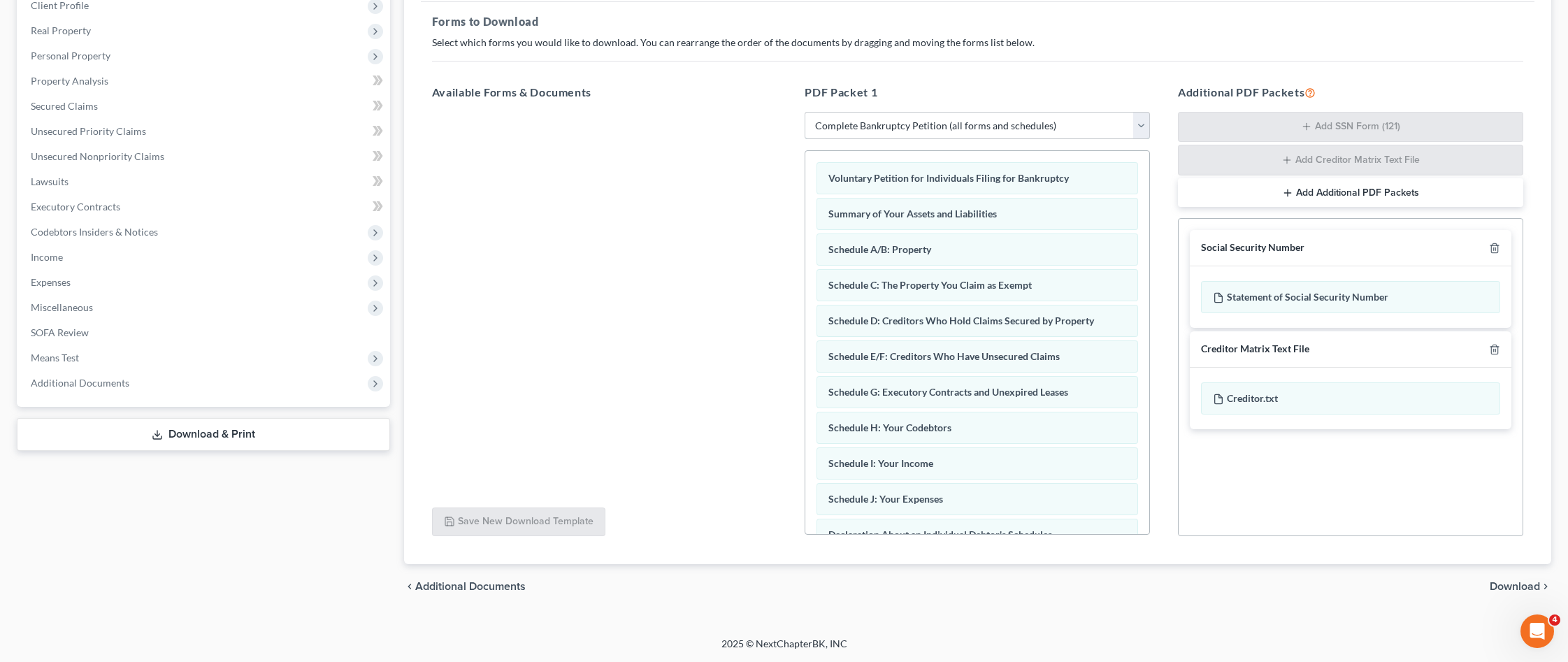
scroll to position [375, 0]
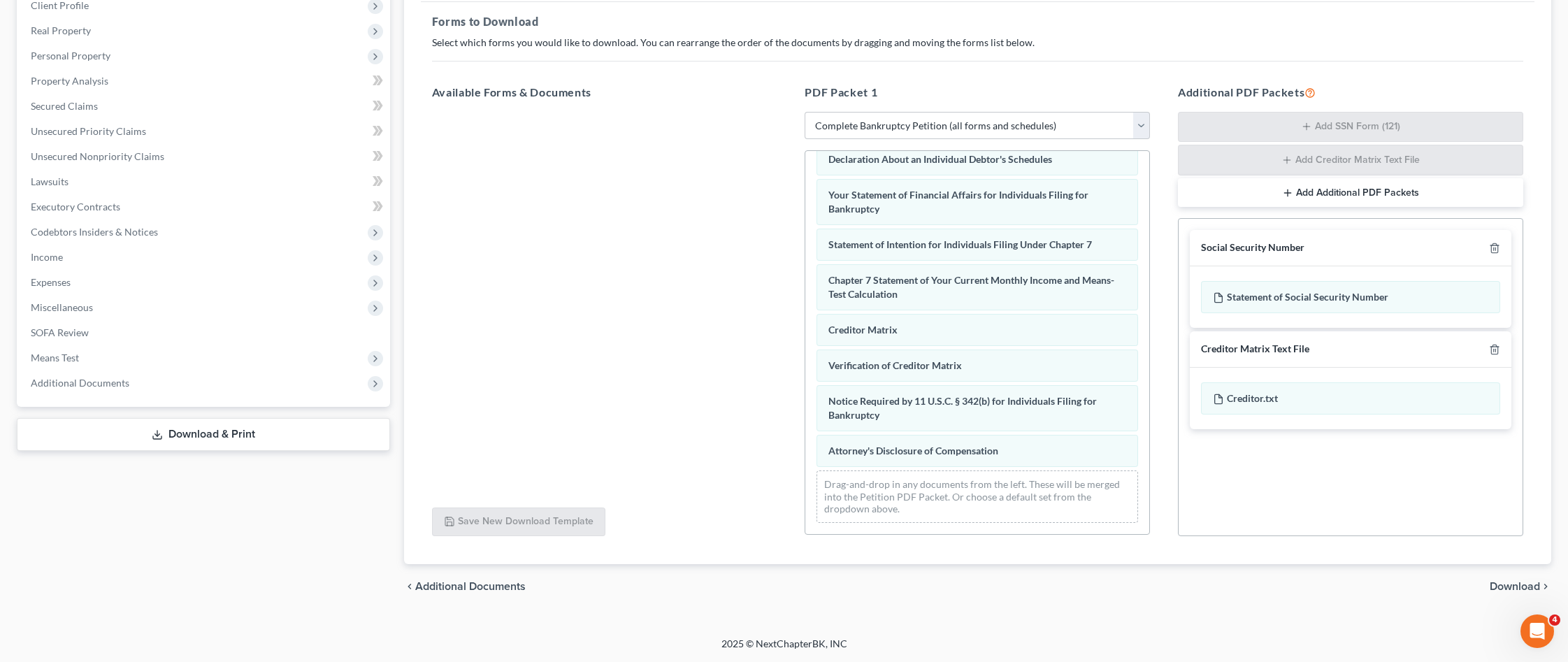
click at [1516, 586] on span "Download" at bounding box center [1514, 586] width 50 height 11
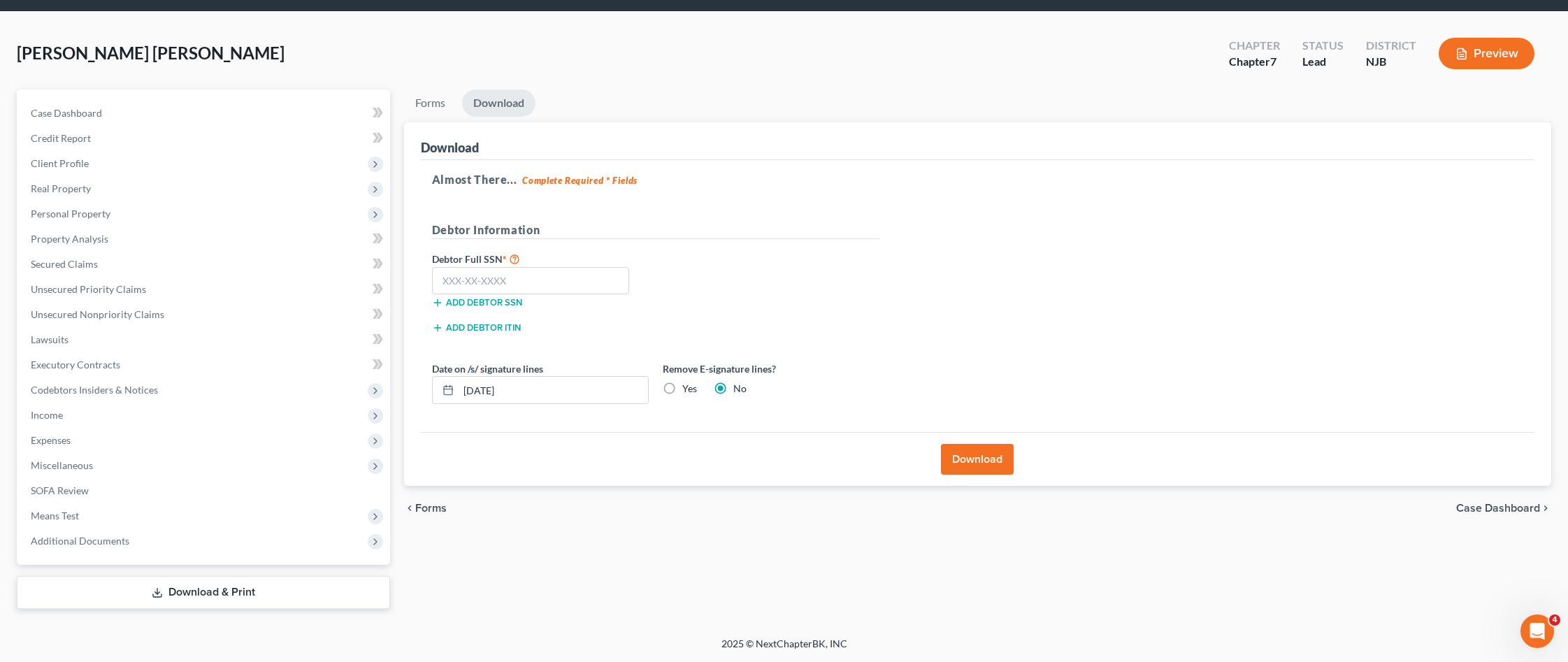
click at [452, 264] on label "Debtor Full SSN *" at bounding box center [541, 258] width 231 height 17
click at [456, 292] on input "text" at bounding box center [530, 280] width 197 height 28
type input "944-82-9250"
click at [970, 459] on button "Download" at bounding box center [976, 459] width 72 height 31
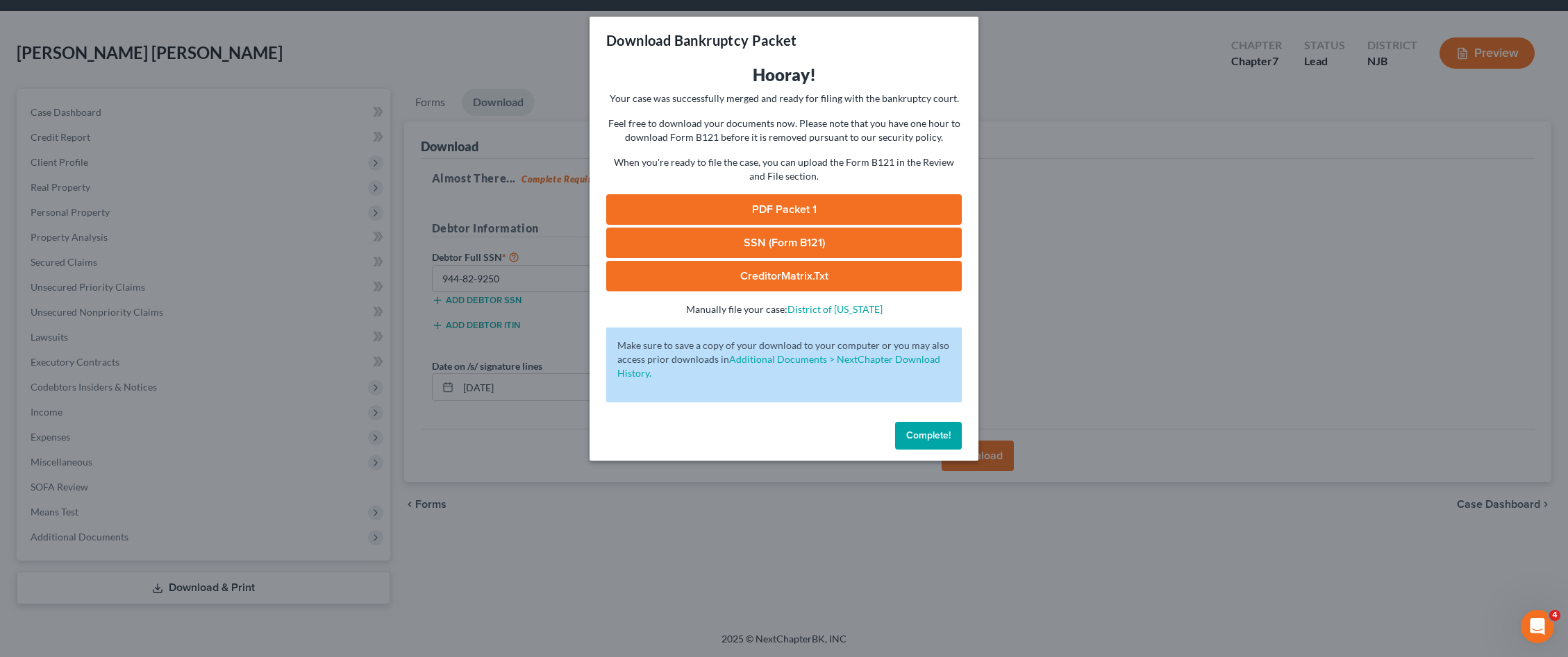
click at [795, 214] on link "PDF Packet 1" at bounding box center [783, 210] width 355 height 31
click at [776, 246] on link "SSN (Form B121)" at bounding box center [783, 243] width 355 height 31
click at [915, 434] on span "Complete!" at bounding box center [928, 435] width 44 height 12
